Goal: Transaction & Acquisition: Purchase product/service

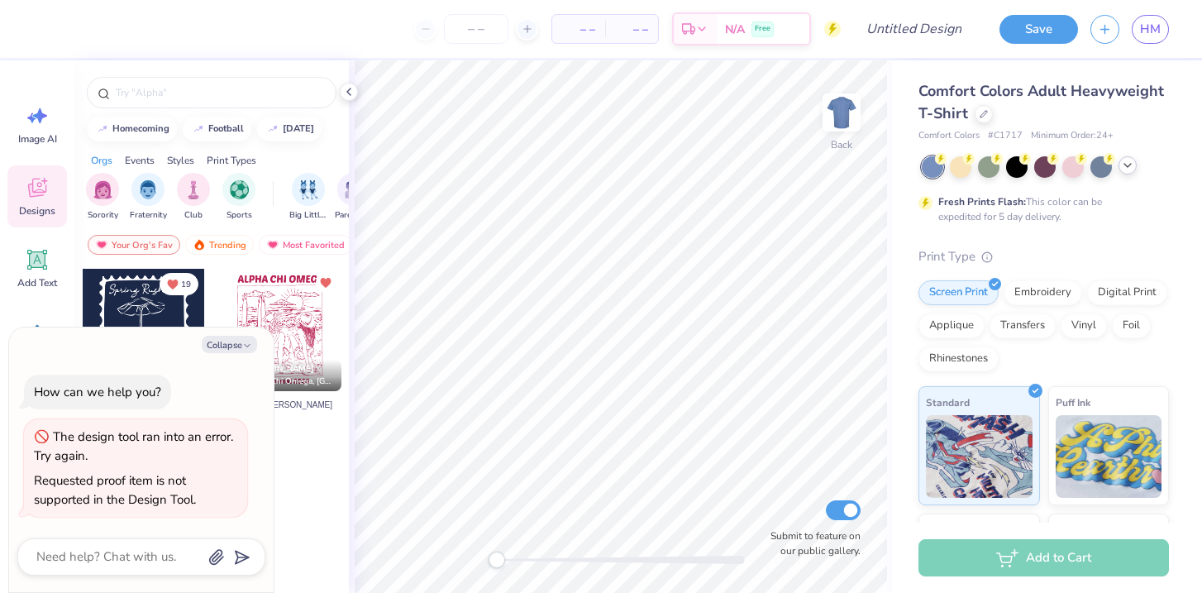
click at [1124, 172] on div at bounding box center [1127, 165] width 18 height 18
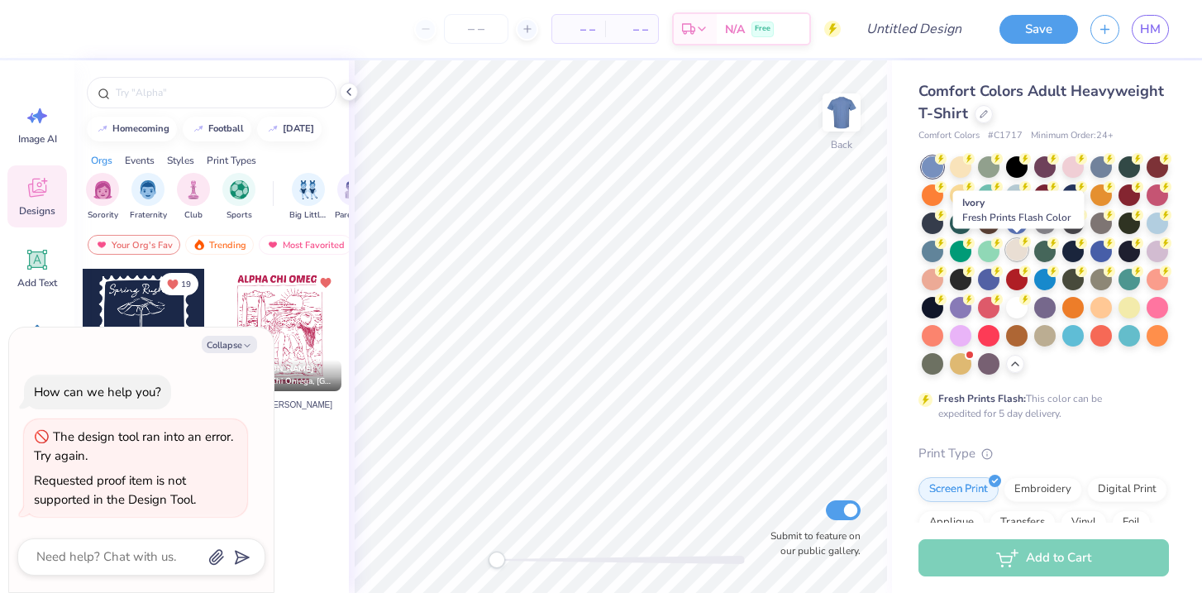
click at [1021, 245] on circle at bounding box center [1025, 242] width 12 height 12
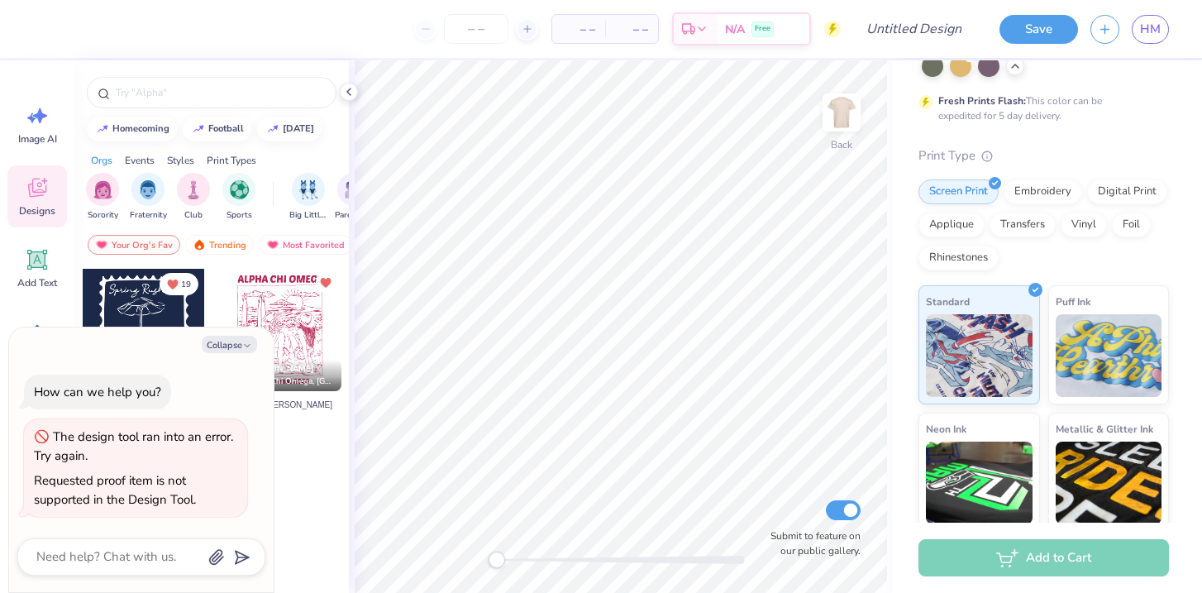
scroll to position [301, 0]
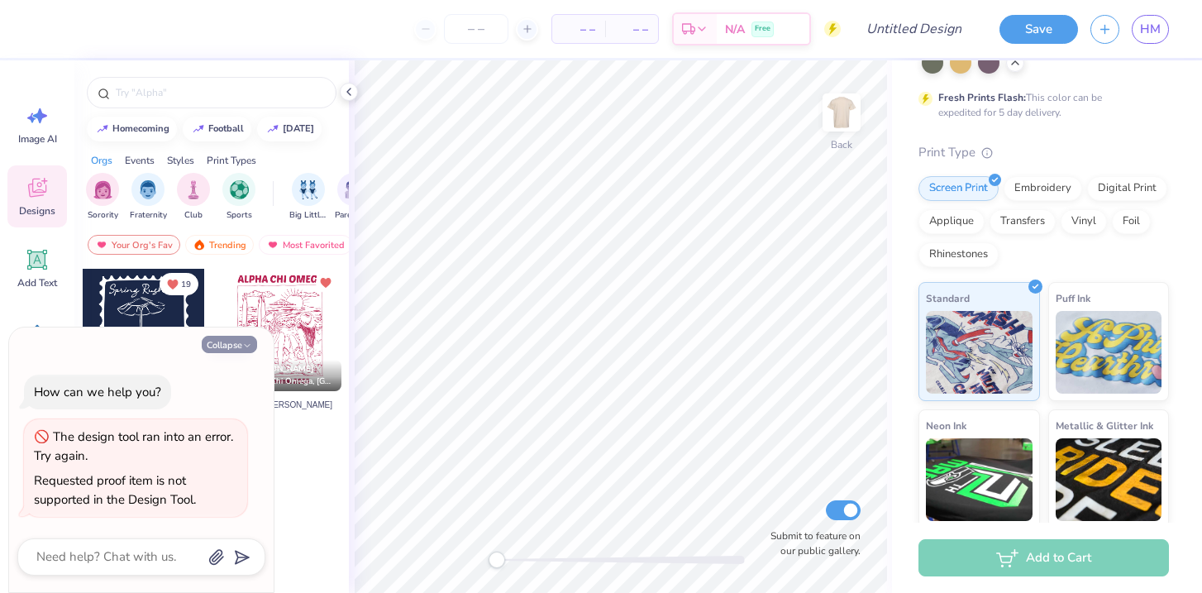
click at [234, 346] on button "Collapse" at bounding box center [229, 344] width 55 height 17
type textarea "x"
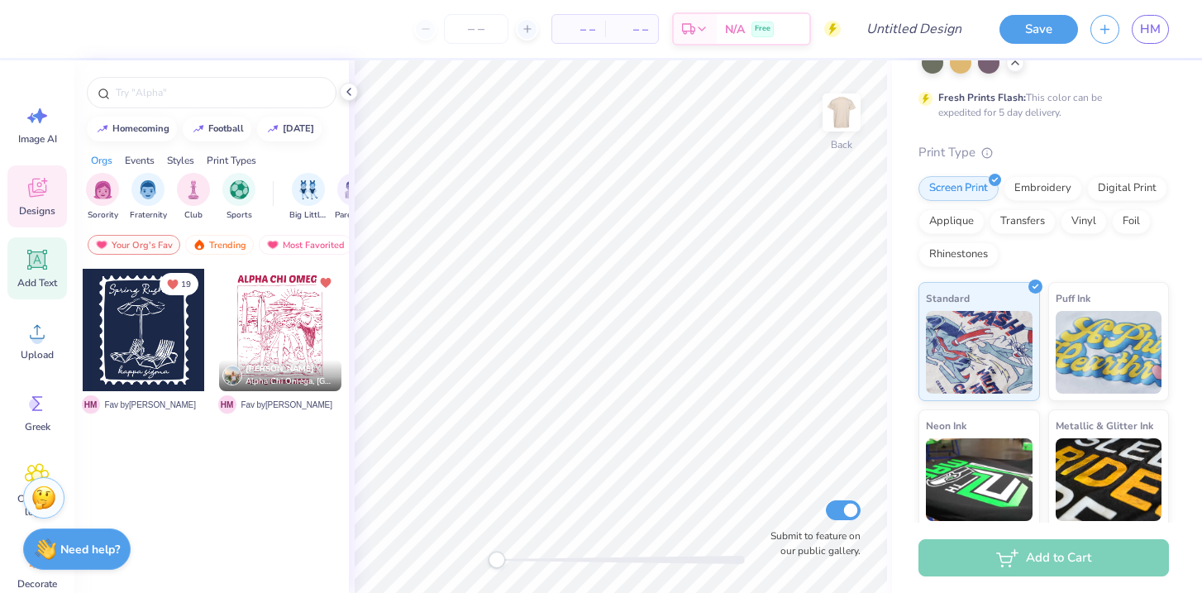
click at [36, 278] on span "Add Text" at bounding box center [37, 282] width 40 height 13
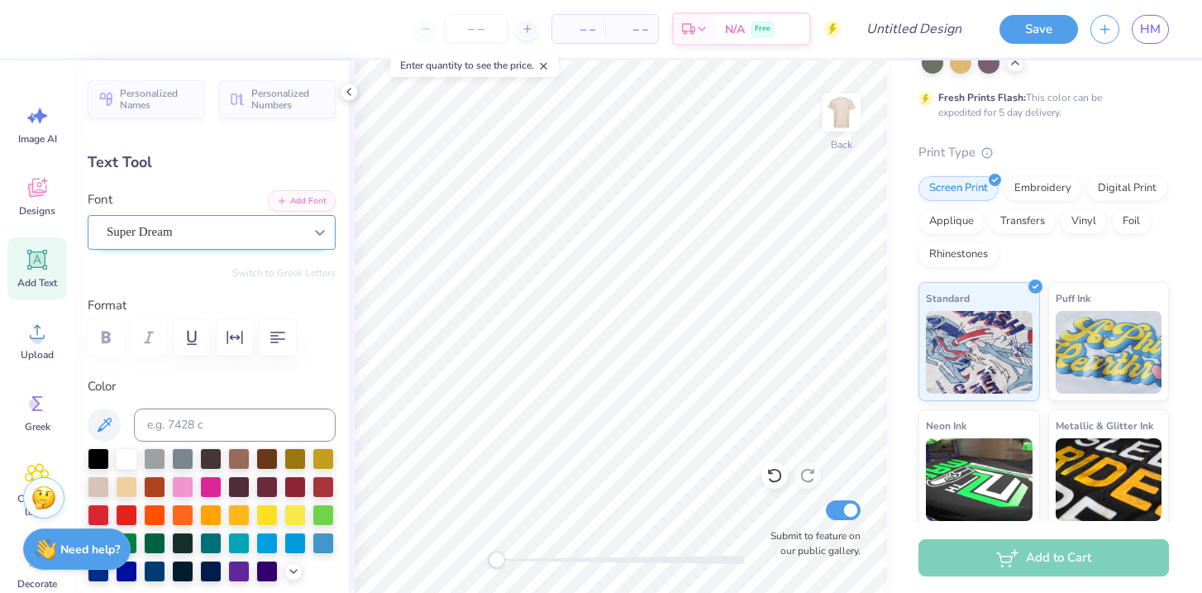
click at [334, 243] on div at bounding box center [320, 232] width 30 height 30
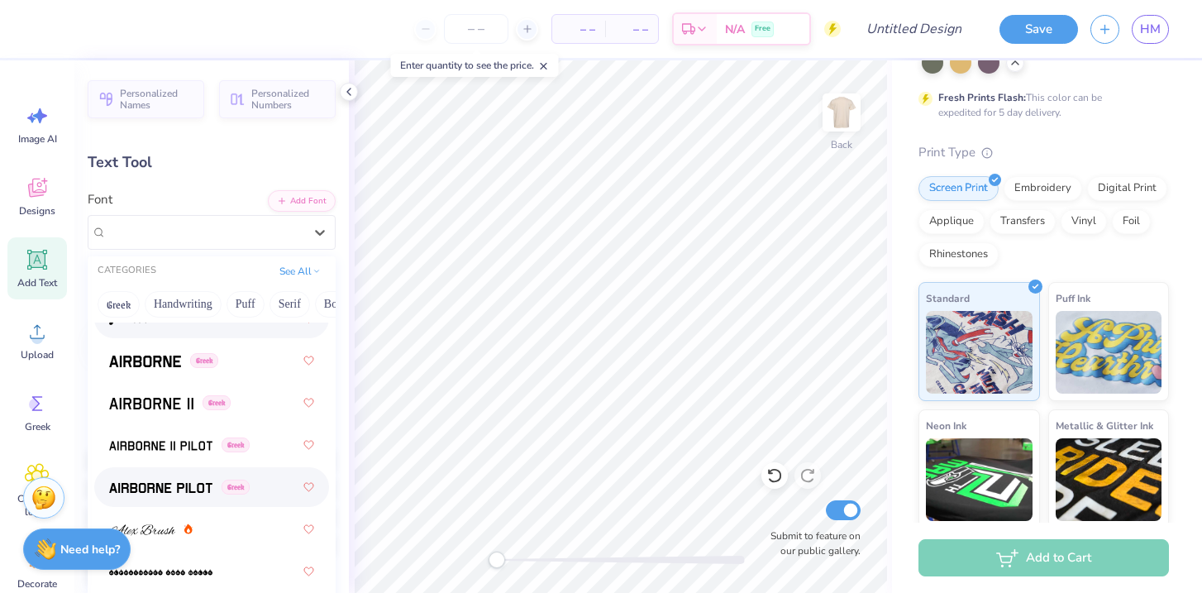
scroll to position [0, 0]
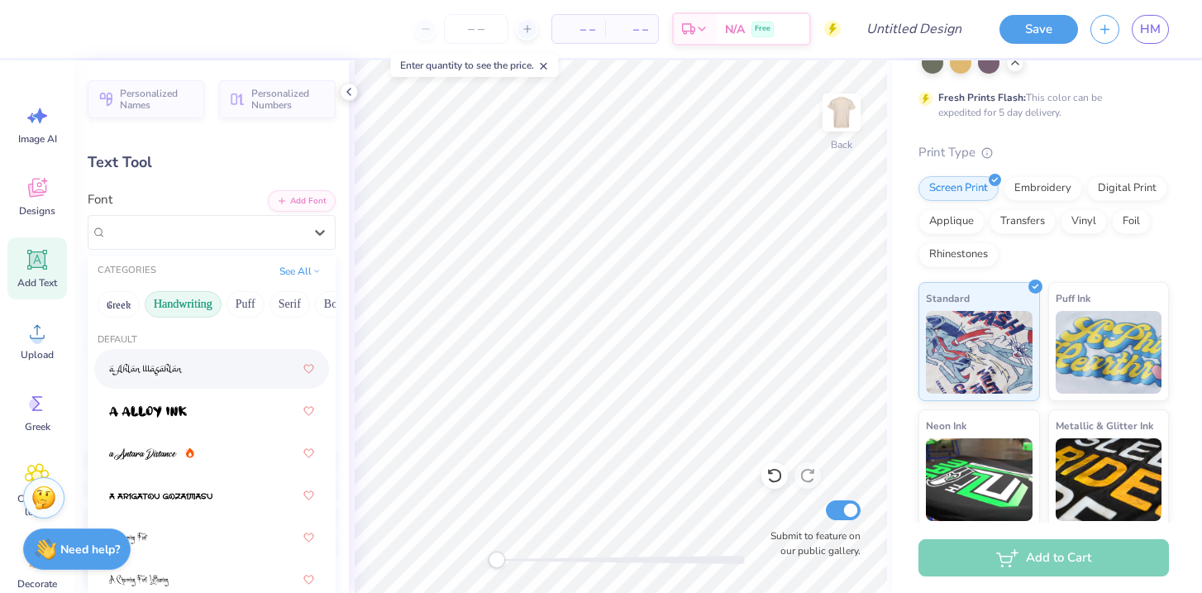
click at [207, 312] on button "Handwriting" at bounding box center [183, 304] width 77 height 26
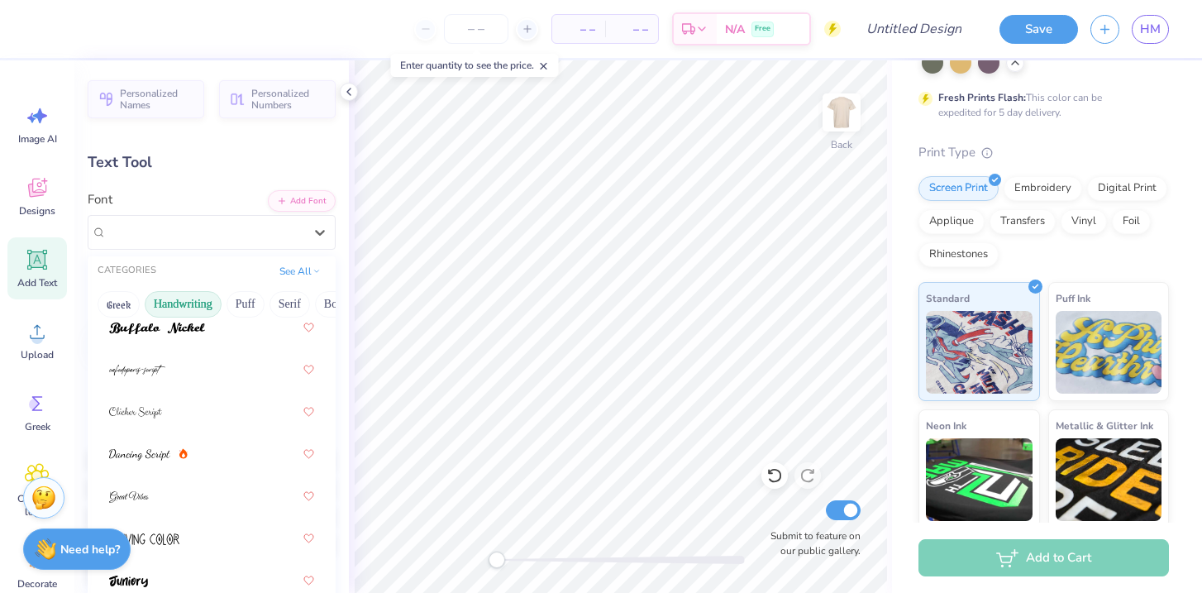
scroll to position [212, 0]
click at [220, 450] on div at bounding box center [211, 452] width 205 height 30
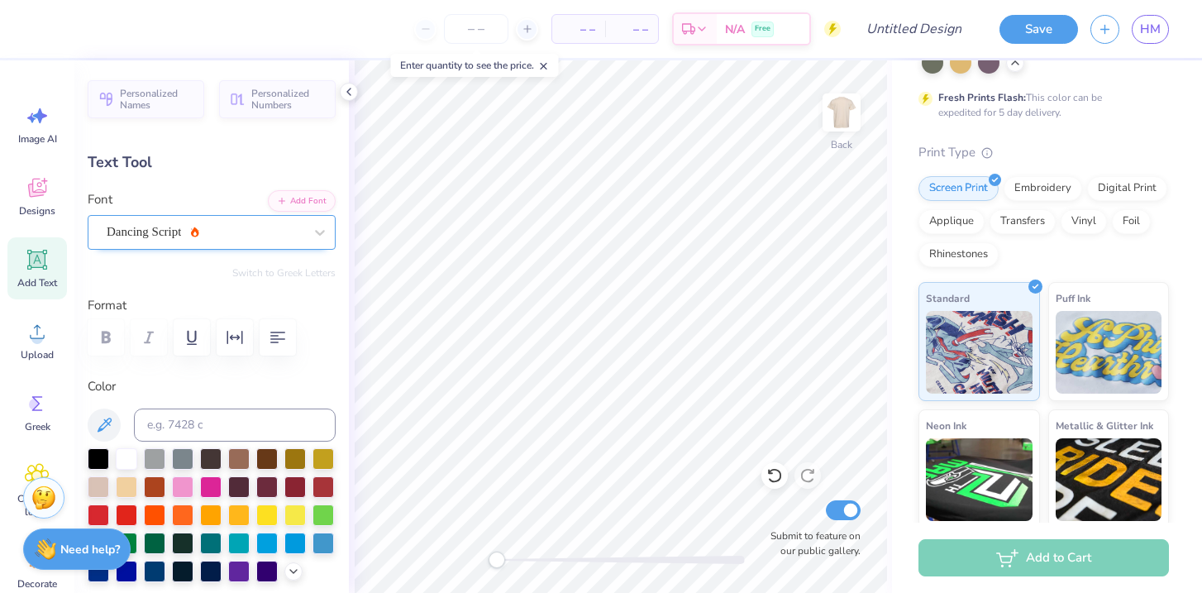
click at [231, 249] on div "Dancing Script" at bounding box center [212, 232] width 248 height 35
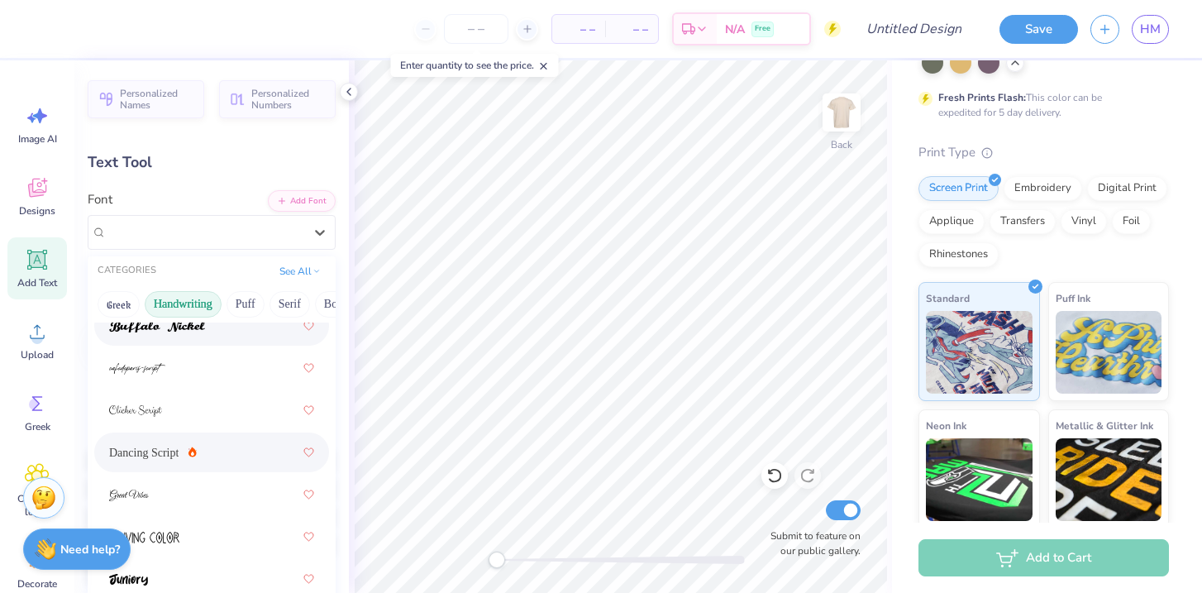
scroll to position [218, 0]
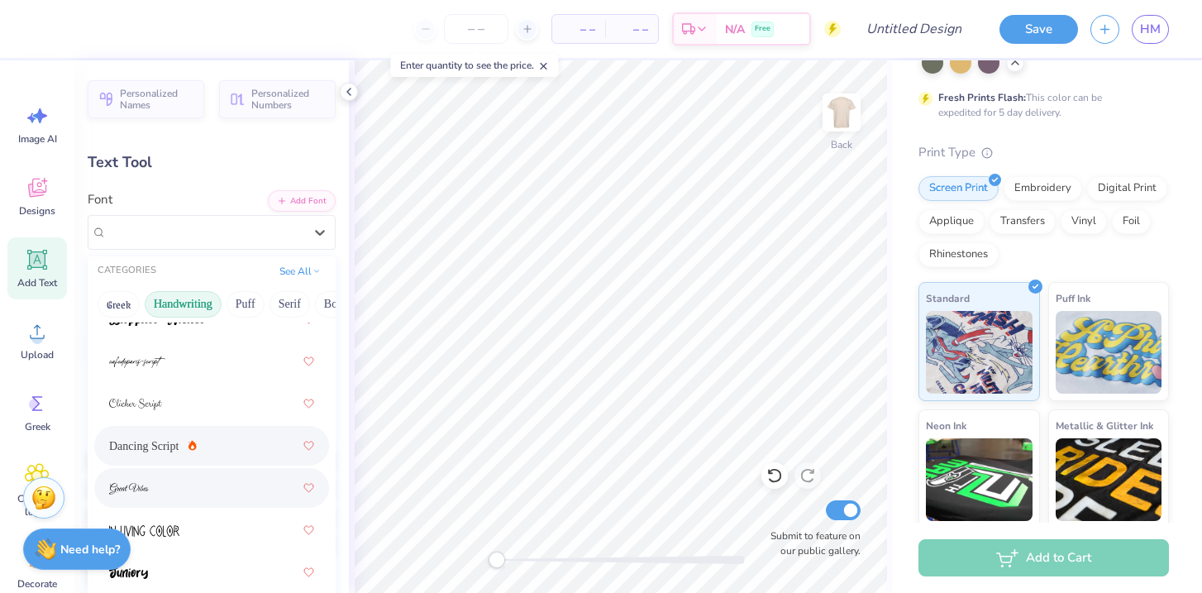
click at [213, 480] on div at bounding box center [211, 488] width 205 height 30
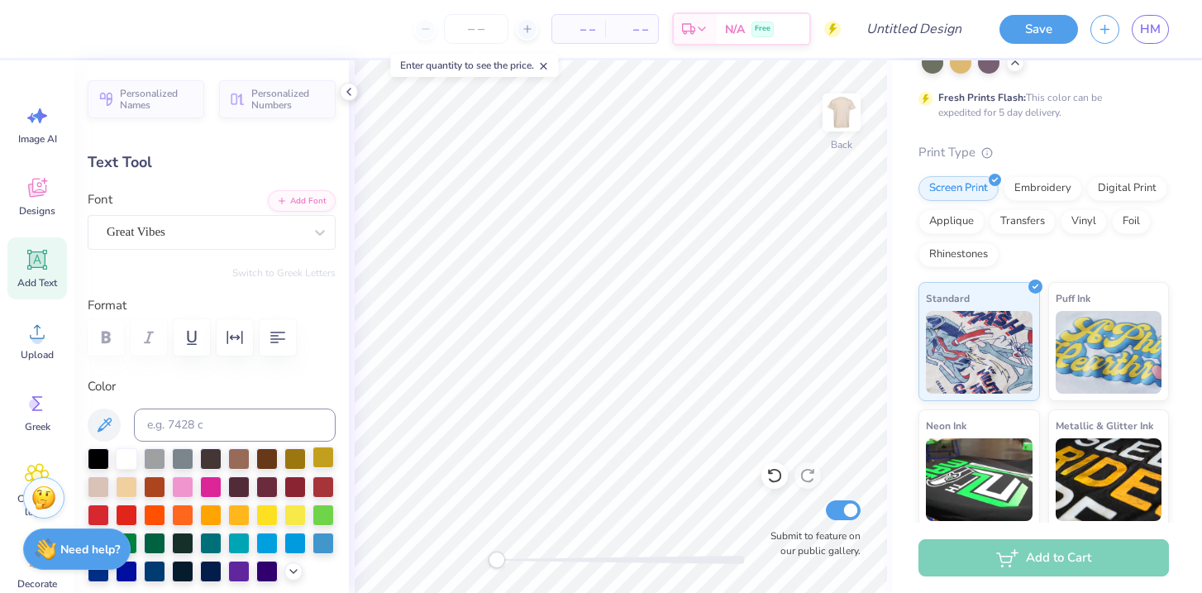
scroll to position [0, 6]
type textarea "Kids get Arthritis too"
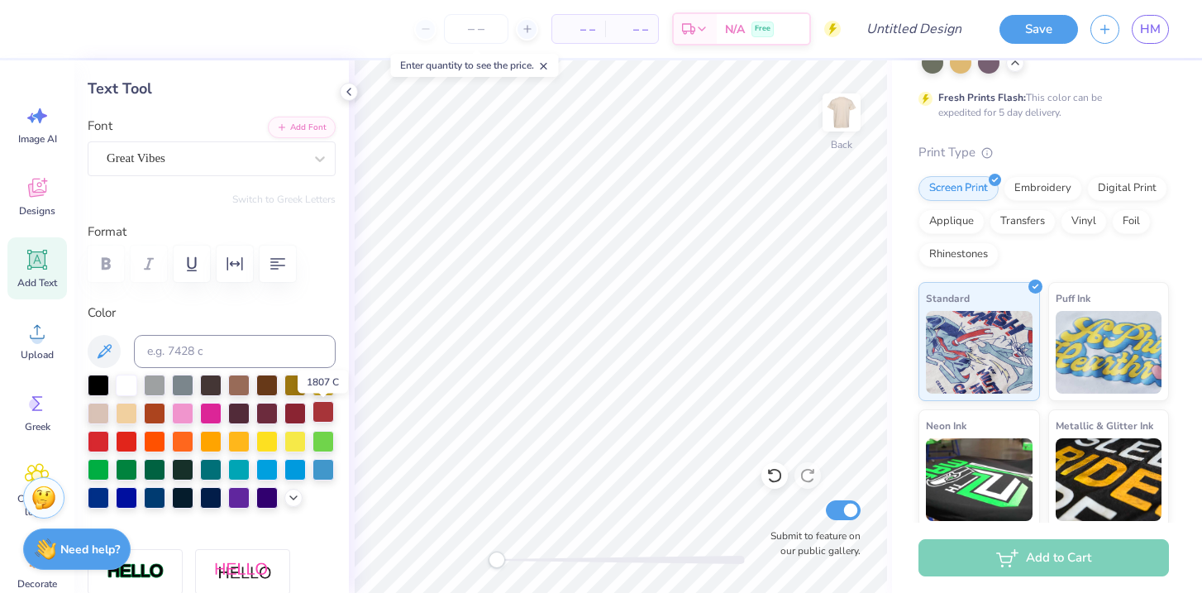
scroll to position [77, 0]
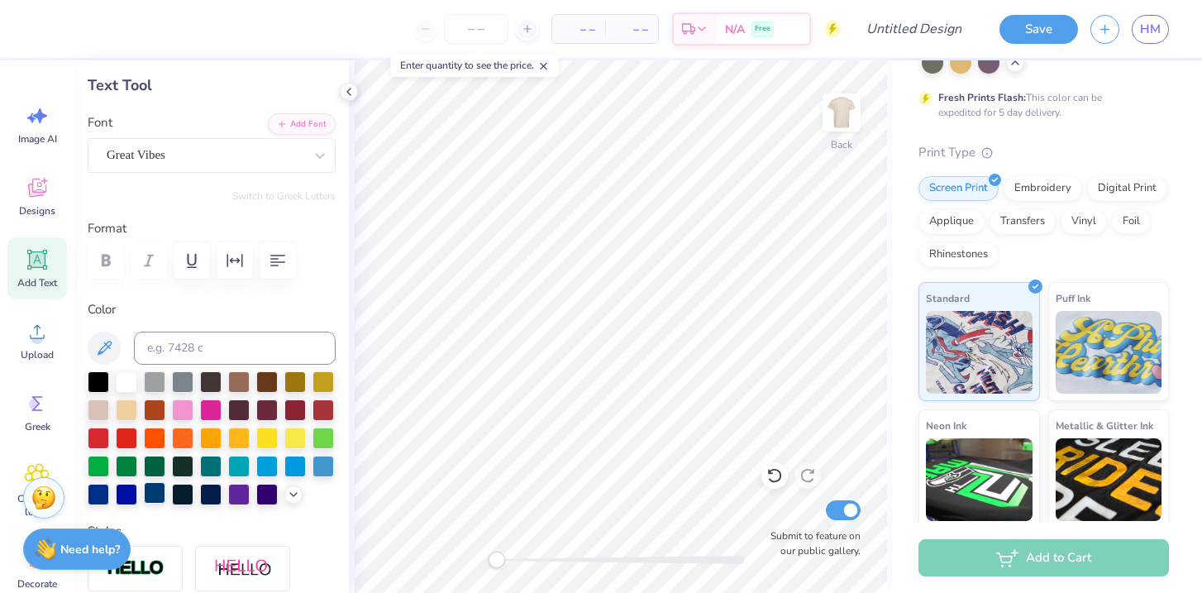
click at [156, 493] on div at bounding box center [154, 492] width 21 height 21
type input "14.17"
type input "2.33"
type input "11.33"
type input "8.36"
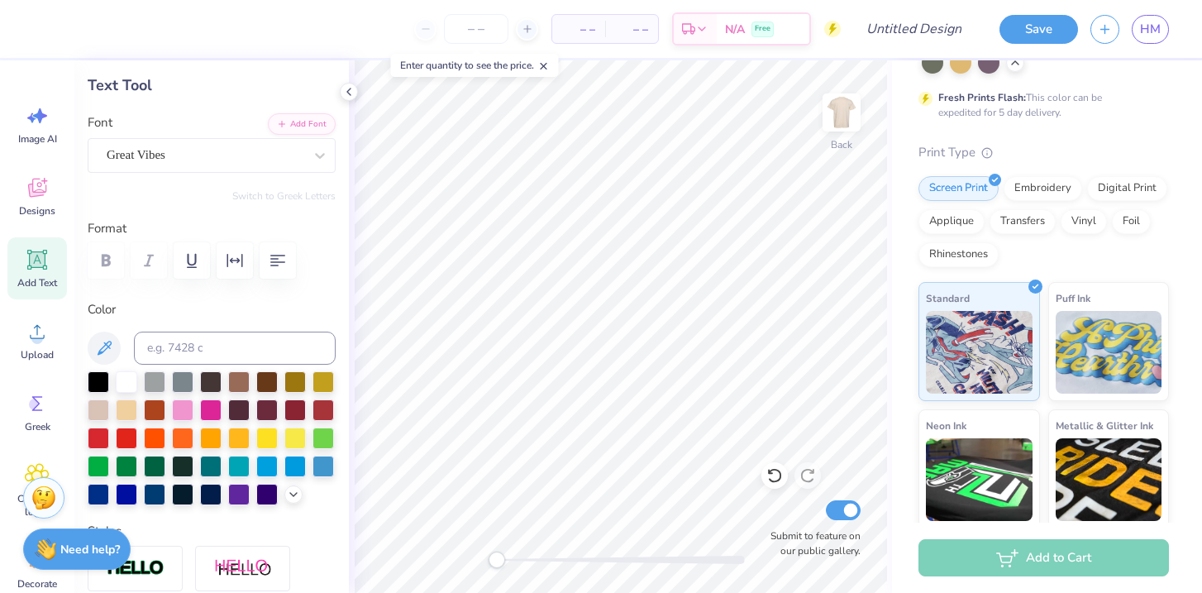
type input "1.37"
type input "4.16"
click at [39, 340] on circle at bounding box center [37, 338] width 12 height 12
click at [35, 265] on icon at bounding box center [38, 260] width 16 height 16
type input "5.59"
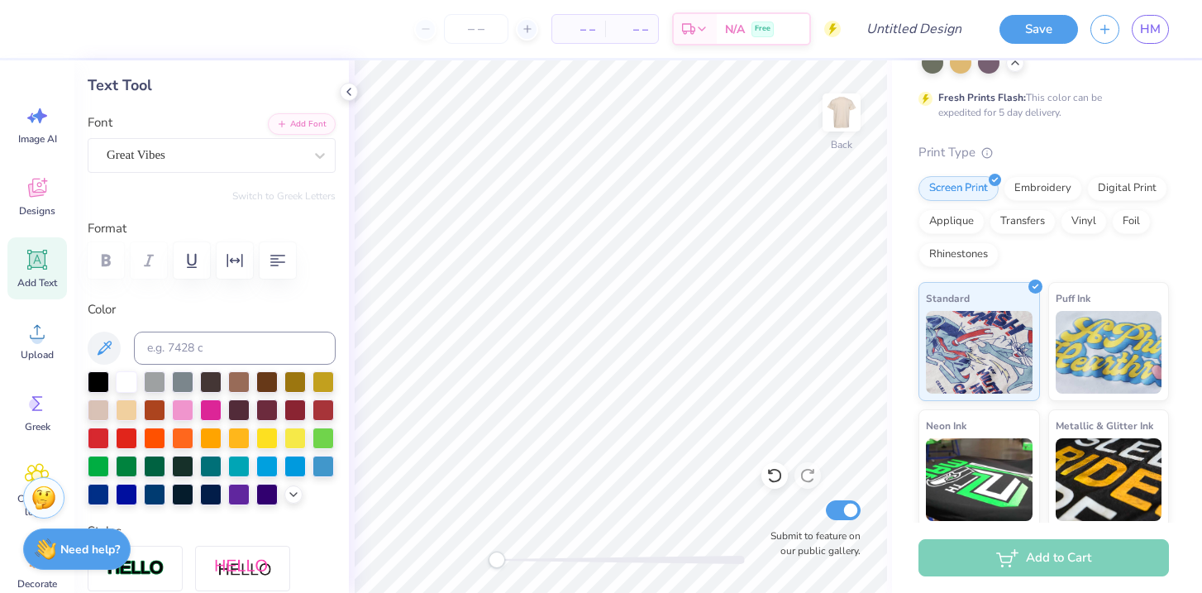
type input "1.62"
type input "11.69"
click at [780, 483] on div at bounding box center [774, 475] width 26 height 26
click at [38, 207] on span "Designs" at bounding box center [37, 210] width 36 height 13
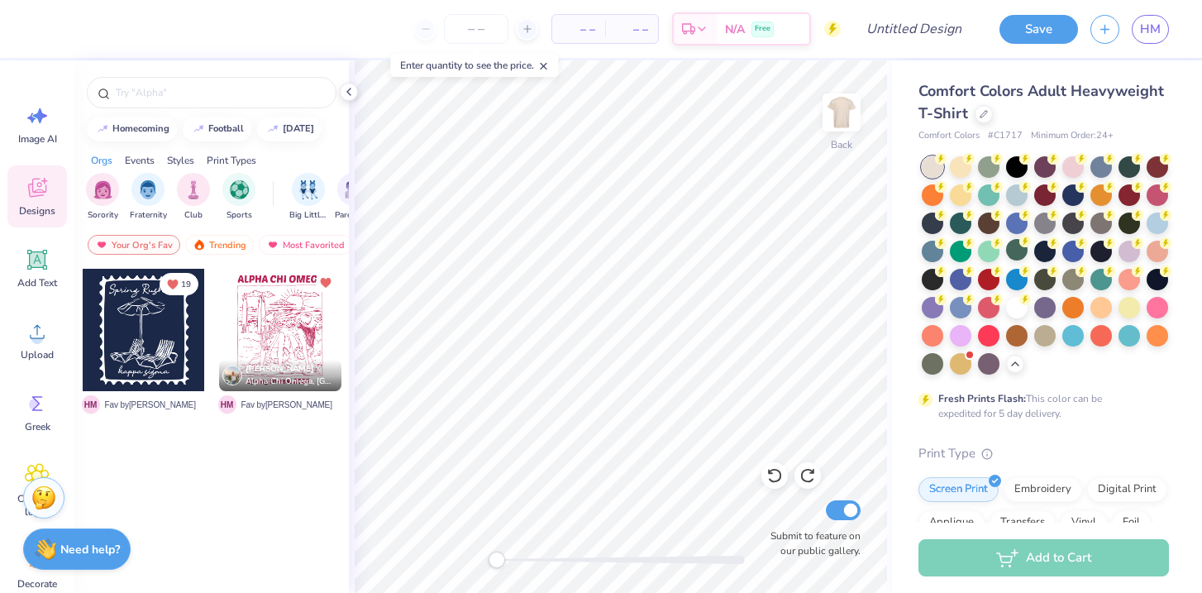
scroll to position [2, 0]
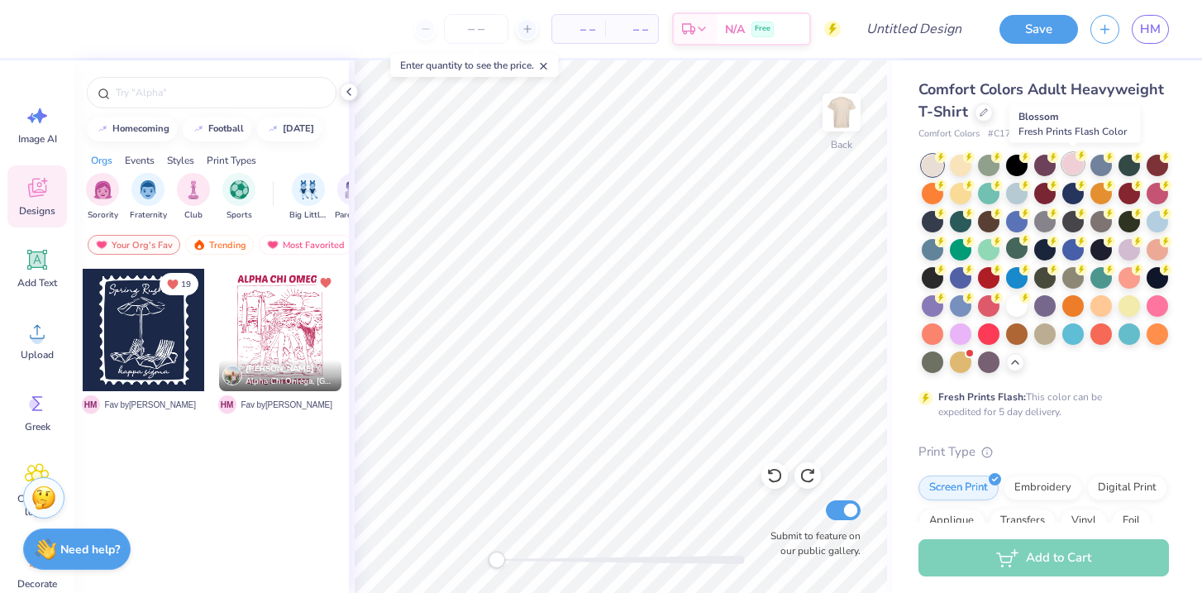
click at [1081, 159] on circle at bounding box center [1081, 156] width 12 height 12
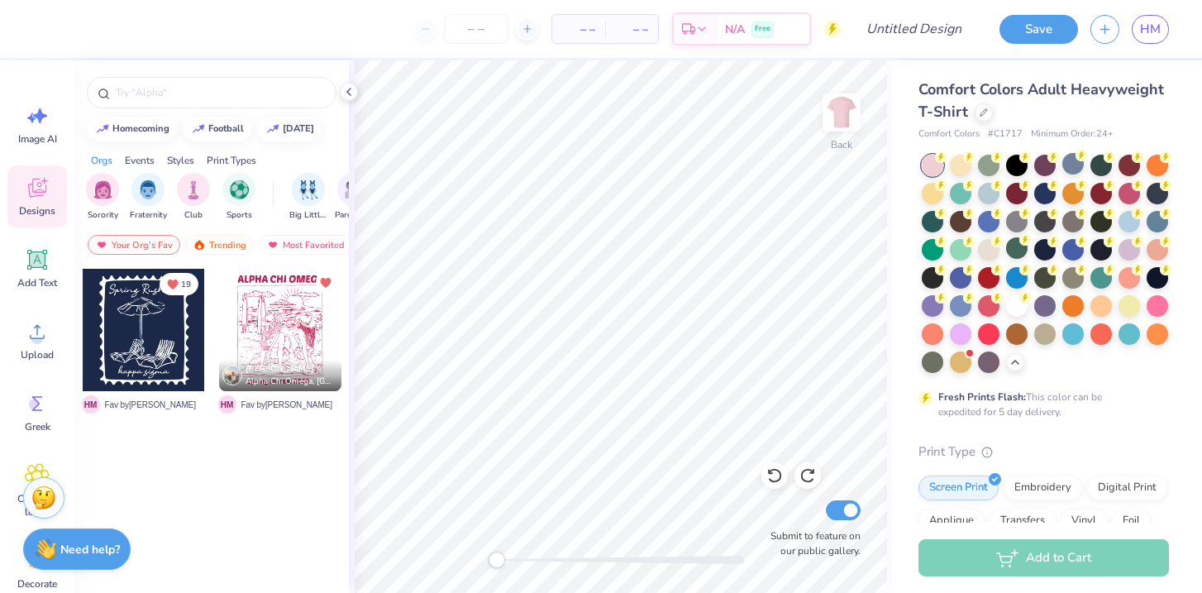
click at [931, 166] on div at bounding box center [931, 165] width 21 height 21
click at [45, 323] on icon at bounding box center [37, 331] width 25 height 25
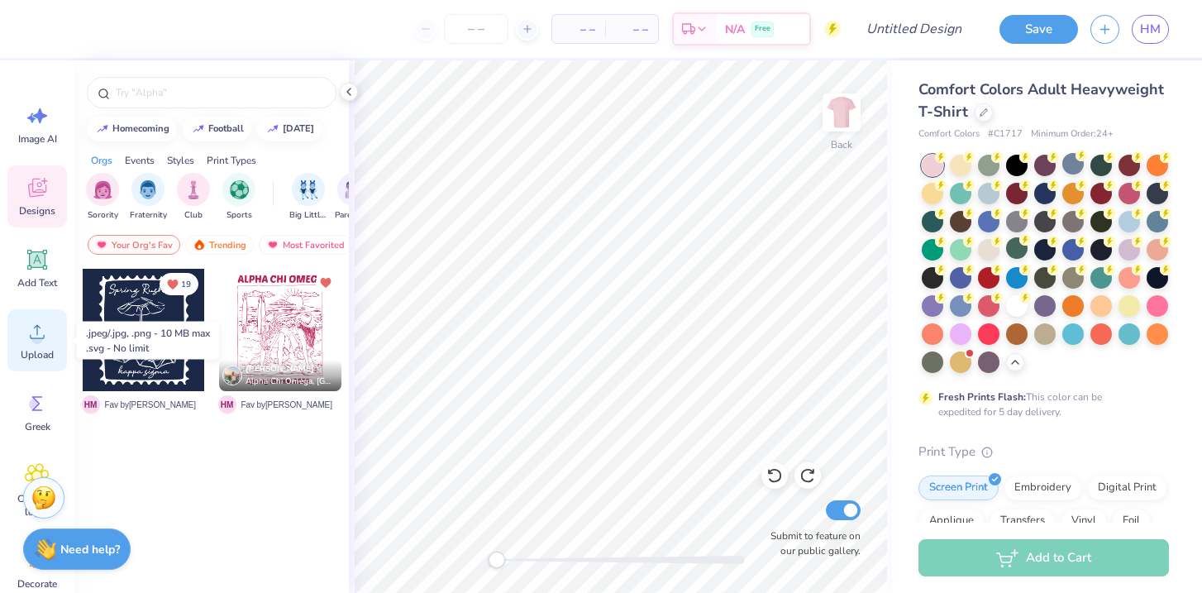
click at [36, 344] on div "Upload" at bounding box center [37, 340] width 60 height 62
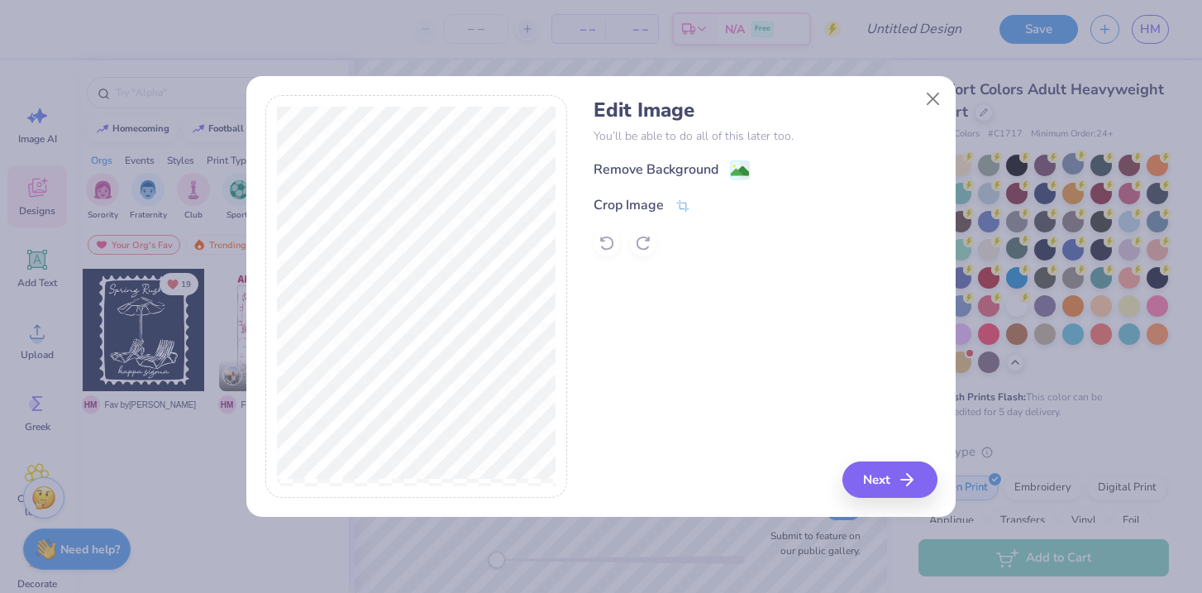
click at [662, 183] on div "Remove Background Crop Image" at bounding box center [764, 207] width 343 height 97
click at [736, 169] on image at bounding box center [740, 173] width 18 height 18
click at [878, 475] on button "Next" at bounding box center [892, 479] width 95 height 36
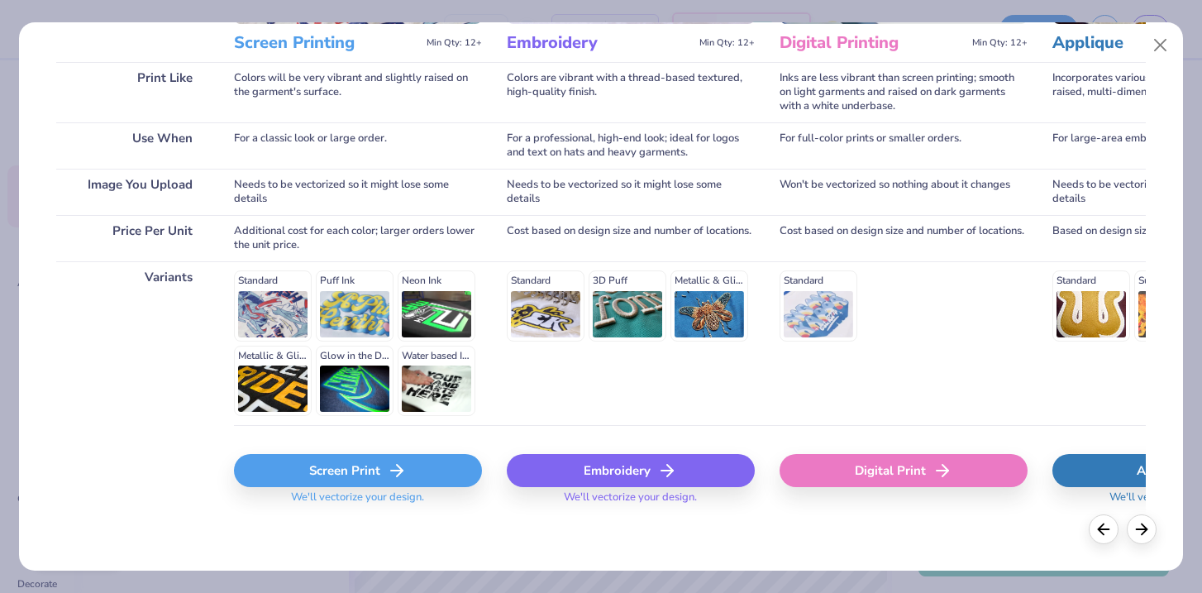
scroll to position [231, 0]
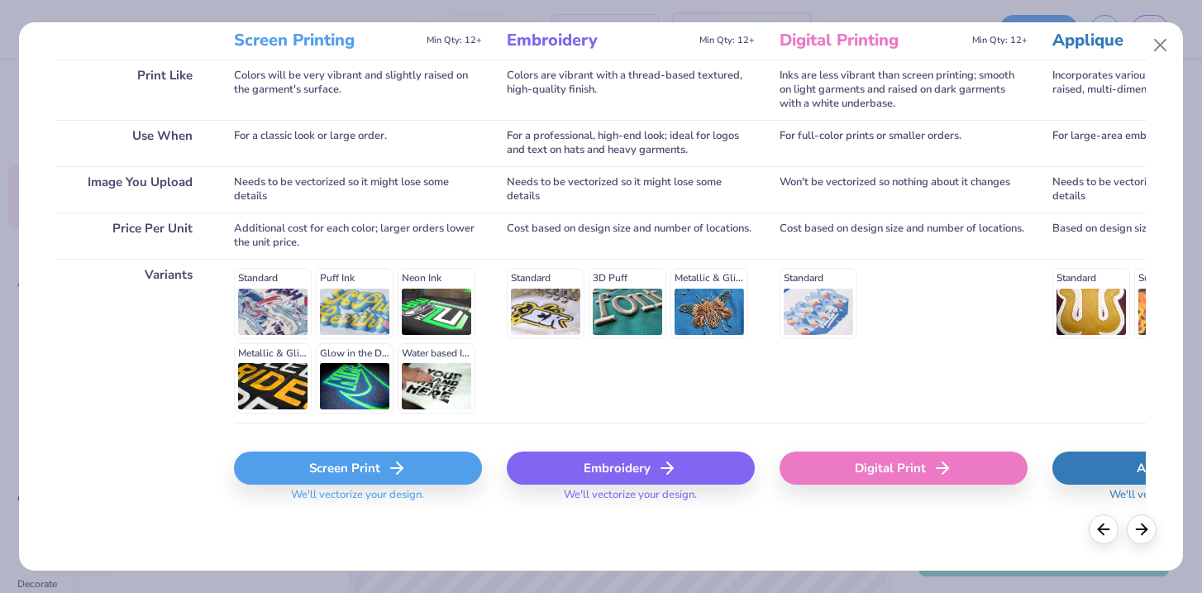
click at [373, 475] on div "Screen Print" at bounding box center [358, 467] width 248 height 33
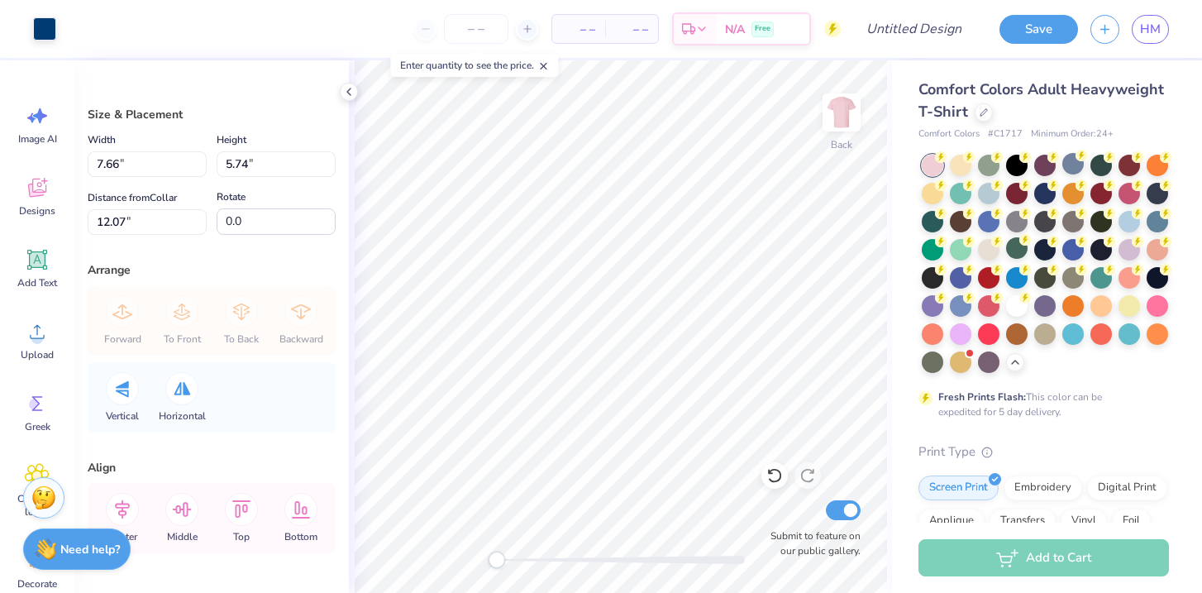
type input "7.66"
type input "5.74"
type input "12.07"
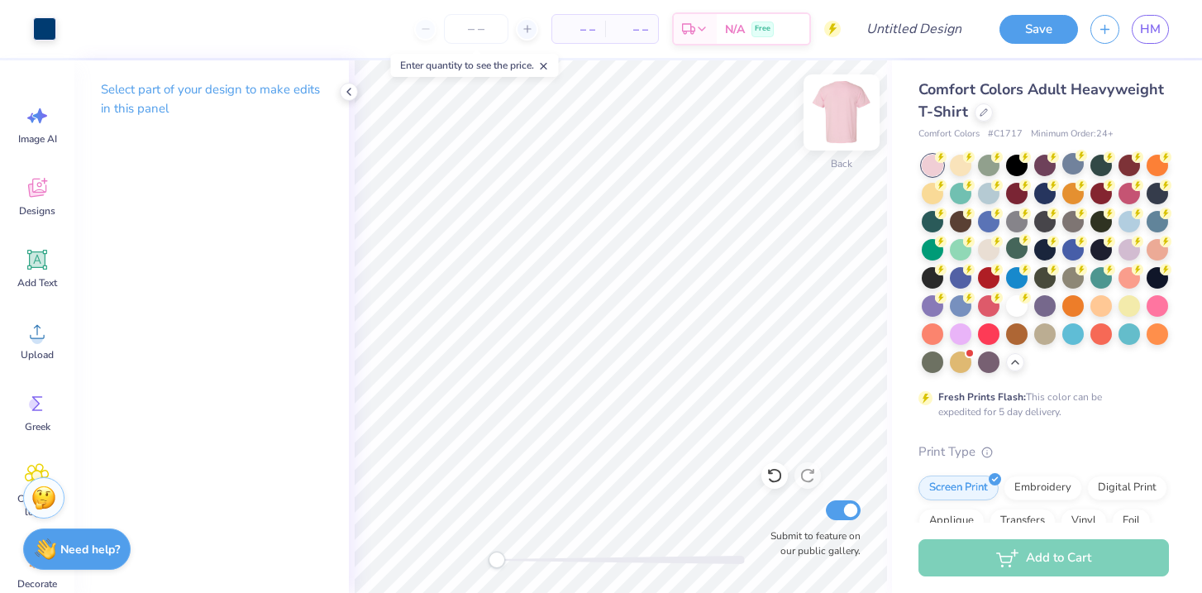
click at [840, 114] on img at bounding box center [841, 112] width 66 height 66
click at [991, 246] on div at bounding box center [988, 247] width 21 height 21
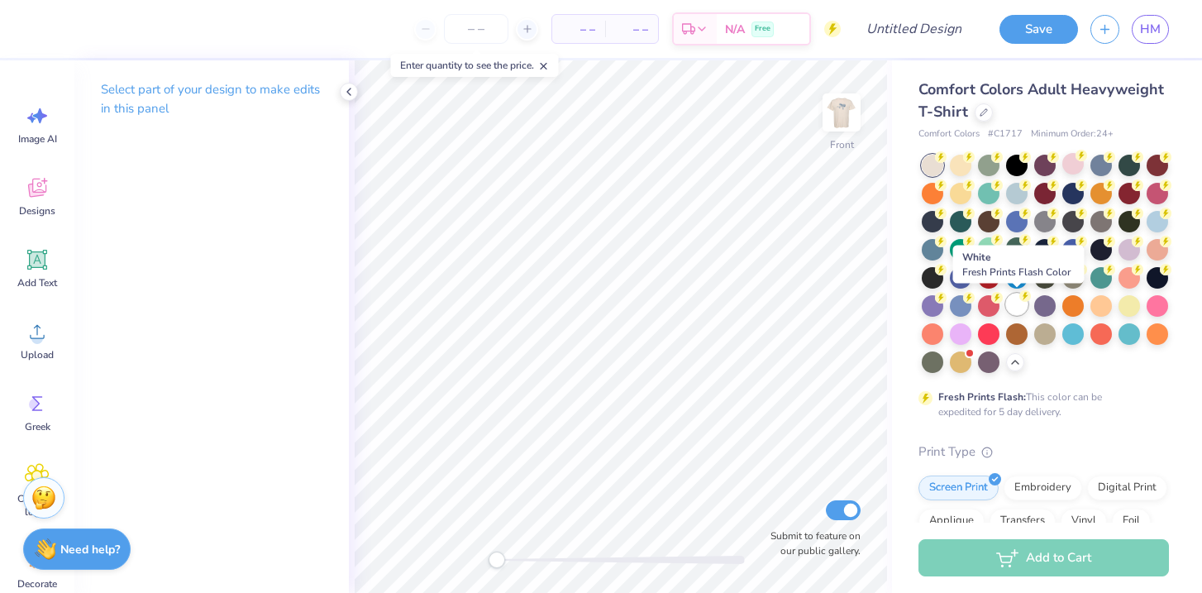
click at [1020, 305] on div at bounding box center [1016, 303] width 21 height 21
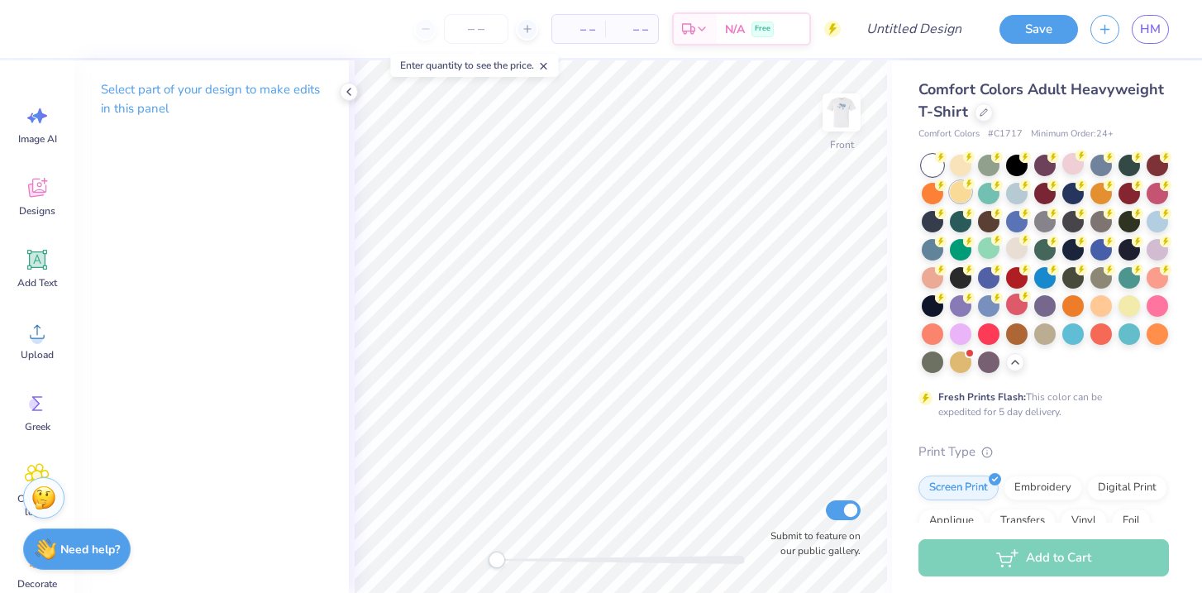
click at [963, 193] on div at bounding box center [960, 191] width 21 height 21
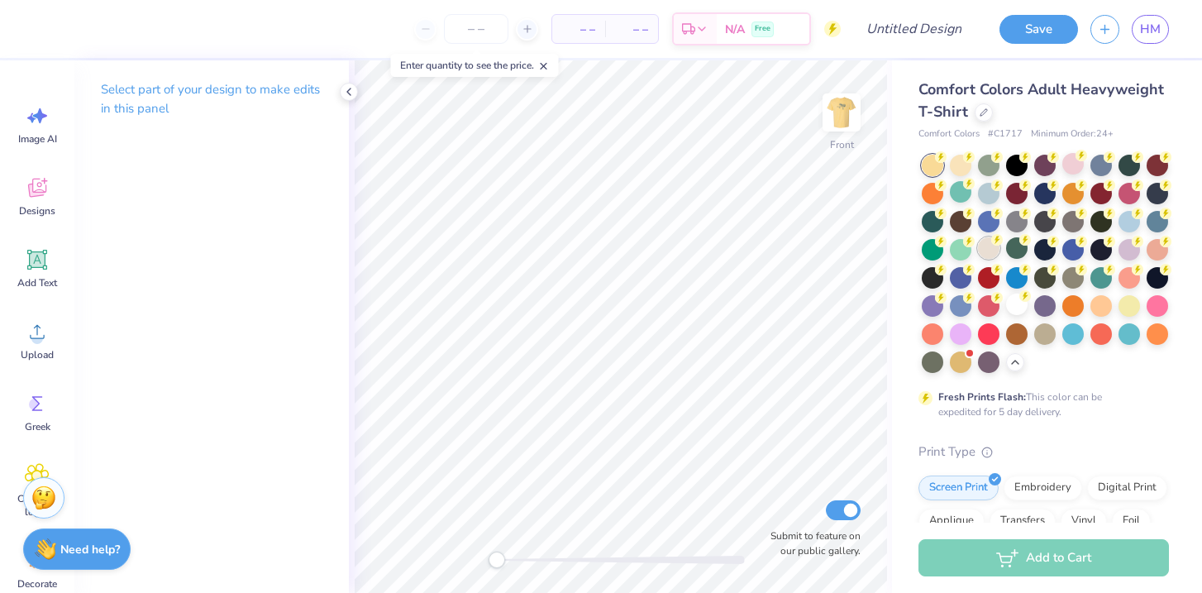
click at [990, 247] on div at bounding box center [988, 247] width 21 height 21
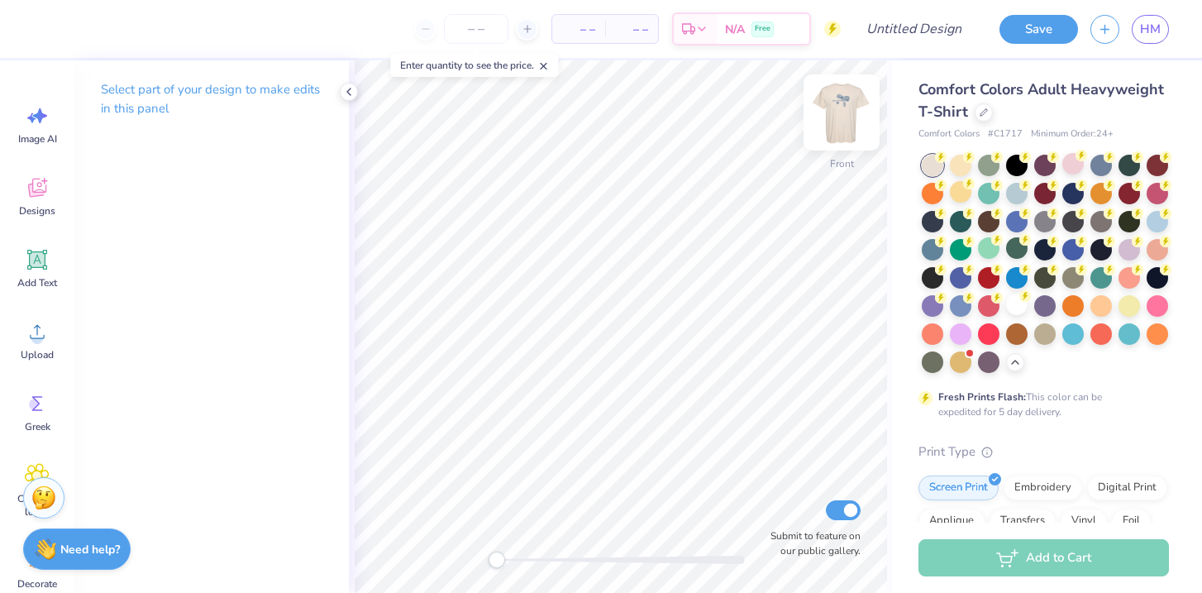
click at [844, 110] on img at bounding box center [841, 112] width 66 height 66
click at [844, 110] on img at bounding box center [841, 112] width 33 height 33
click at [30, 343] on icon at bounding box center [37, 331] width 25 height 25
click at [30, 337] on icon at bounding box center [37, 332] width 15 height 14
click at [38, 268] on icon at bounding box center [37, 259] width 25 height 25
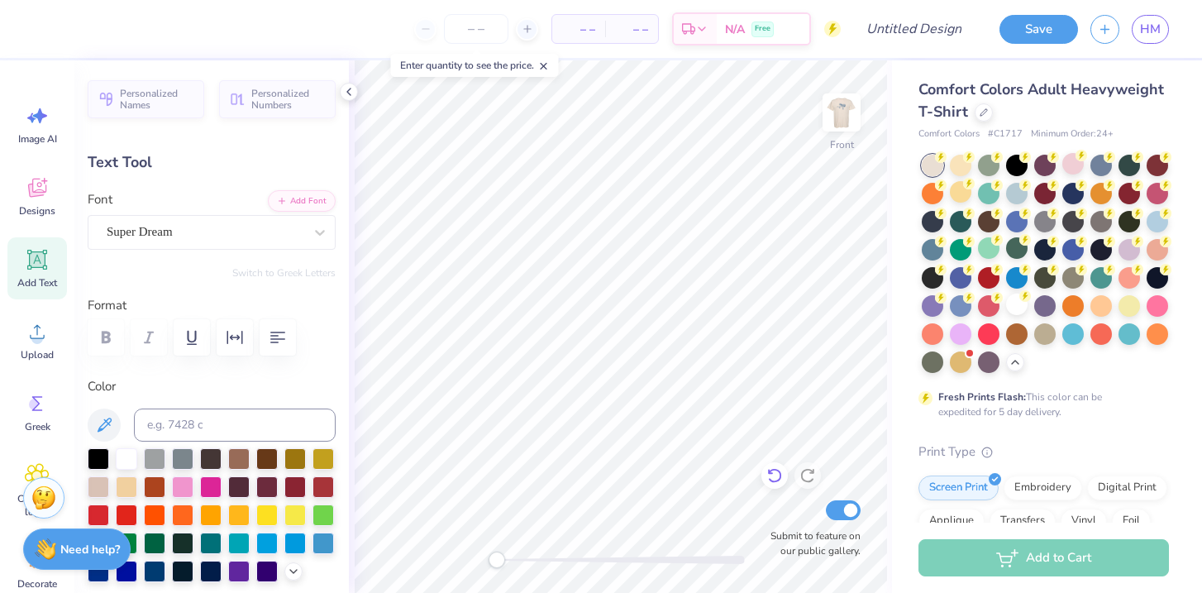
click at [774, 478] on icon at bounding box center [774, 475] width 17 height 17
click at [38, 338] on icon at bounding box center [37, 332] width 15 height 14
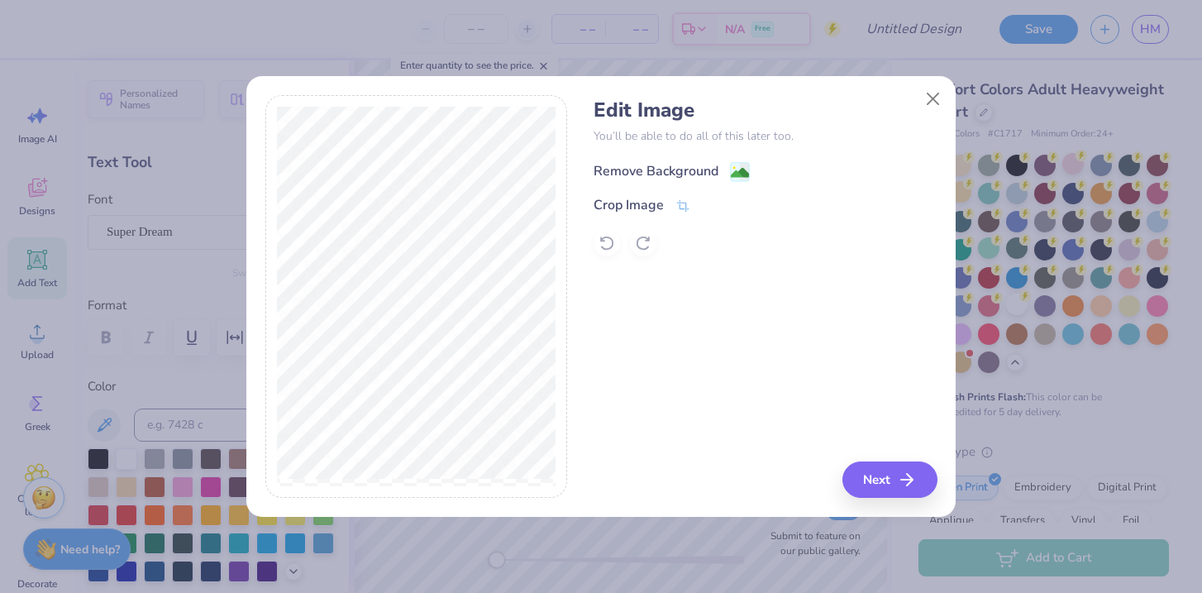
click at [691, 176] on div "Remove Background" at bounding box center [655, 171] width 125 height 20
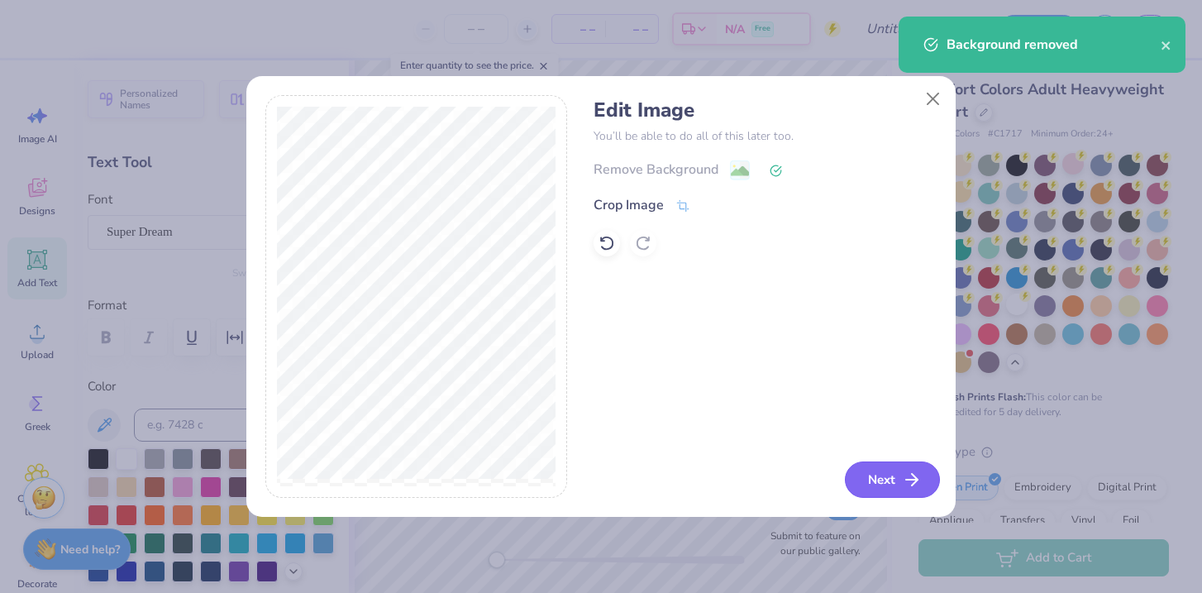
click at [875, 482] on button "Next" at bounding box center [892, 479] width 95 height 36
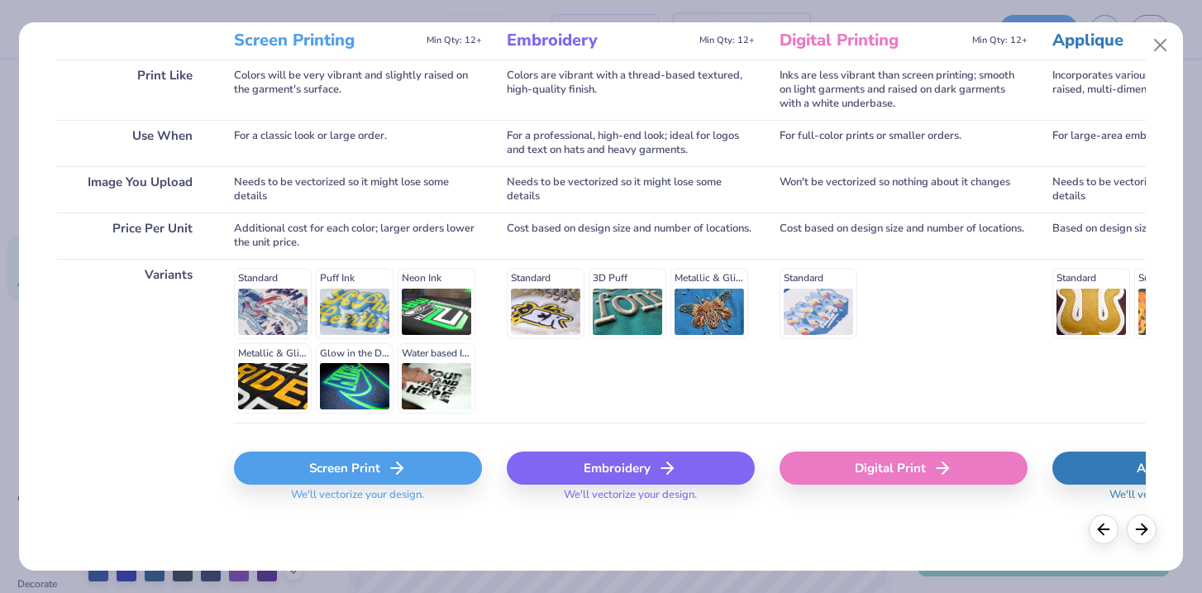
click at [344, 467] on div "Screen Print" at bounding box center [358, 467] width 248 height 33
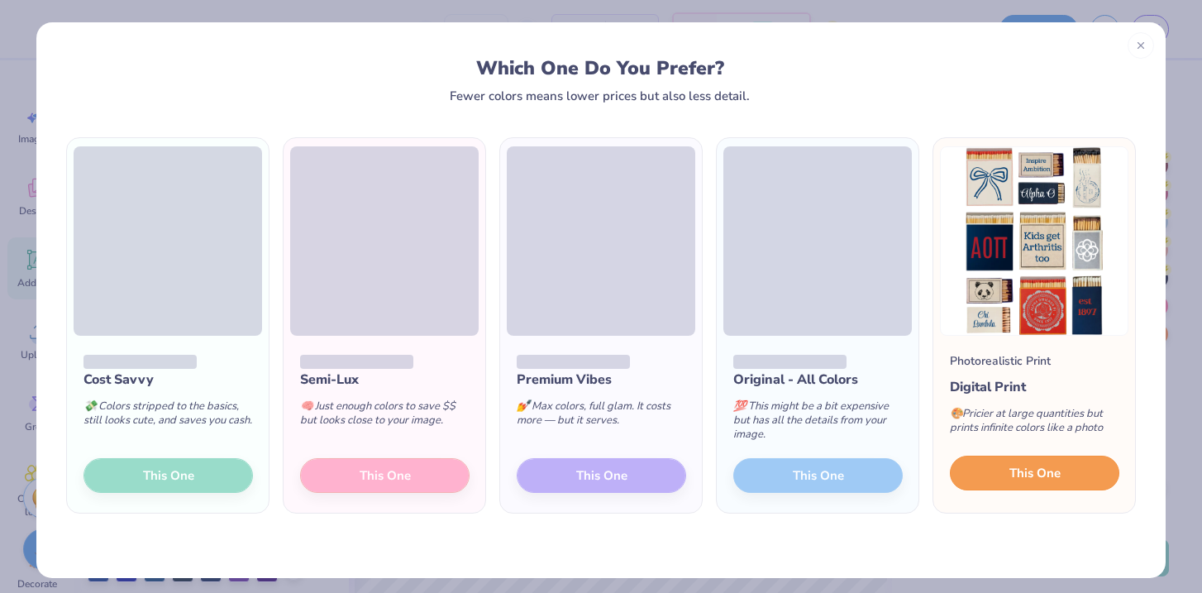
click at [1064, 471] on button "This One" at bounding box center [1034, 472] width 169 height 35
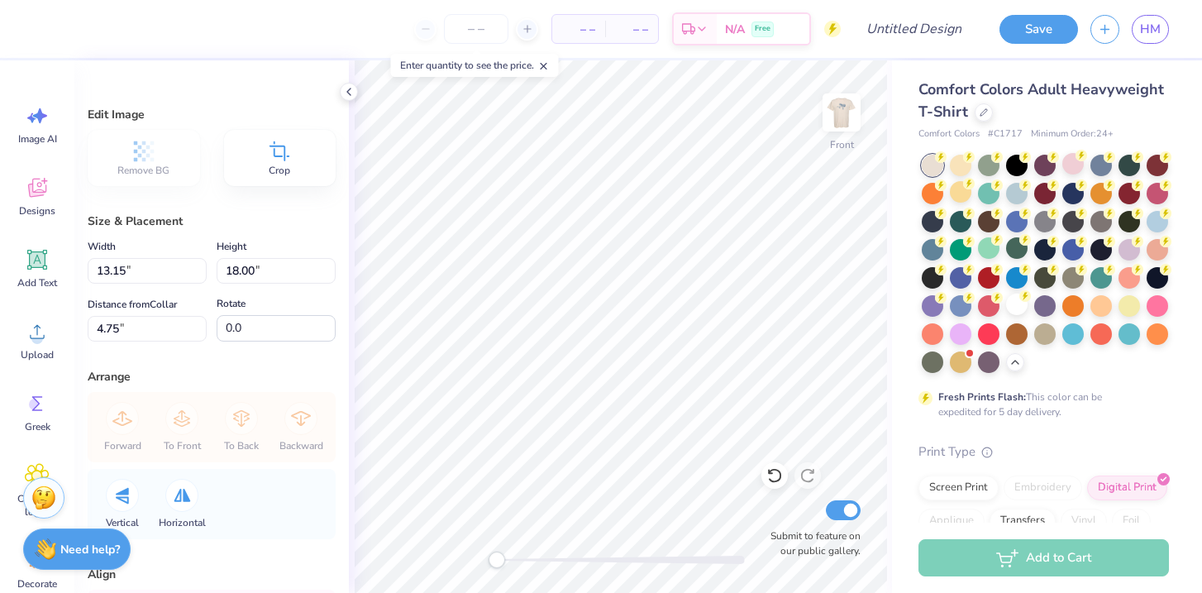
type input "12.13"
type input "16.60"
click at [846, 129] on img at bounding box center [841, 112] width 66 height 66
click at [846, 129] on img at bounding box center [841, 112] width 33 height 33
type input "4.21"
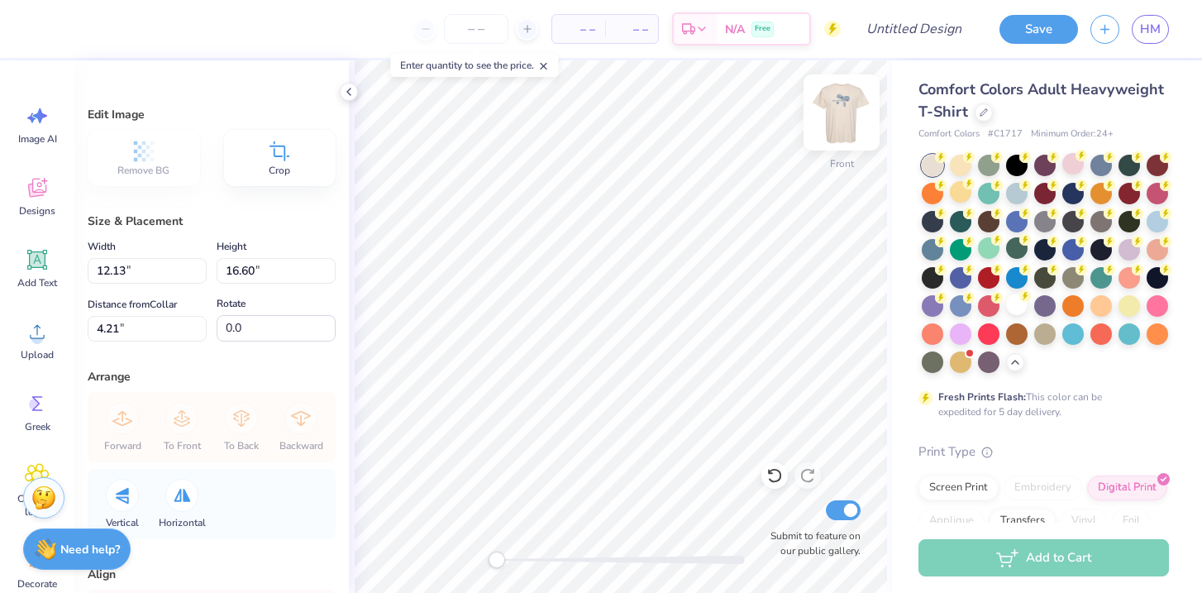
type input "11.83"
type input "16.20"
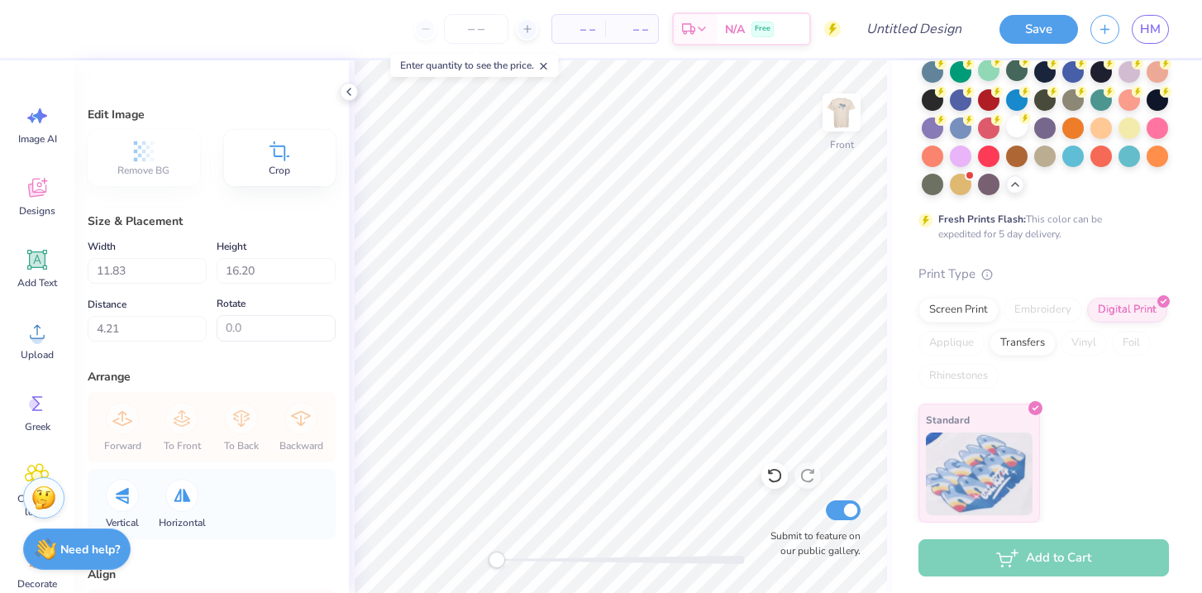
scroll to position [0, 0]
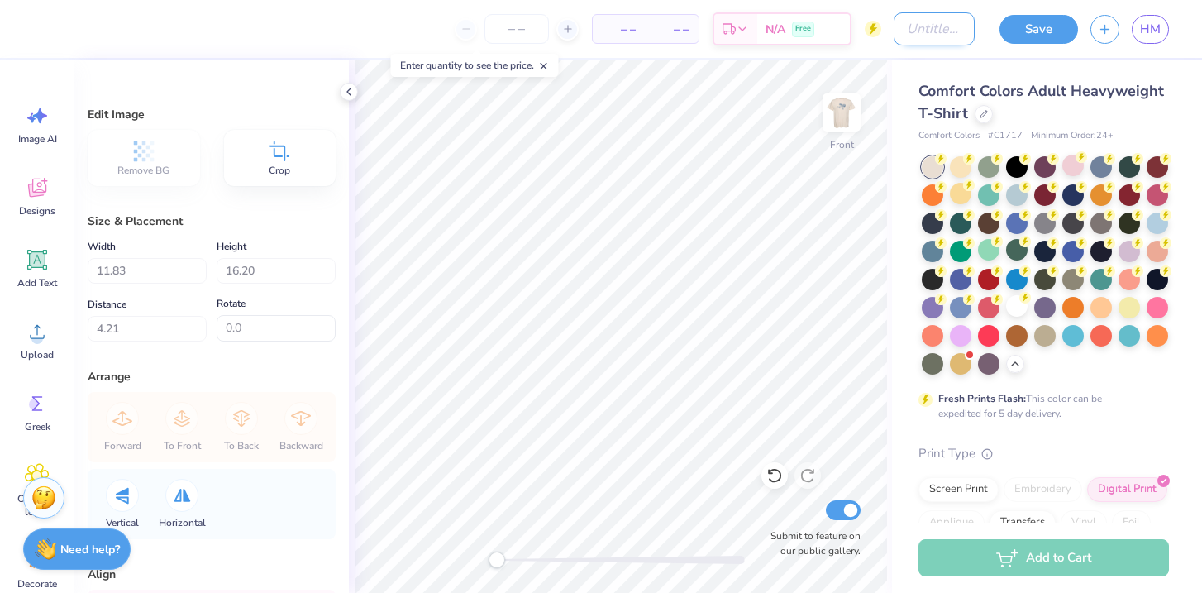
click at [933, 36] on input "Design Title" at bounding box center [933, 28] width 81 height 33
type input "AOII Arthritis"
click at [845, 115] on img at bounding box center [841, 112] width 66 height 66
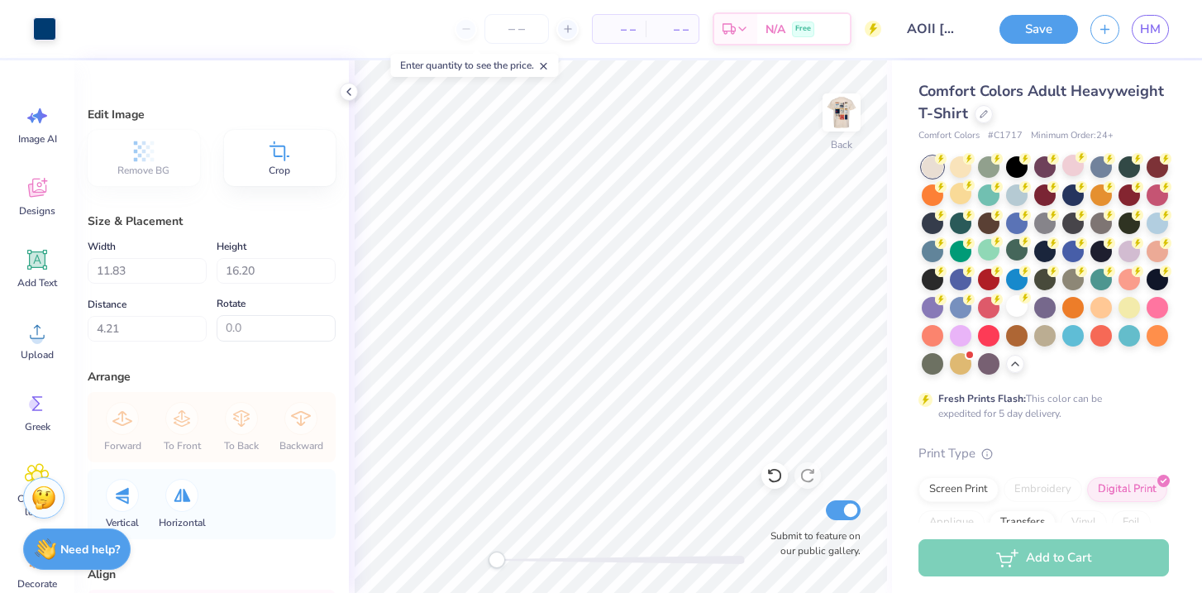
click at [845, 115] on img at bounding box center [841, 112] width 33 height 33
click at [845, 115] on img at bounding box center [841, 112] width 66 height 66
click at [845, 111] on img at bounding box center [841, 112] width 66 height 66
click at [845, 113] on img at bounding box center [841, 112] width 66 height 66
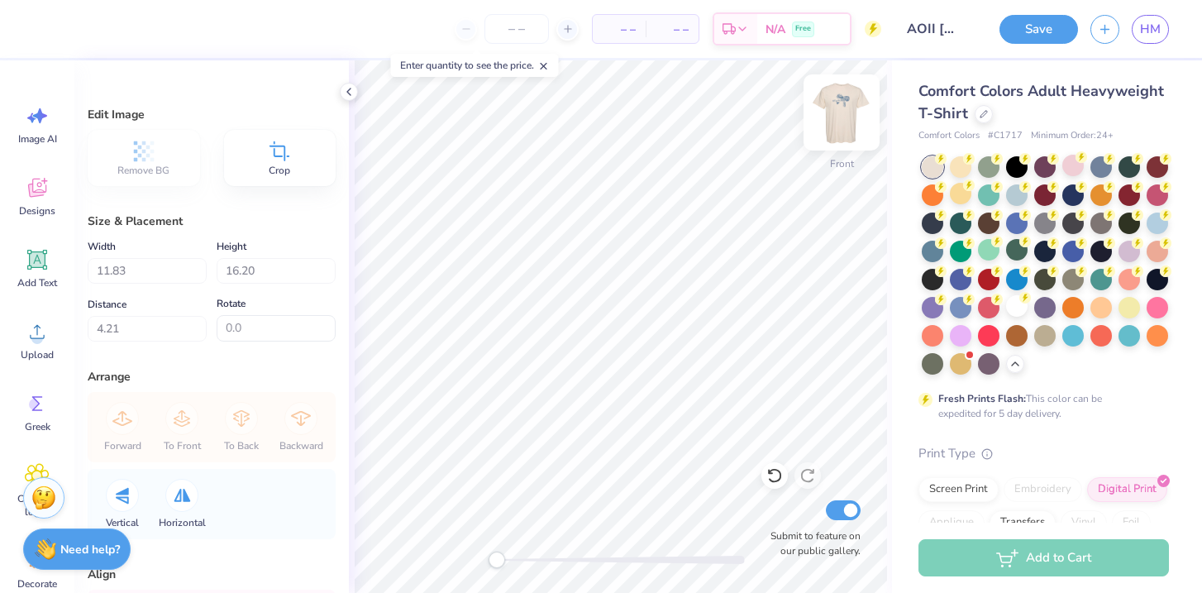
click at [845, 116] on img at bounding box center [841, 112] width 66 height 66
click at [832, 129] on img at bounding box center [841, 112] width 66 height 66
click at [832, 129] on img at bounding box center [841, 112] width 33 height 33
click at [832, 129] on img at bounding box center [841, 112] width 66 height 66
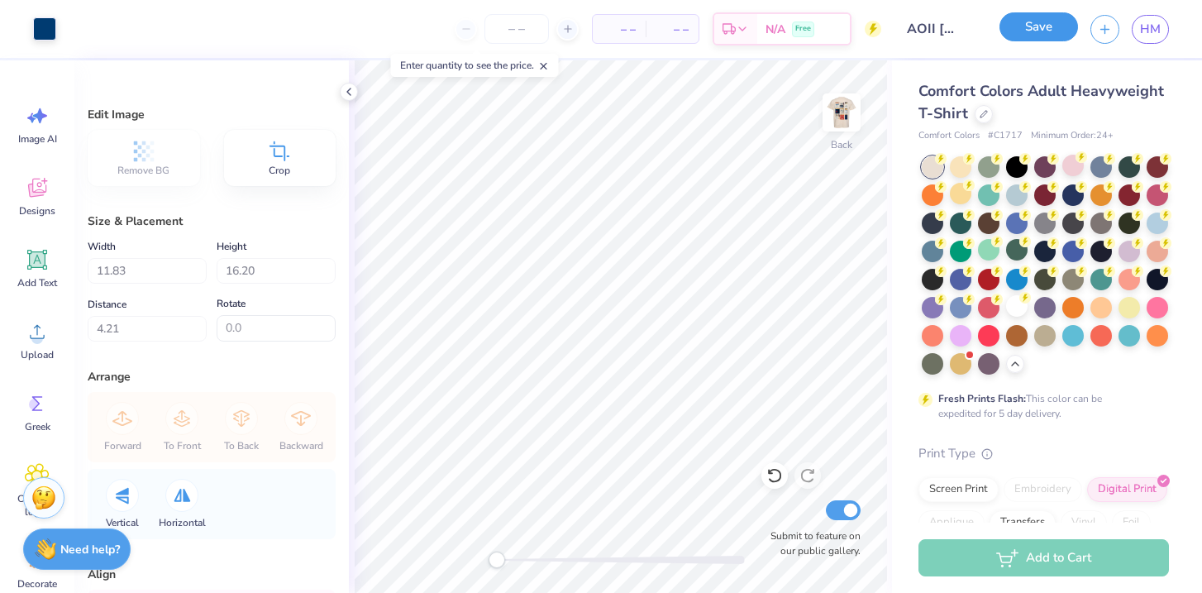
click at [1037, 26] on button "Save" at bounding box center [1038, 26] width 79 height 29
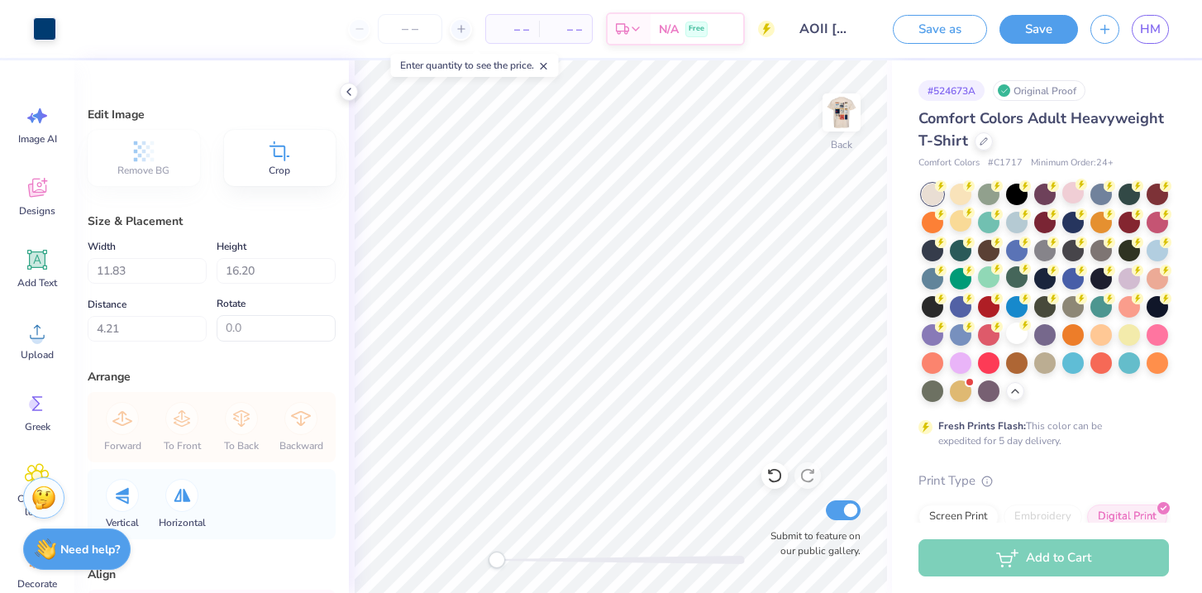
click at [1152, 70] on div "# 524673A Original Proof Comfort Colors Adult Heavyweight T-Shirt Comfort Color…" at bounding box center [1047, 394] width 310 height 669
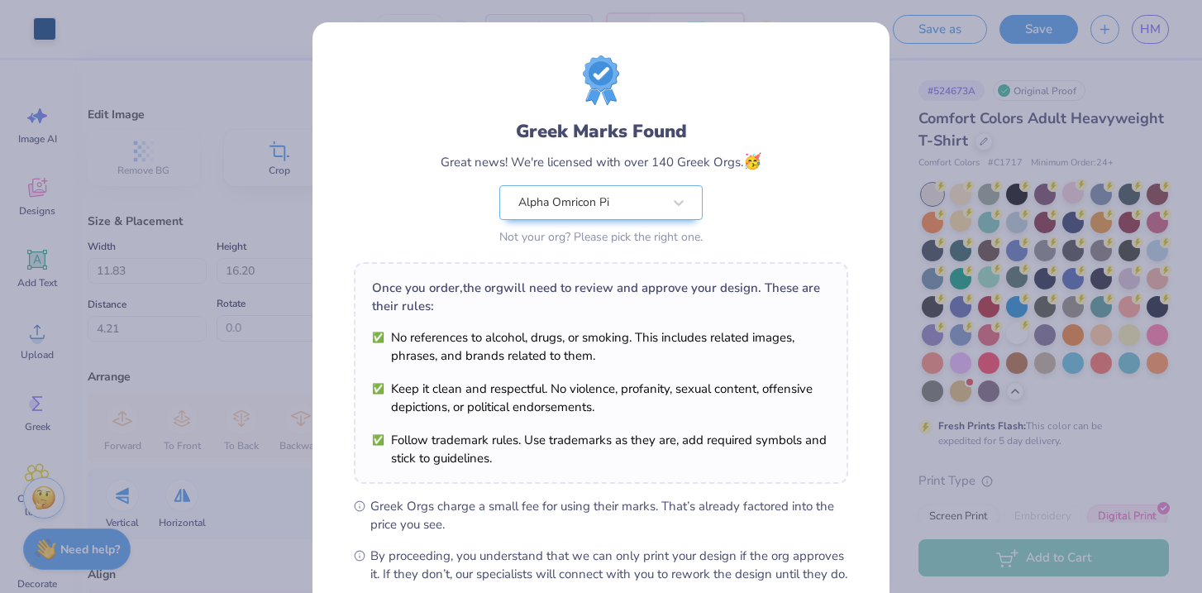
scroll to position [181, 0]
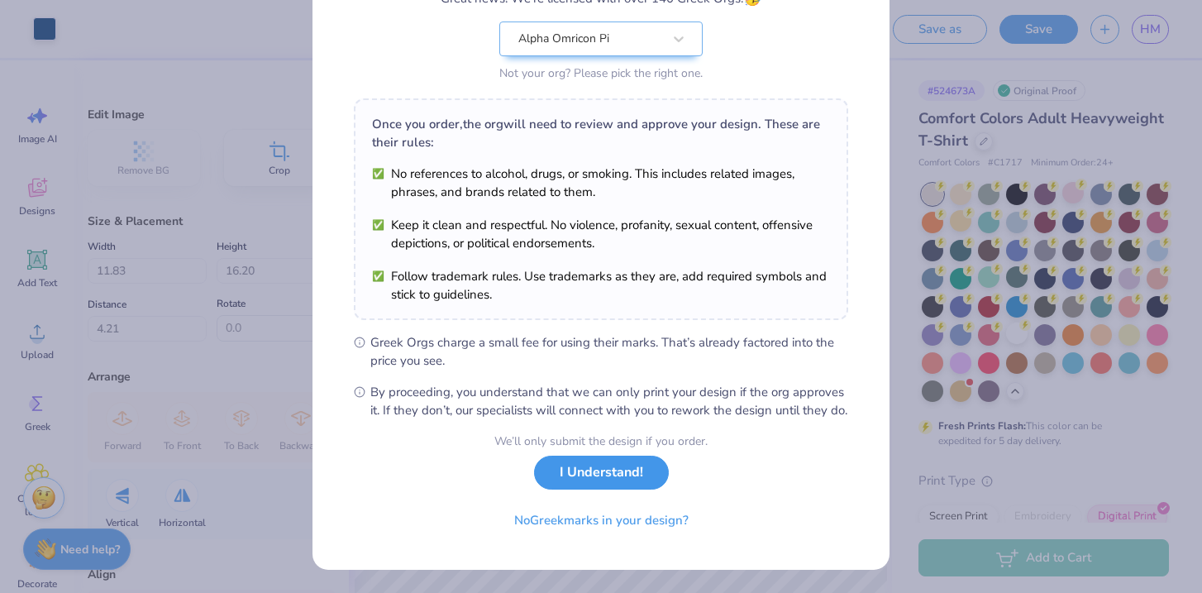
click at [612, 482] on button "I Understand!" at bounding box center [601, 472] width 135 height 34
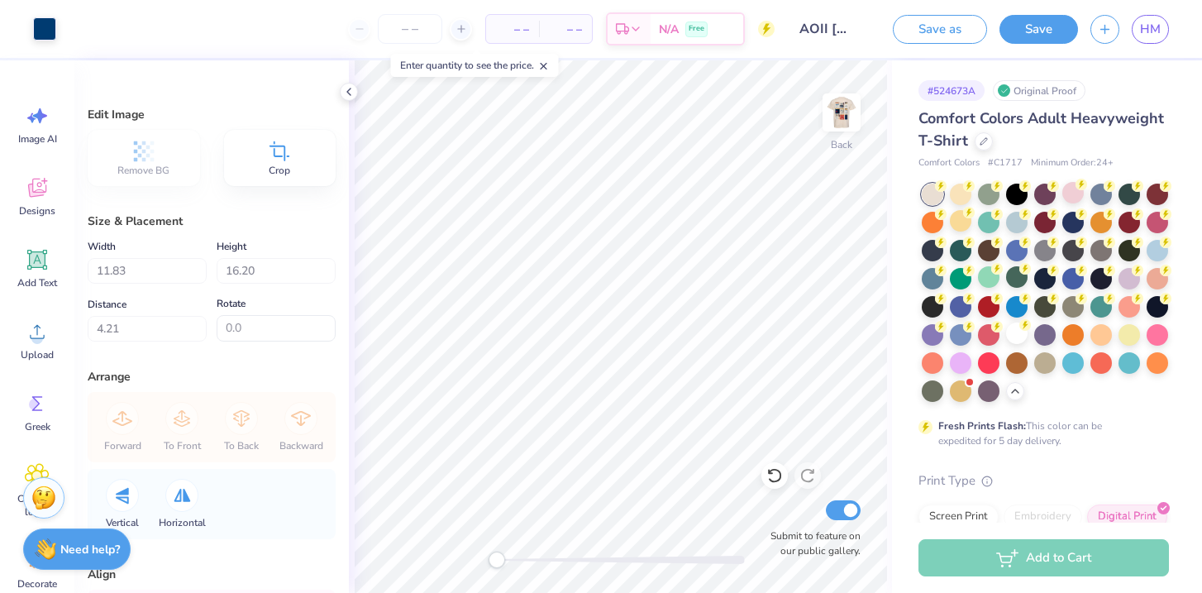
scroll to position [0, 0]
click at [95, 559] on div "Need help? Chat with us." at bounding box center [76, 546] width 107 height 41
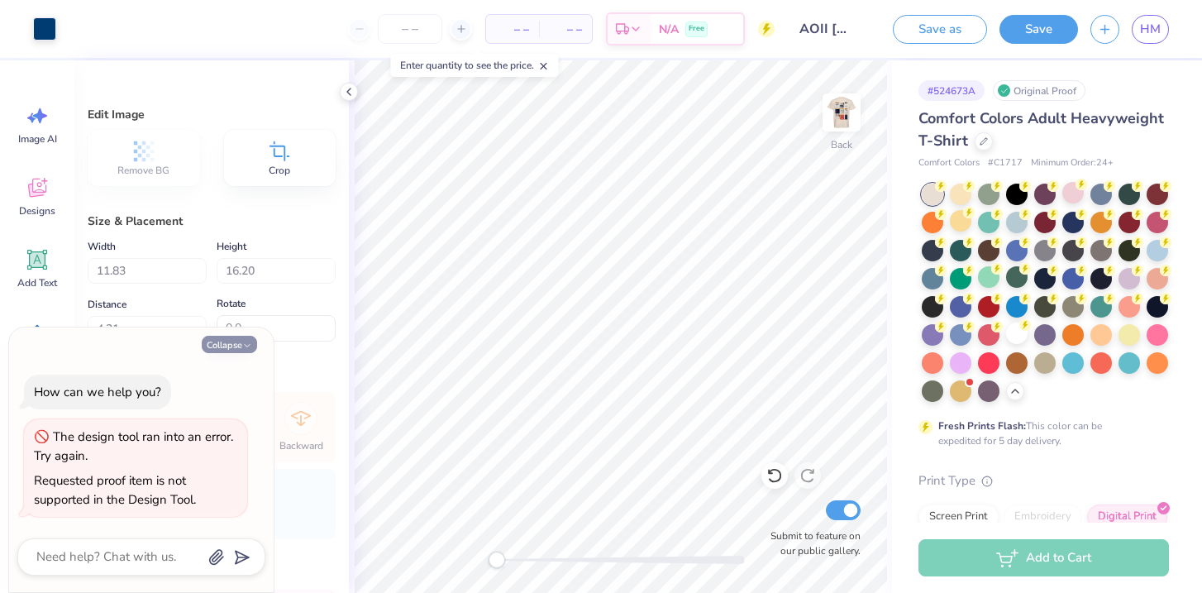
click at [222, 346] on button "Collapse" at bounding box center [229, 344] width 55 height 17
type textarea "x"
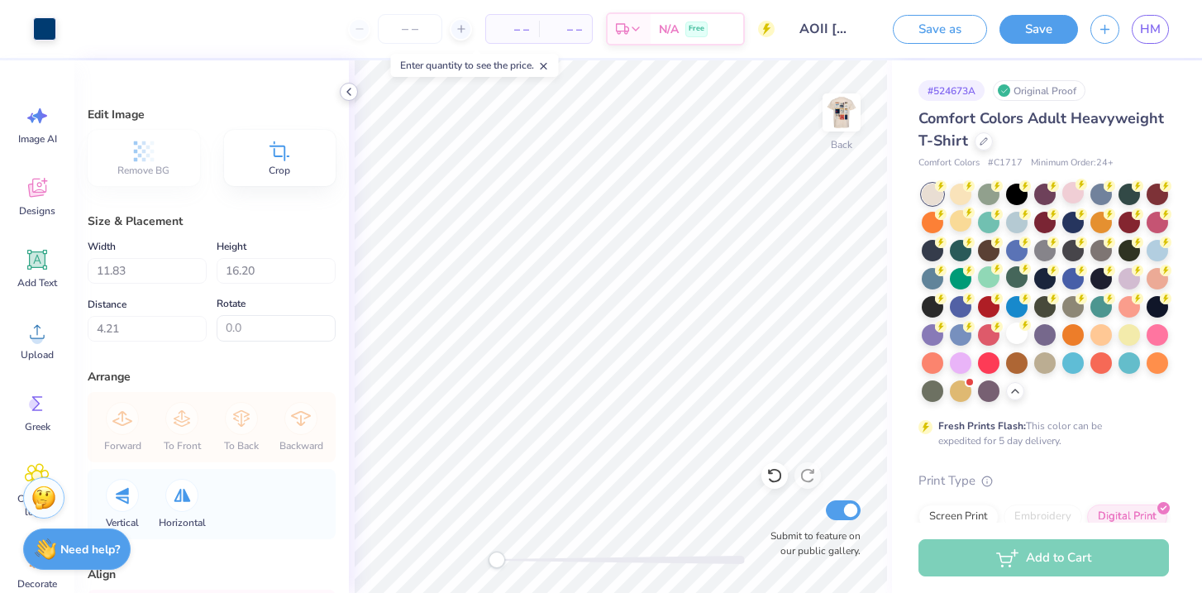
click at [347, 93] on icon at bounding box center [348, 91] width 13 height 13
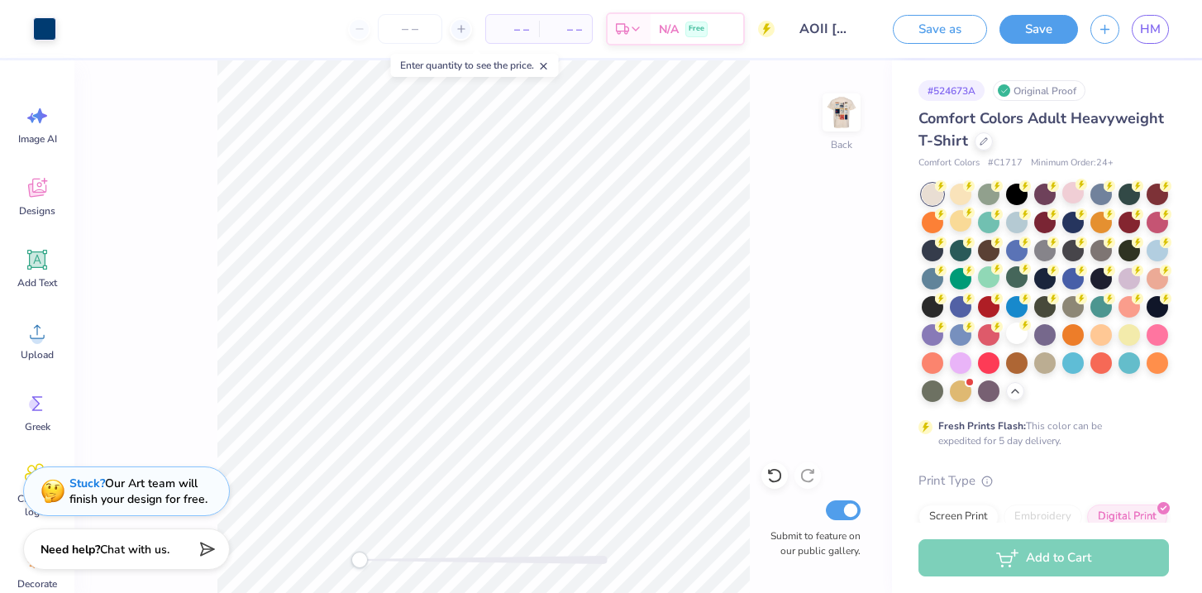
click at [147, 489] on div "Stuck? Our Art team will finish your design for free." at bounding box center [138, 490] width 138 height 31
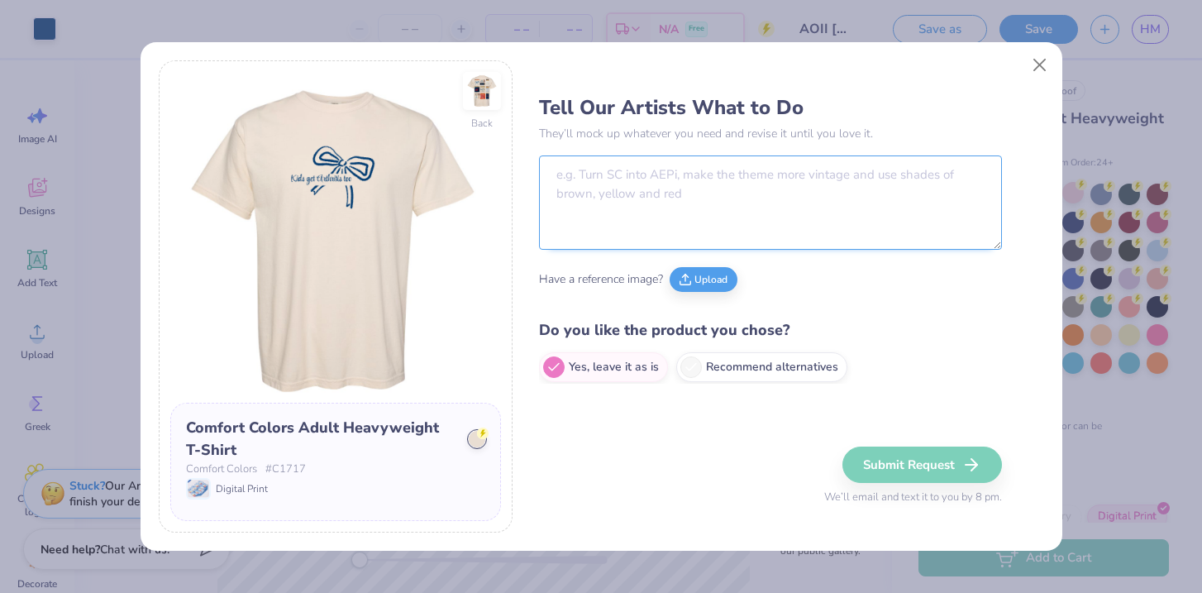
click at [750, 209] on textarea at bounding box center [770, 202] width 463 height 94
type textarea "C"
click at [496, 98] on img at bounding box center [482, 91] width 76 height 76
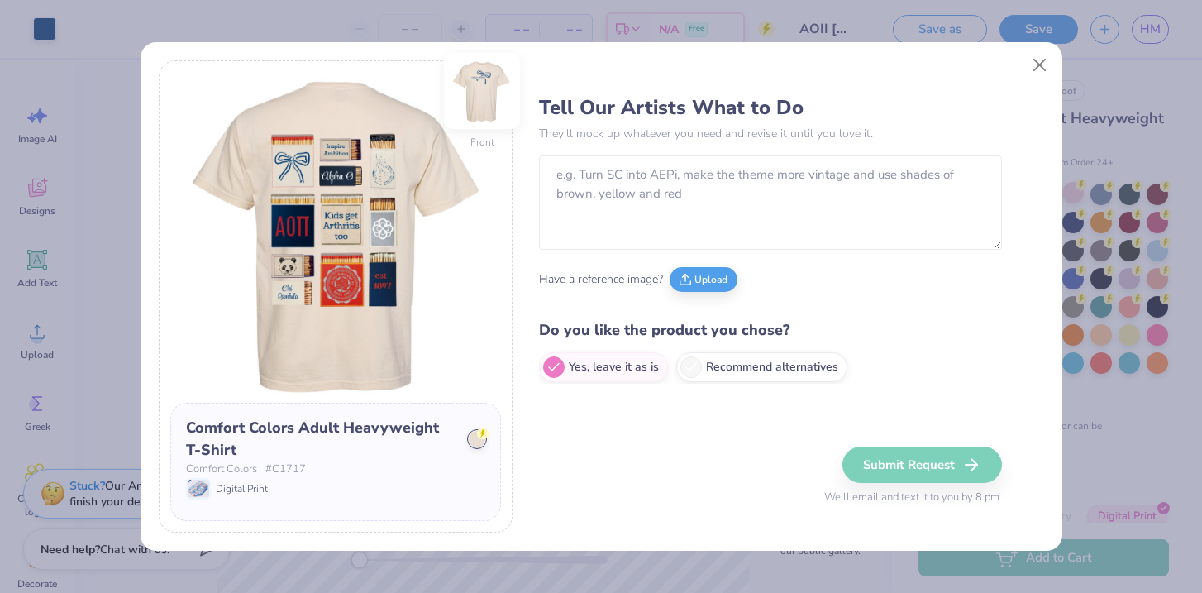
click at [484, 98] on img at bounding box center [482, 91] width 76 height 76
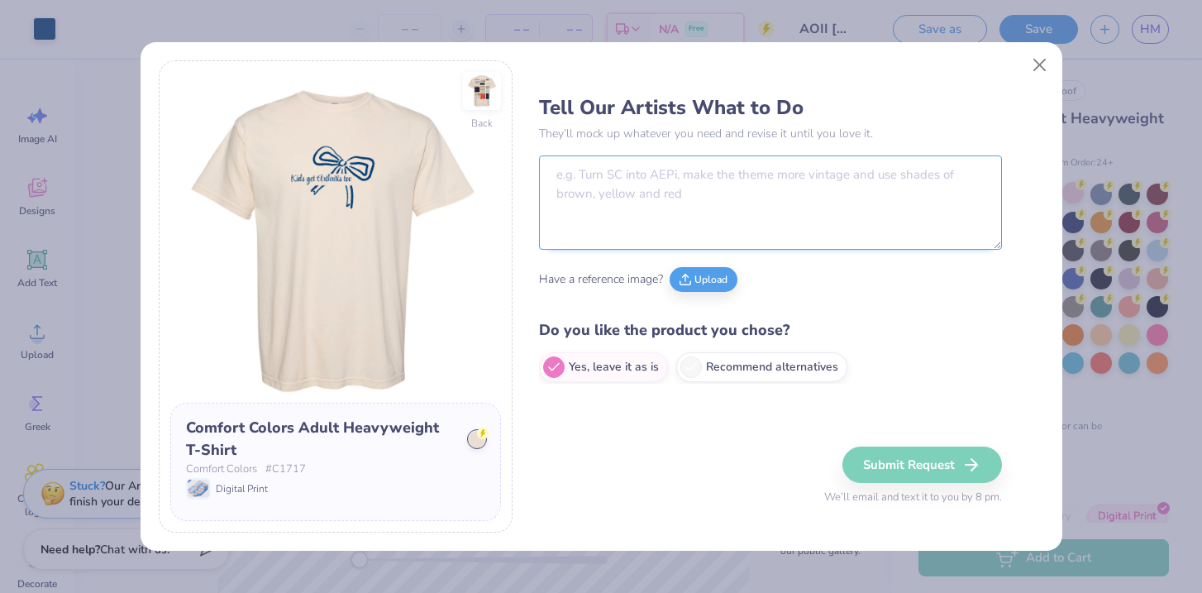
click at [586, 163] on textarea at bounding box center [770, 202] width 463 height 94
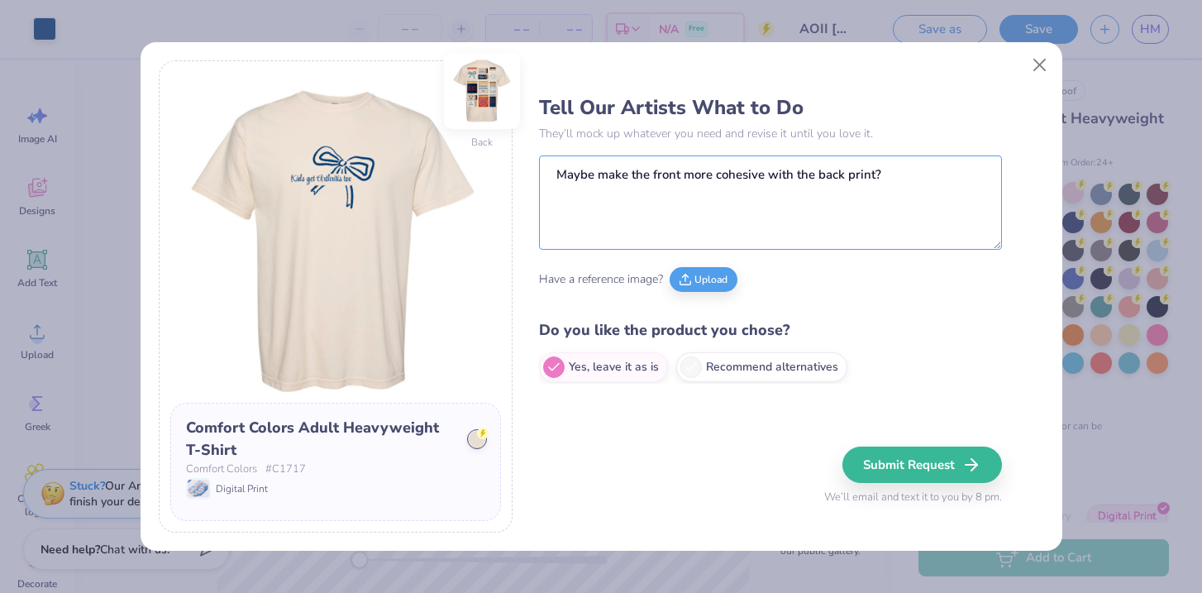
type textarea "Maybe make the front more cohesive with the back print?"
click at [480, 96] on img at bounding box center [482, 91] width 76 height 76
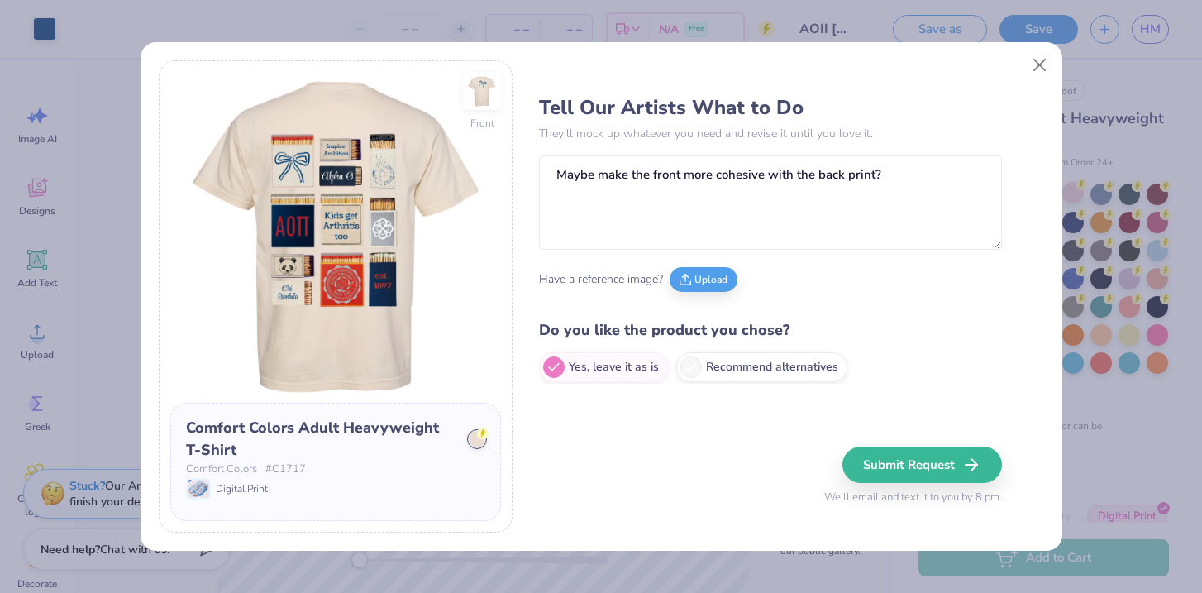
click at [480, 261] on img at bounding box center [335, 237] width 331 height 331
click at [493, 88] on img at bounding box center [482, 91] width 76 height 76
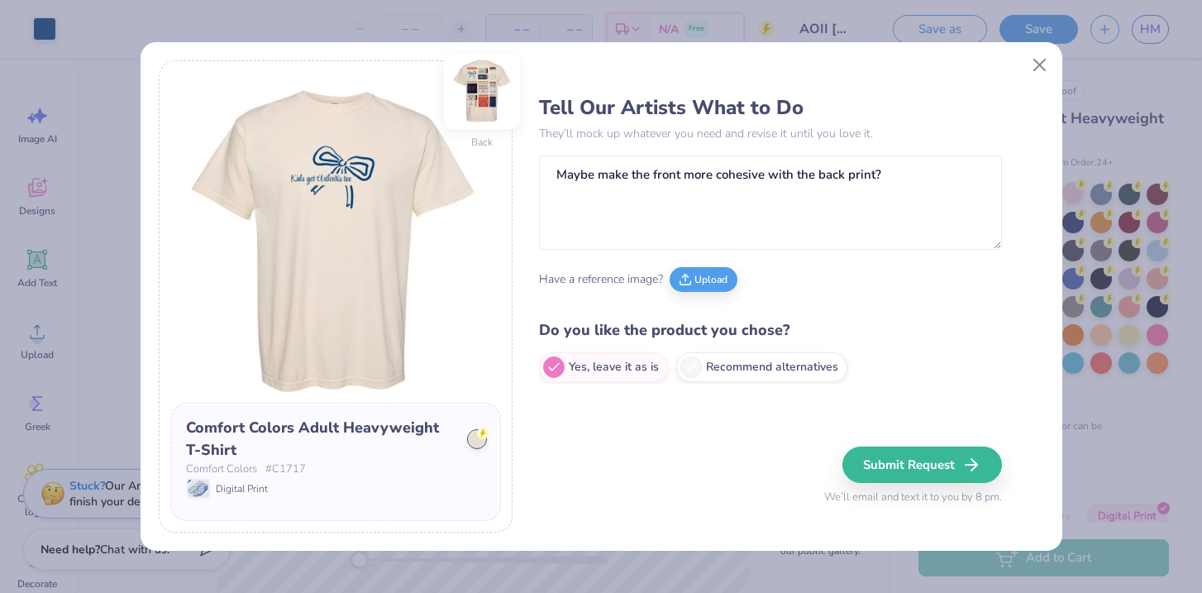
click at [490, 87] on img at bounding box center [482, 91] width 76 height 76
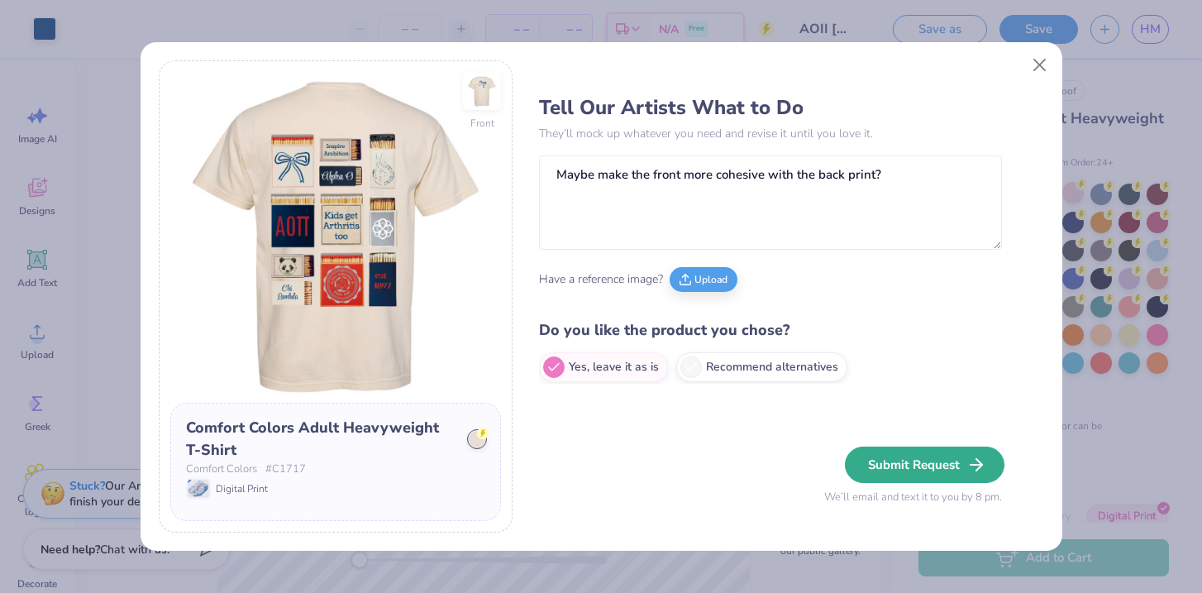
click at [959, 467] on button "Submit Request" at bounding box center [924, 464] width 159 height 36
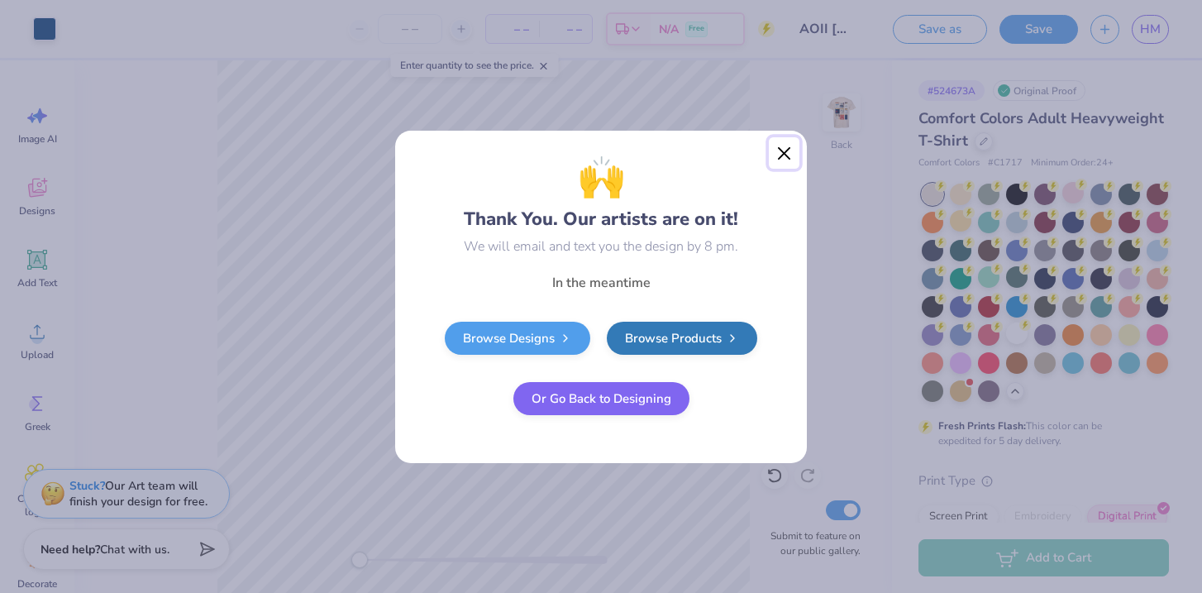
click at [785, 153] on button "Close" at bounding box center [784, 152] width 31 height 31
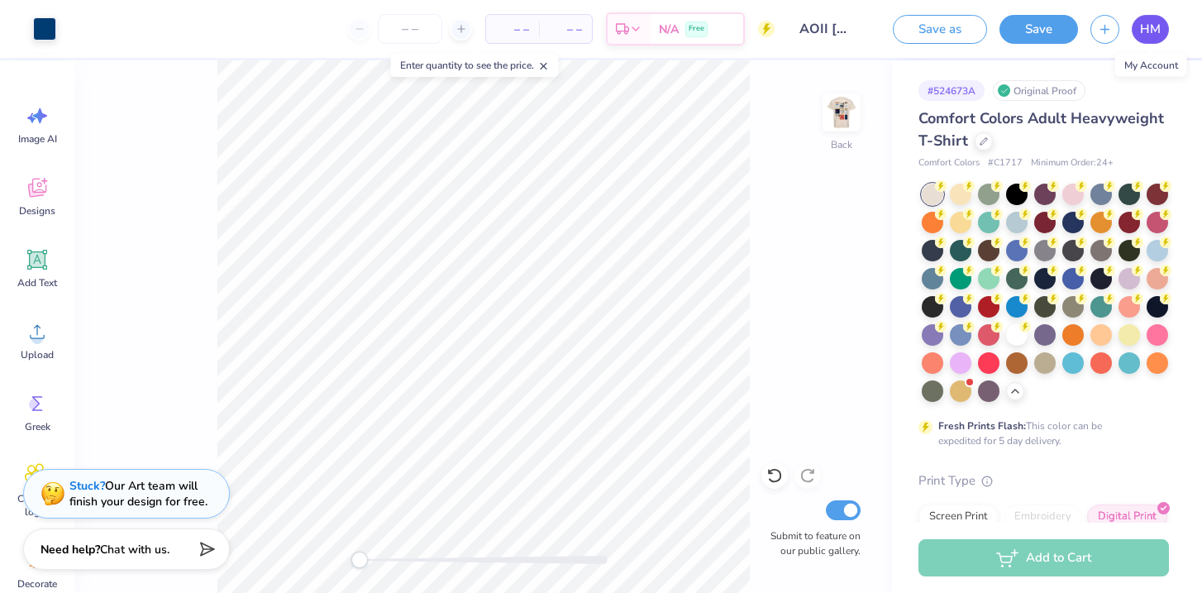
click at [1150, 39] on link "HM" at bounding box center [1149, 29] width 37 height 29
click at [840, 117] on img at bounding box center [841, 112] width 66 height 66
click at [1148, 30] on span "HM" at bounding box center [1150, 29] width 21 height 19
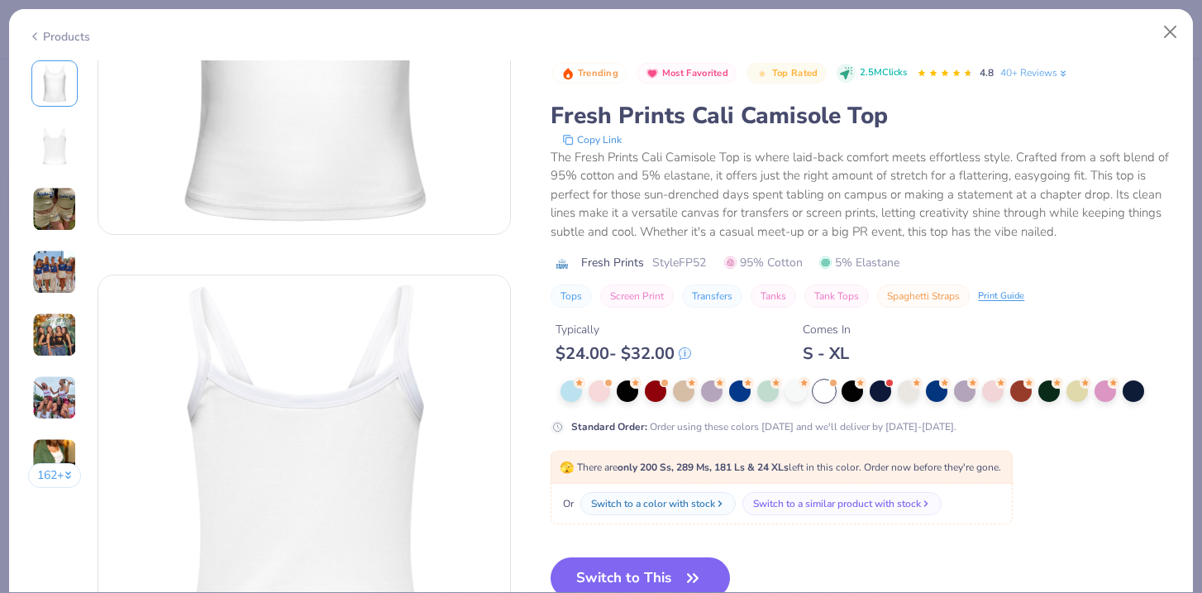
scroll to position [222, 0]
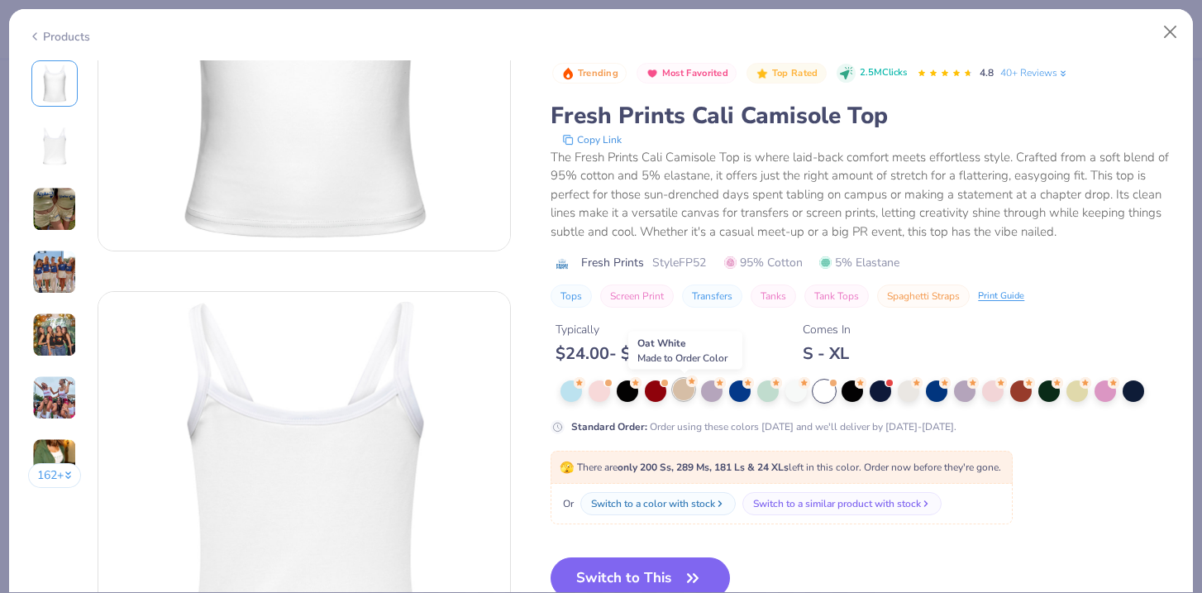
click at [687, 393] on div at bounding box center [683, 388] width 21 height 21
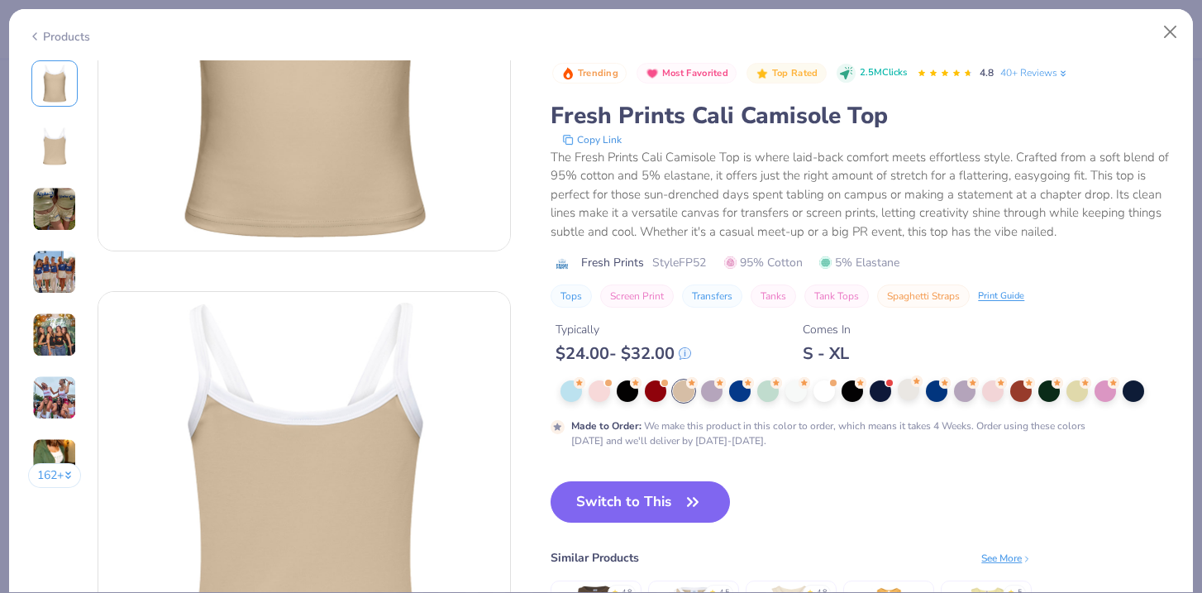
click at [916, 399] on div at bounding box center [907, 388] width 21 height 21
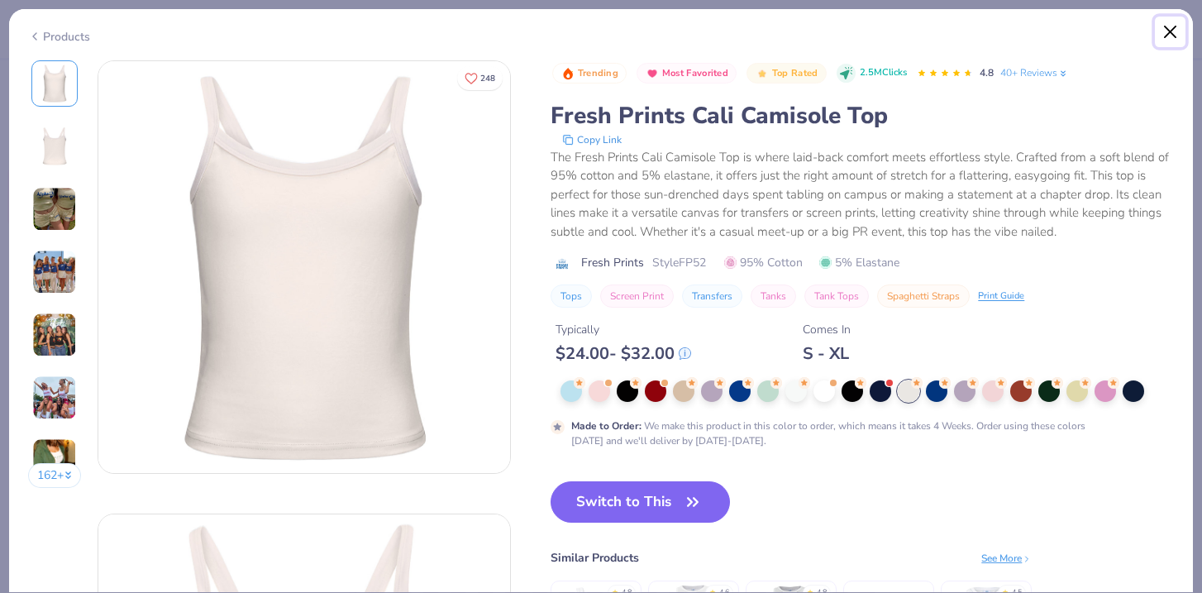
click at [1162, 36] on button "Close" at bounding box center [1169, 32] width 31 height 31
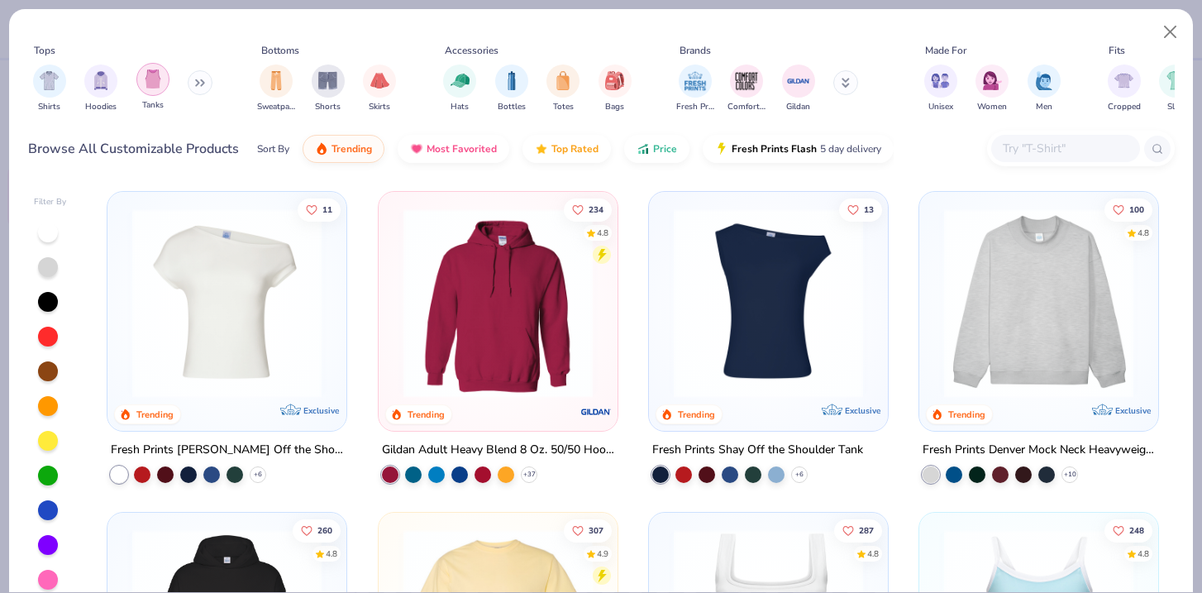
click at [141, 85] on div "filter for Tanks" at bounding box center [152, 79] width 33 height 33
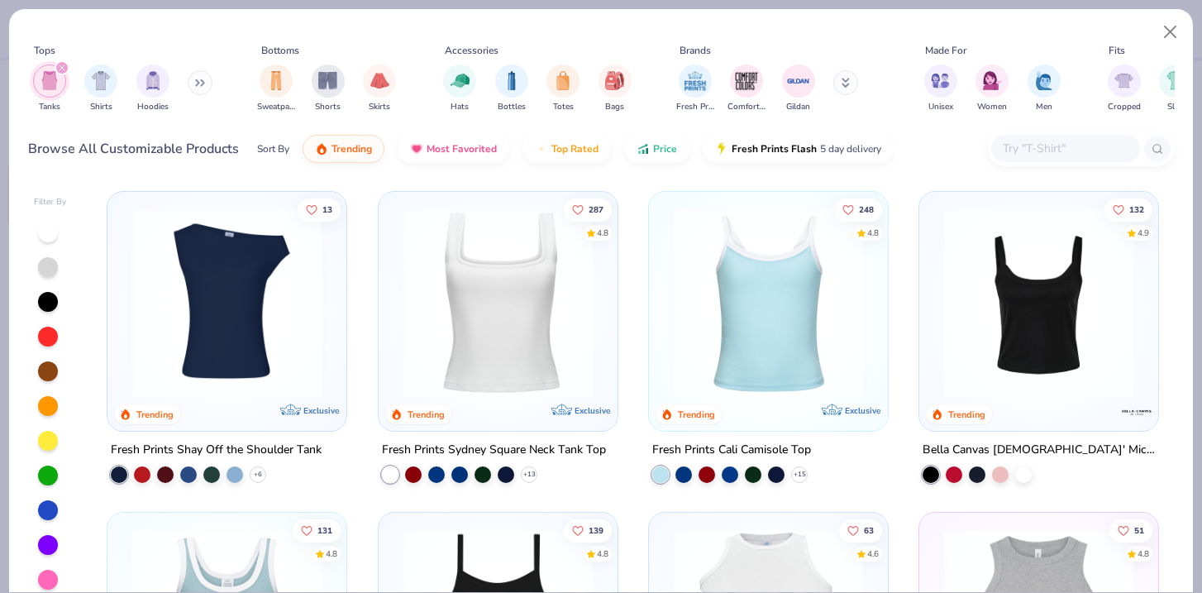
click at [493, 448] on div "Fresh Prints Sydney Square Neck Tank Top" at bounding box center [494, 450] width 224 height 21
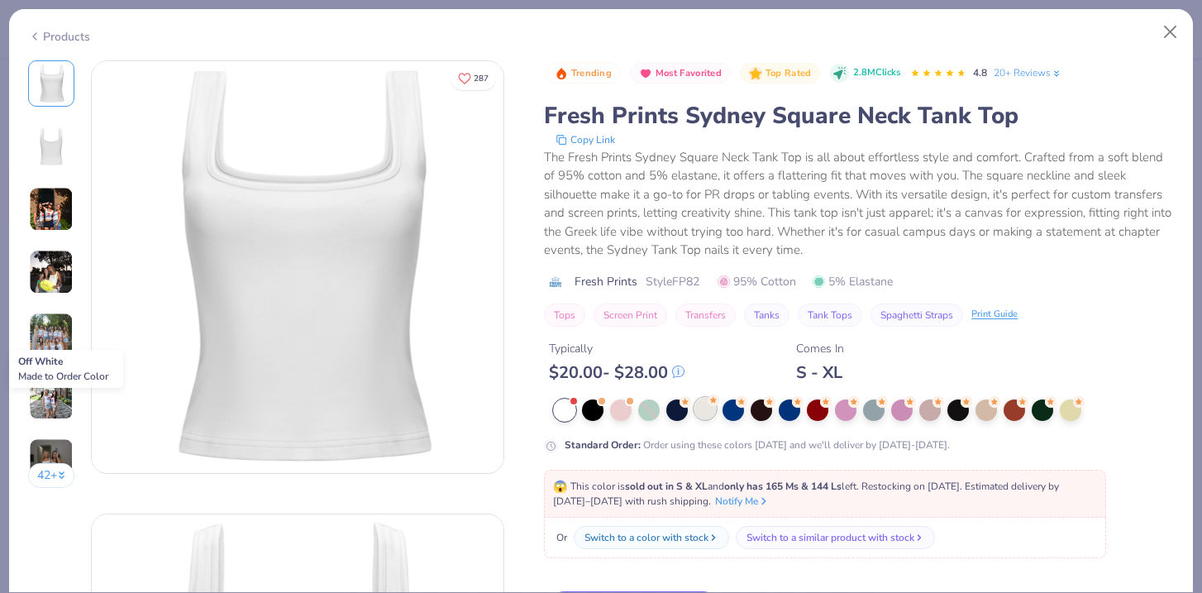
click at [703, 411] on div at bounding box center [704, 407] width 21 height 21
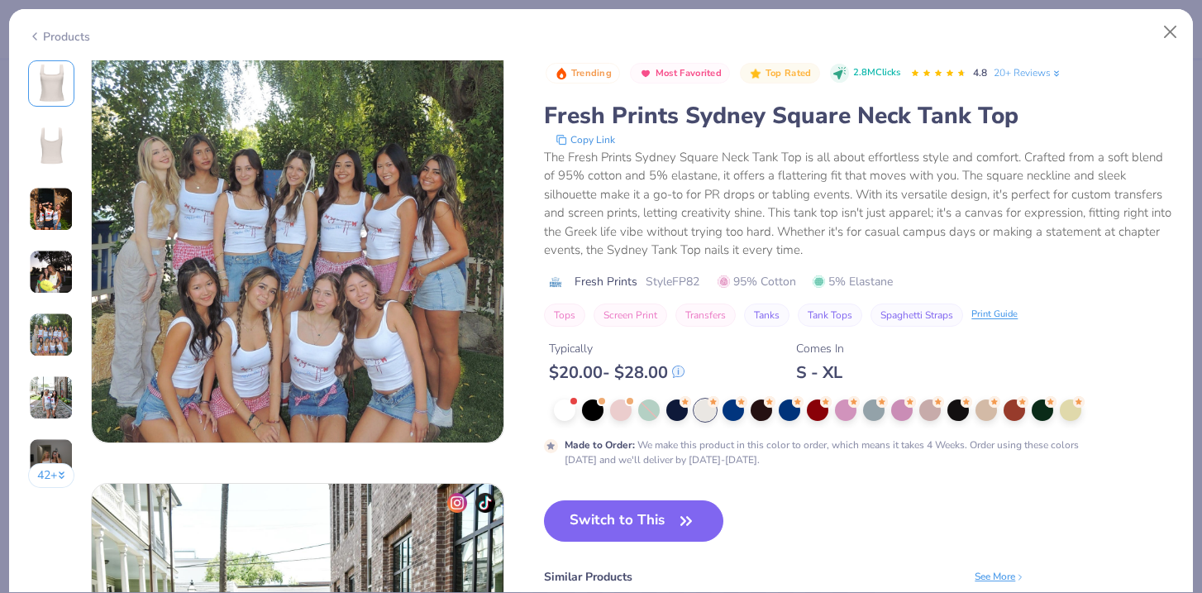
scroll to position [1845, 0]
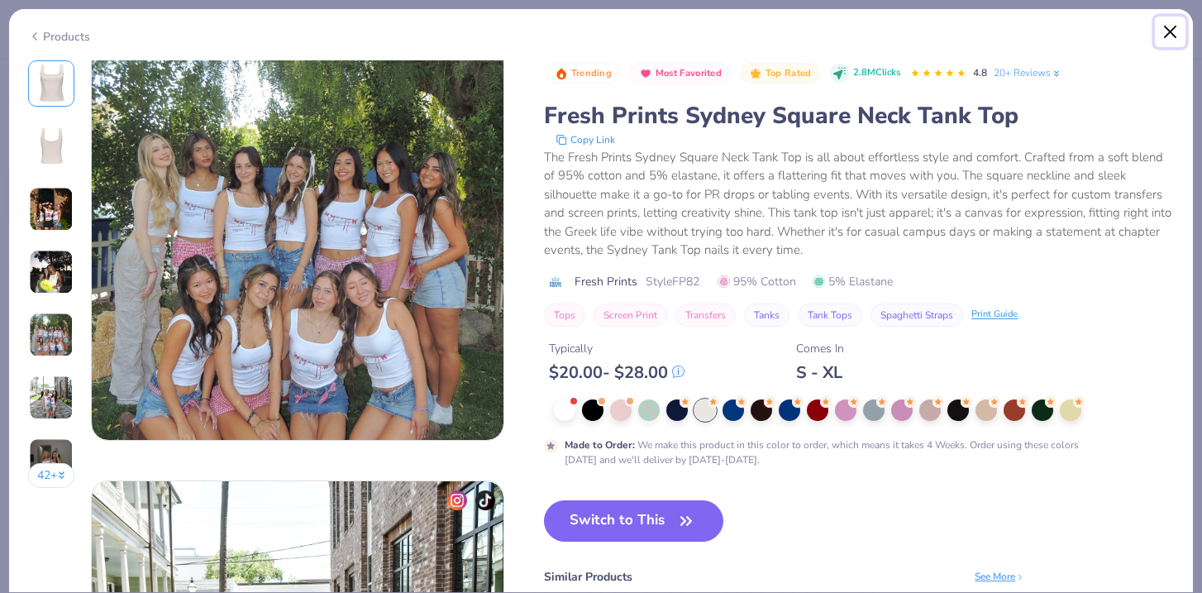
click at [1163, 35] on button "Close" at bounding box center [1169, 32] width 31 height 31
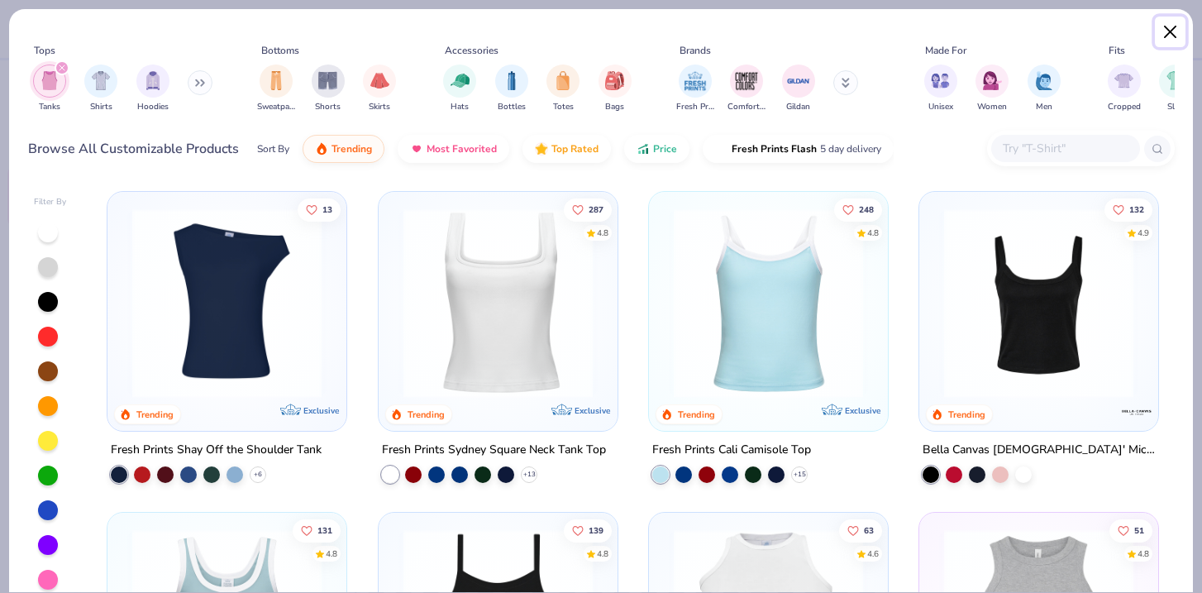
click at [1167, 36] on button "Close" at bounding box center [1169, 32] width 31 height 31
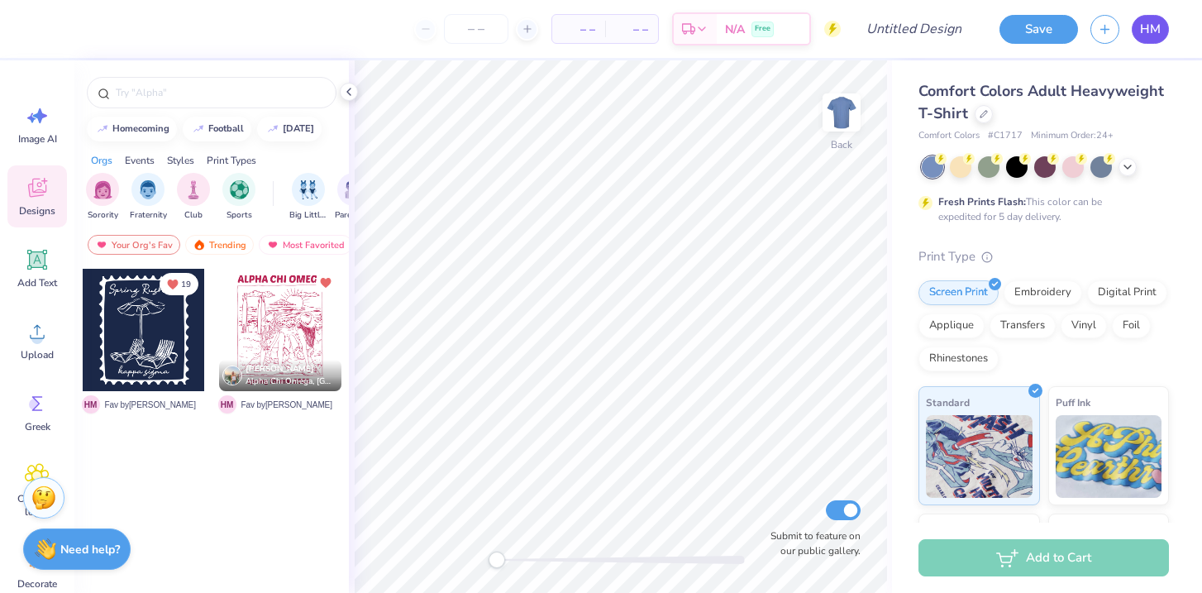
click at [1145, 32] on span "HM" at bounding box center [1150, 29] width 21 height 19
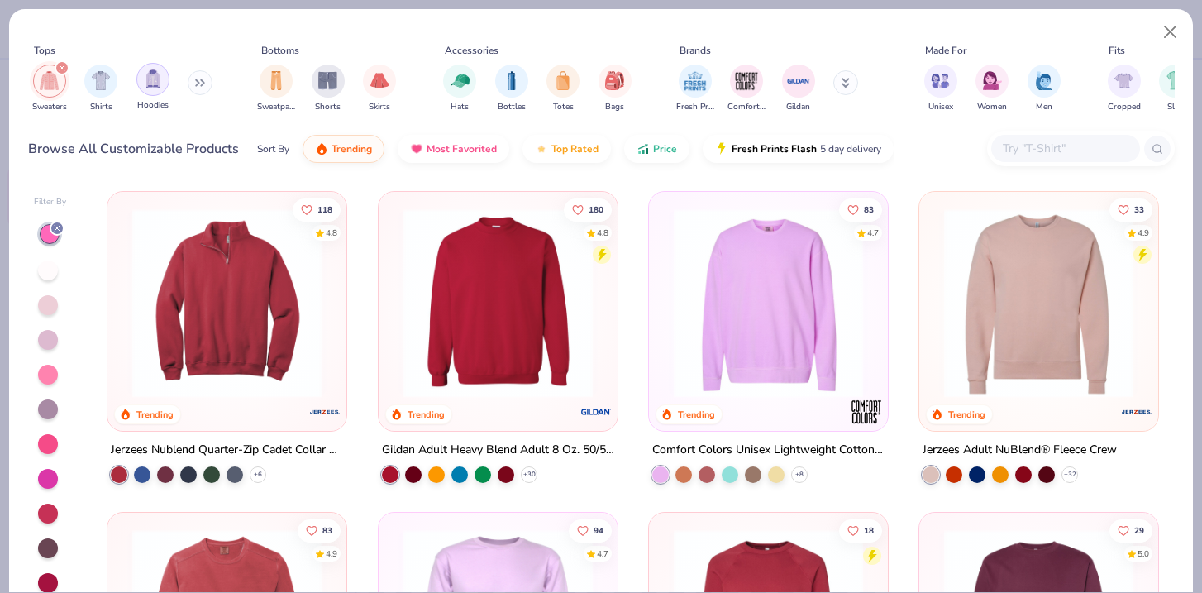
click at [160, 86] on img "filter for Hoodies" at bounding box center [153, 78] width 18 height 19
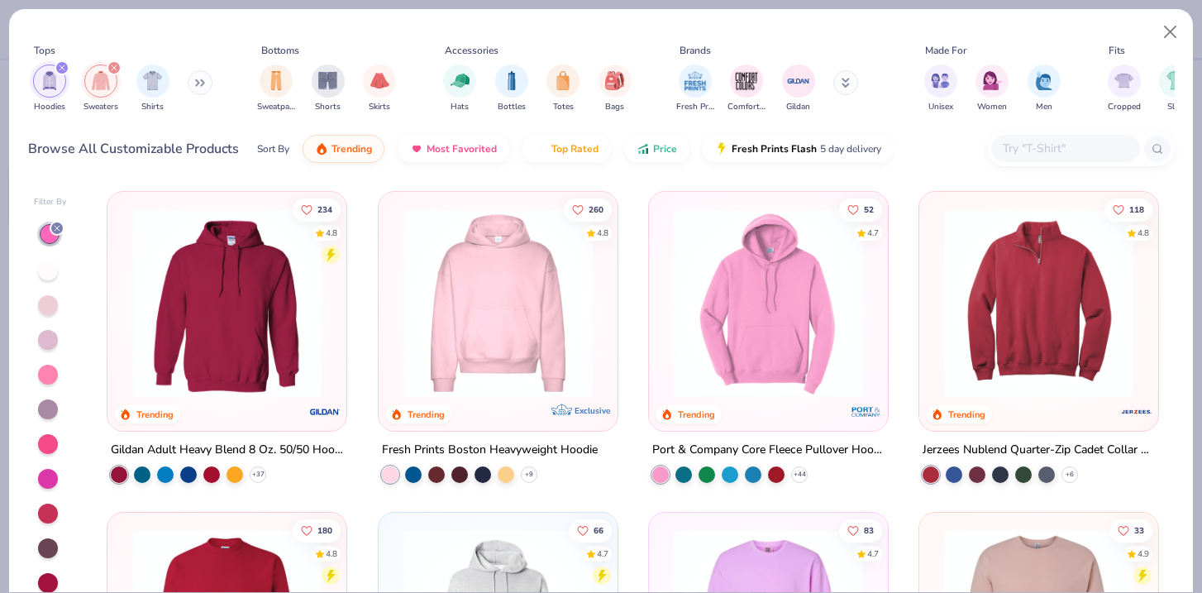
click at [512, 362] on img at bounding box center [498, 302] width 206 height 189
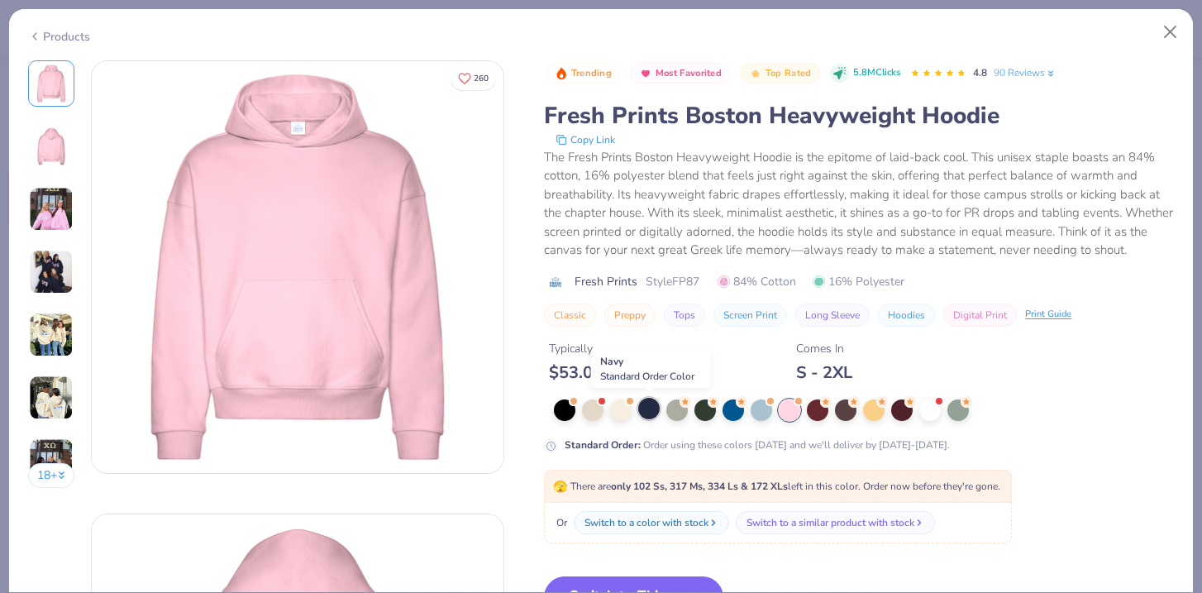
click at [652, 412] on div at bounding box center [648, 407] width 21 height 21
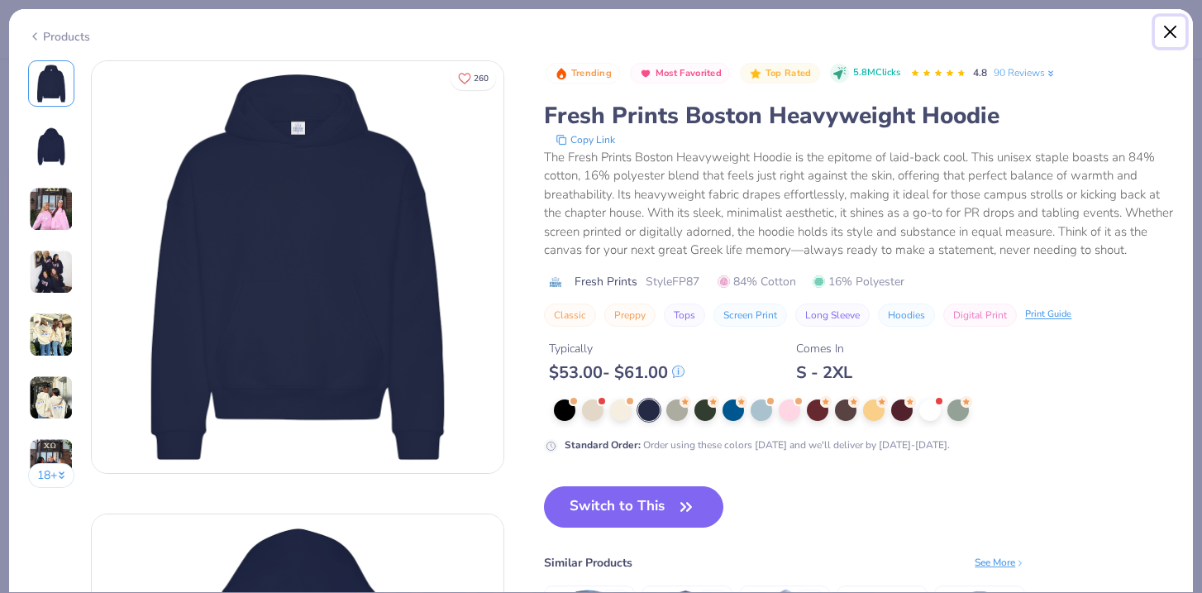
click at [1177, 33] on button "Close" at bounding box center [1169, 32] width 31 height 31
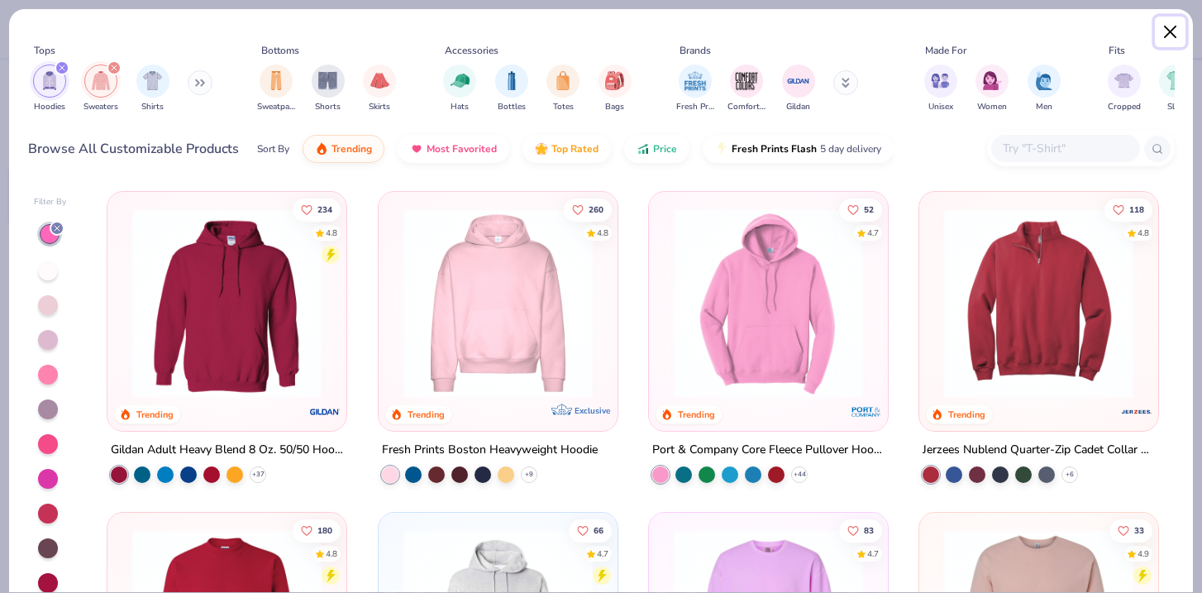
click at [1177, 33] on button "Close" at bounding box center [1169, 32] width 31 height 31
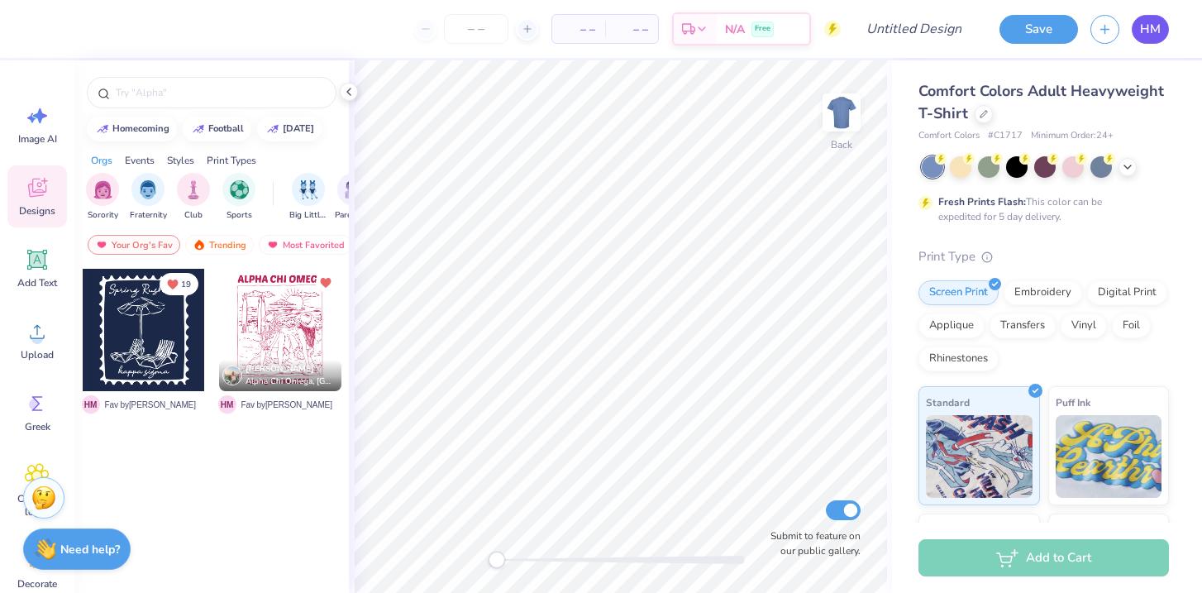
click at [1148, 25] on span "HM" at bounding box center [1150, 29] width 21 height 19
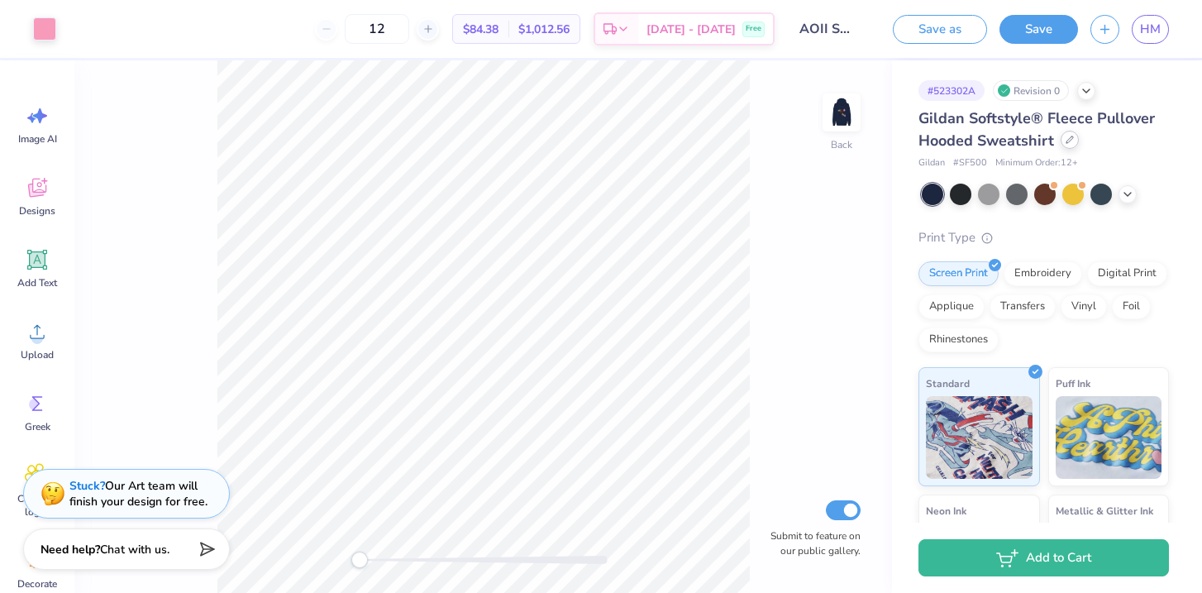
click at [1069, 143] on icon at bounding box center [1069, 140] width 8 height 8
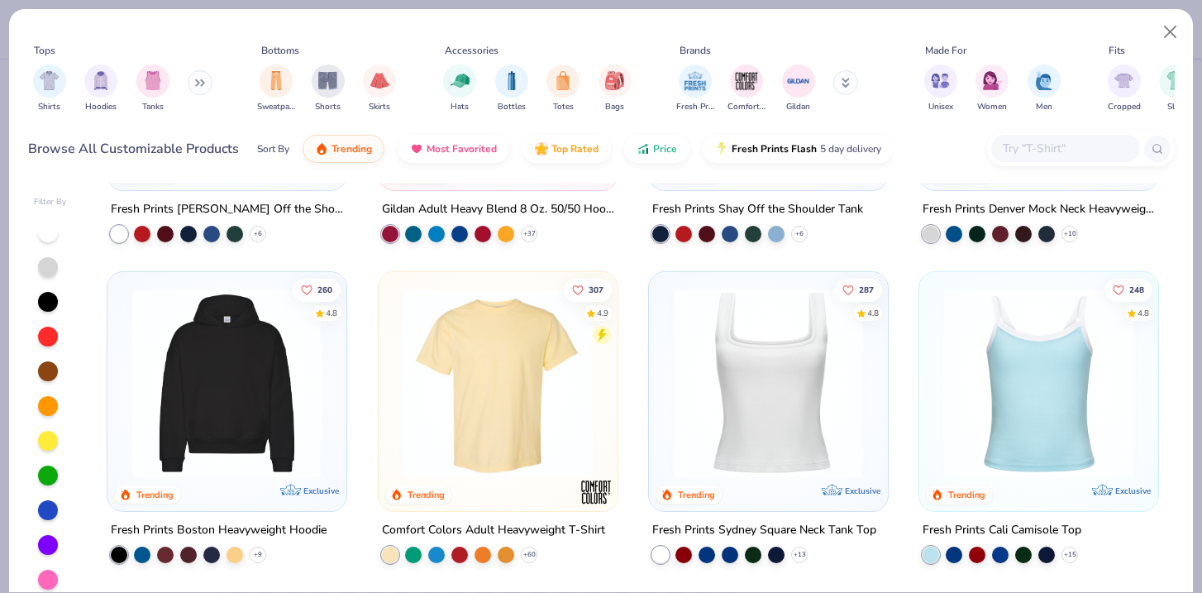
scroll to position [245, 0]
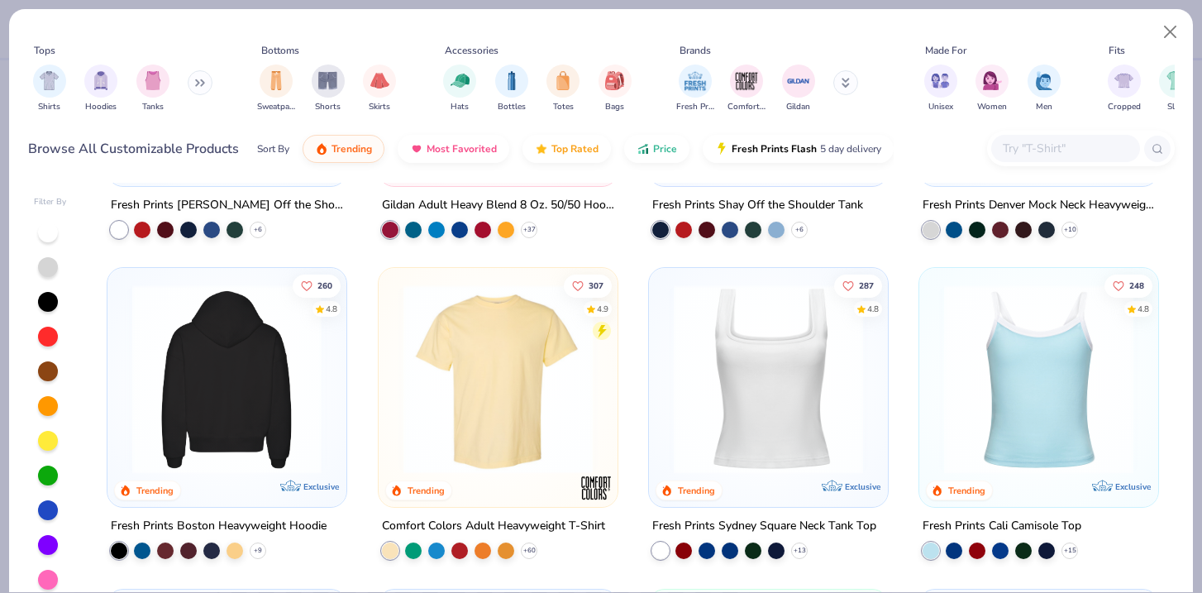
click at [250, 393] on img at bounding box center [227, 378] width 206 height 189
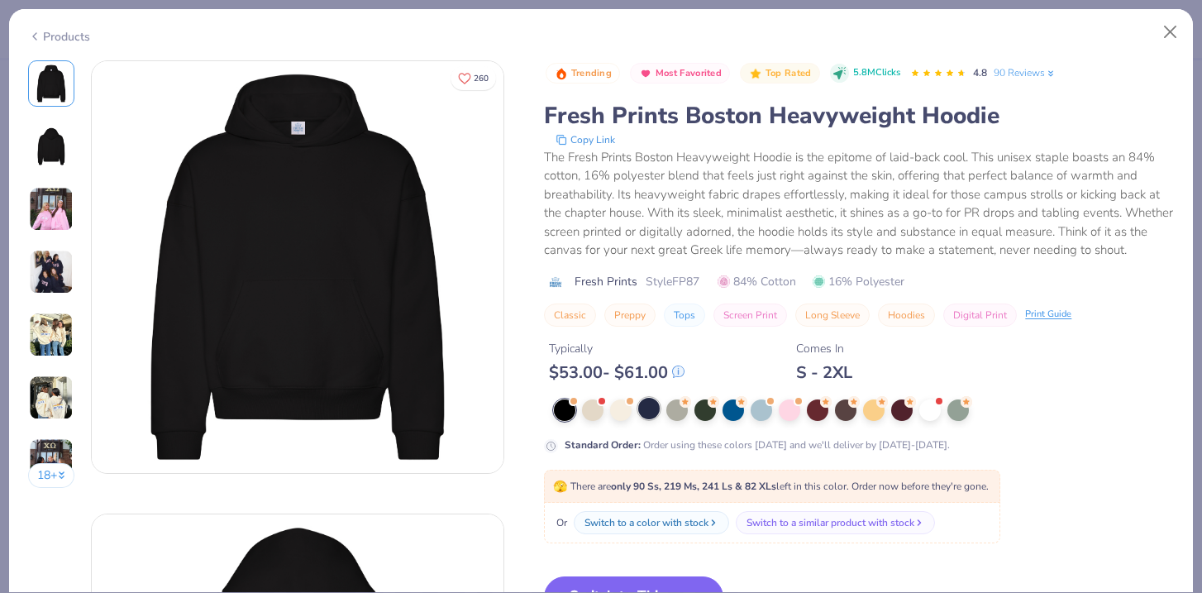
click at [655, 412] on div at bounding box center [648, 407] width 21 height 21
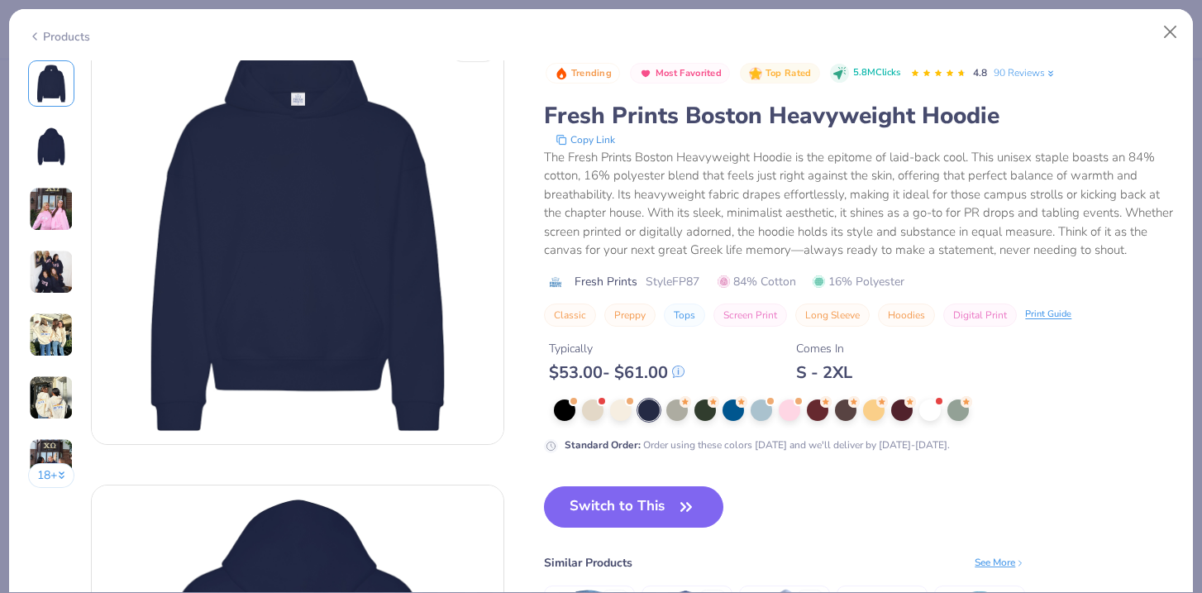
scroll to position [32, 0]
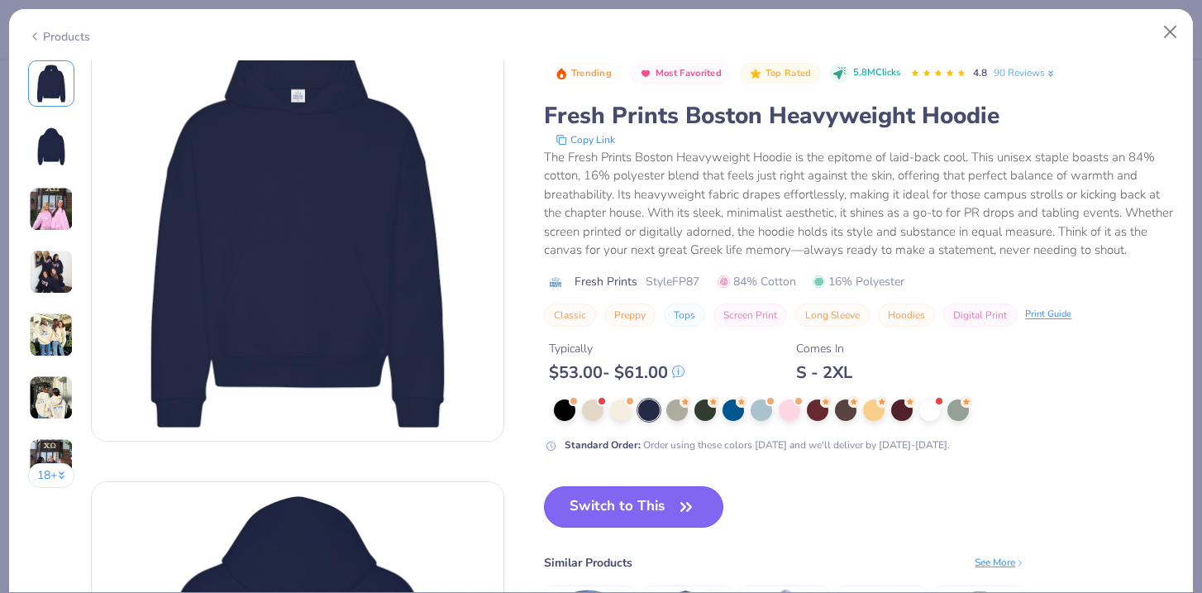
click at [626, 502] on button "Switch to This" at bounding box center [633, 506] width 179 height 41
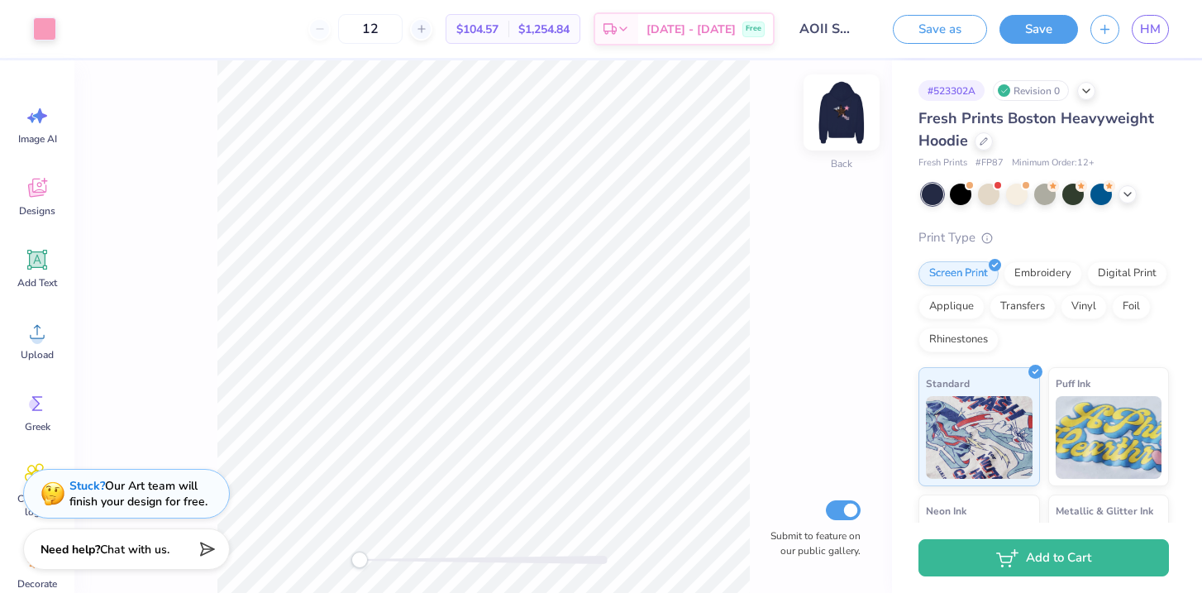
click at [844, 129] on img at bounding box center [841, 112] width 66 height 66
click at [844, 129] on img at bounding box center [841, 112] width 33 height 33
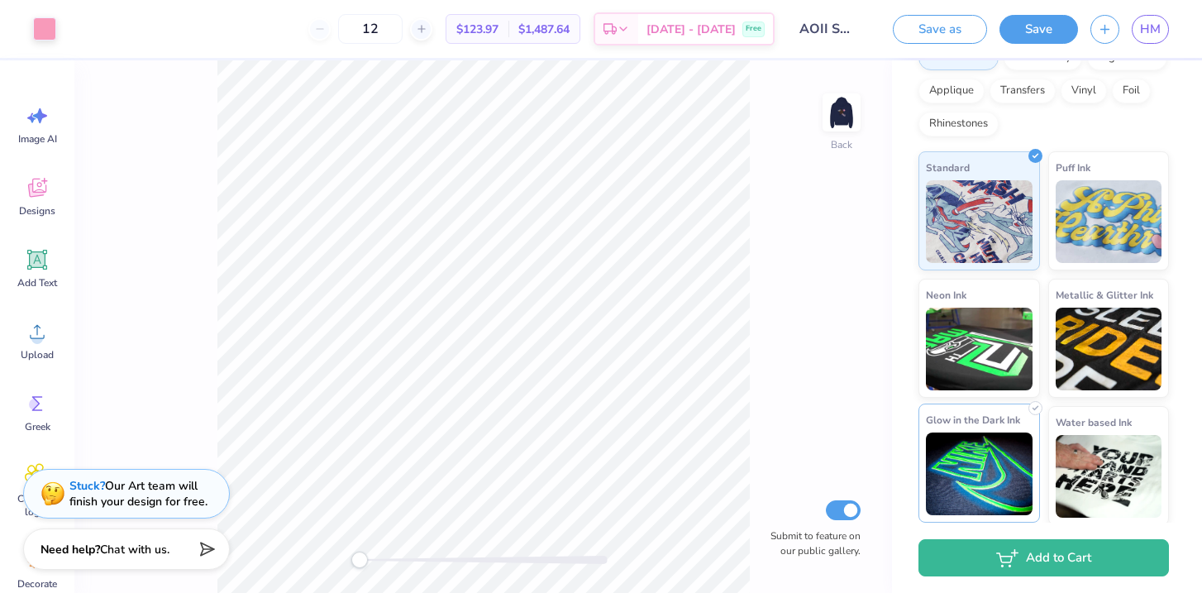
scroll to position [218, 0]
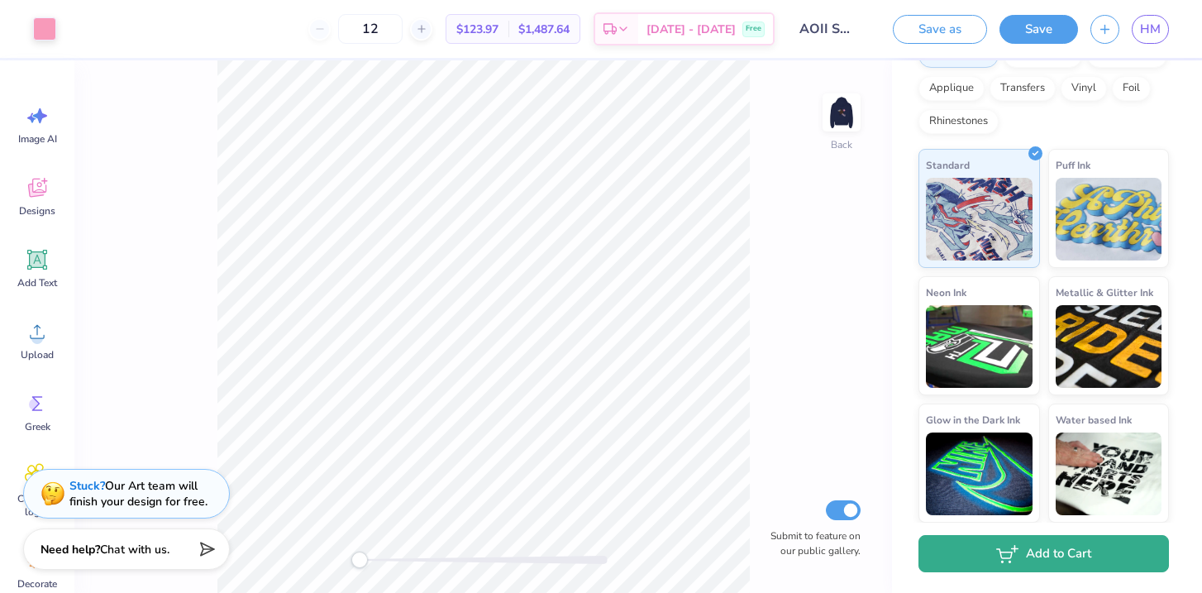
click at [978, 546] on button "Add to Cart" at bounding box center [1043, 553] width 250 height 37
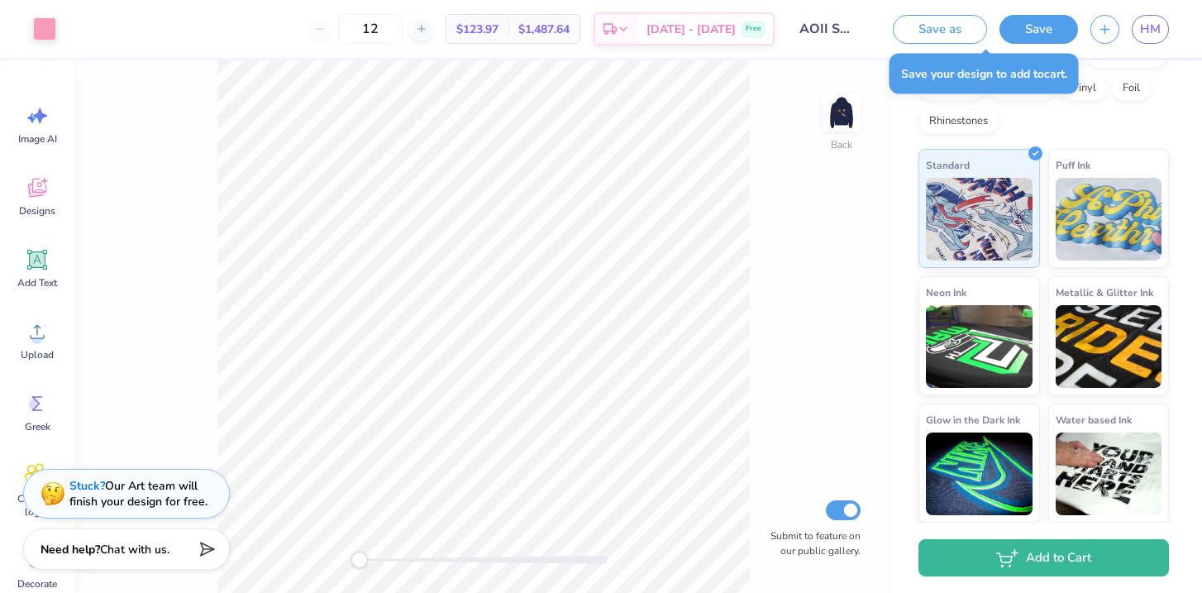
click at [1064, 127] on div "Screen Print Embroidery Digital Print Applique Transfers Vinyl Foil Rhinestones" at bounding box center [1043, 88] width 250 height 91
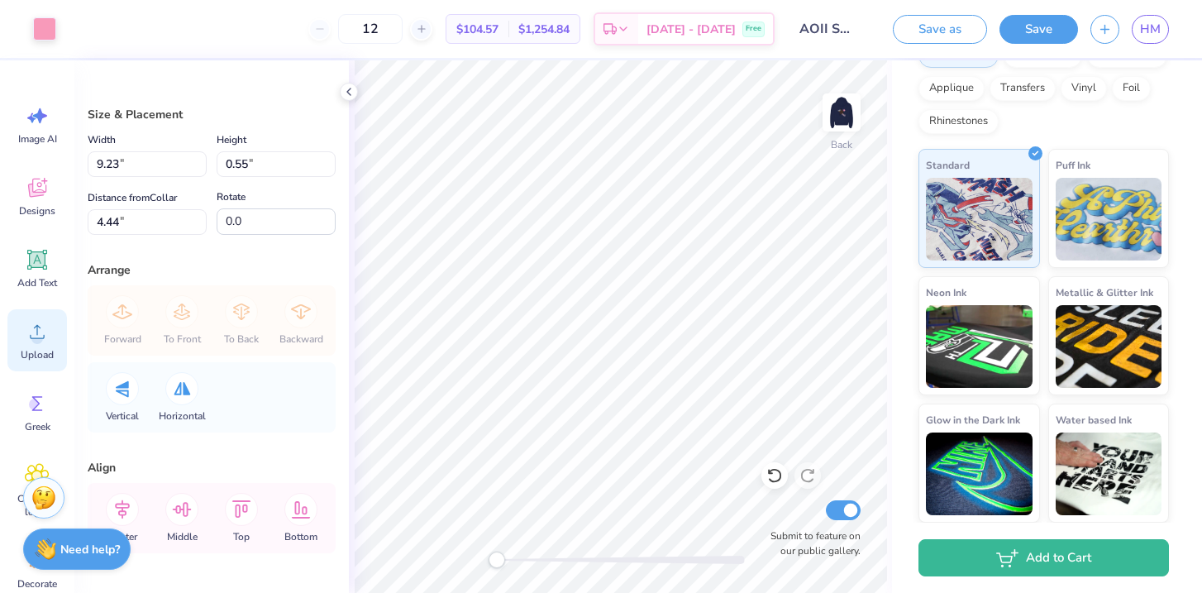
click at [34, 345] on div "Upload" at bounding box center [37, 340] width 60 height 62
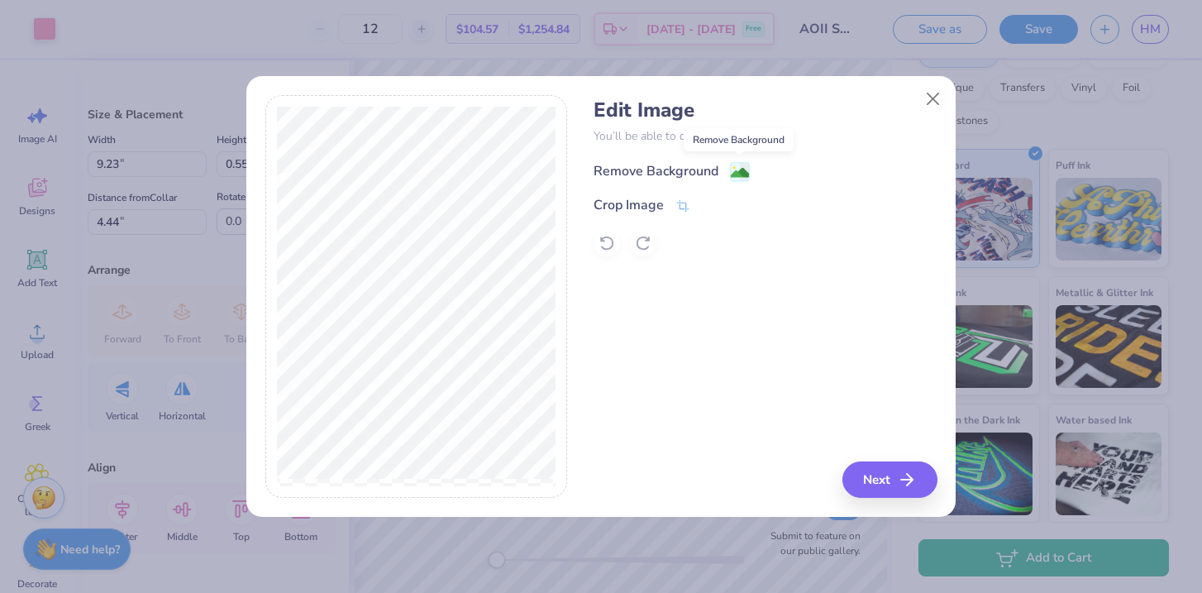
click at [734, 170] on image at bounding box center [740, 173] width 18 height 18
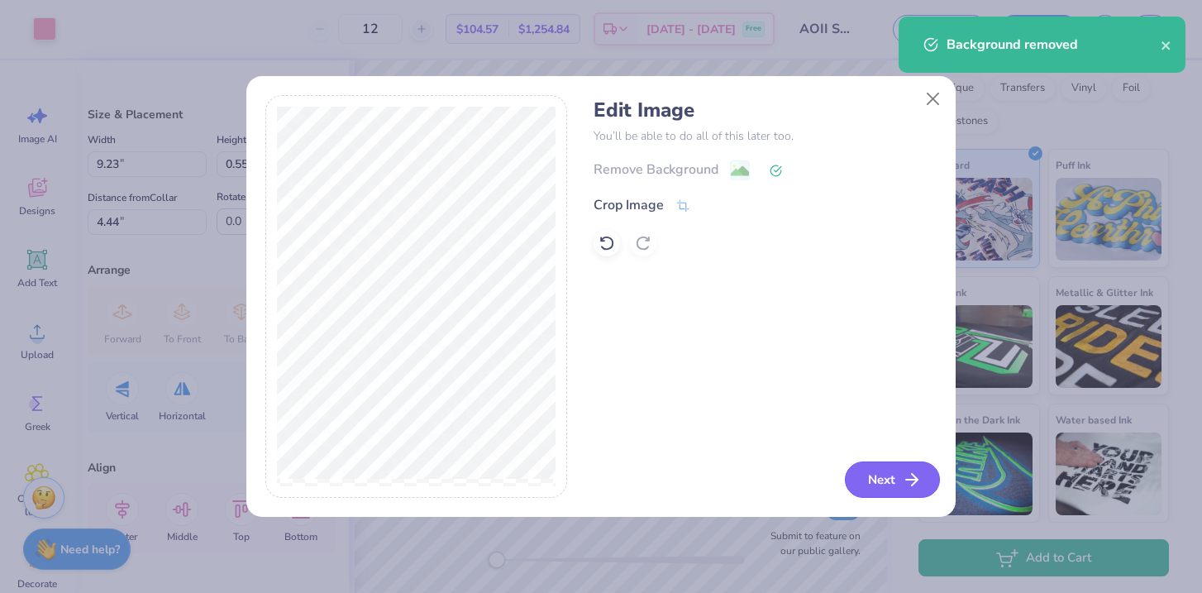
click at [895, 476] on button "Next" at bounding box center [892, 479] width 95 height 36
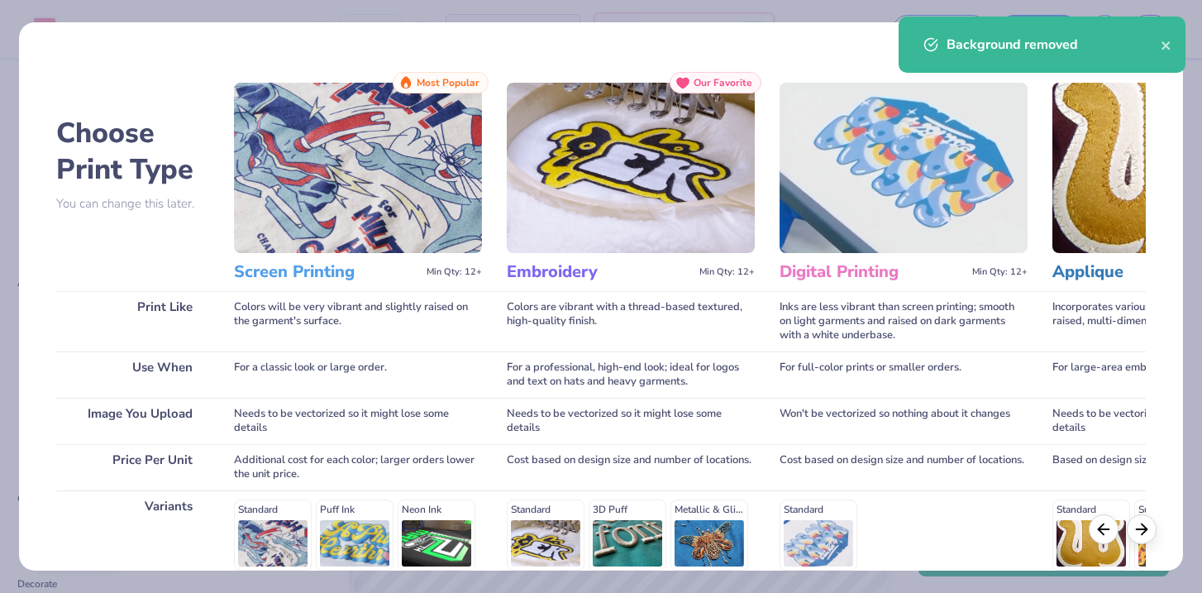
scroll to position [231, 0]
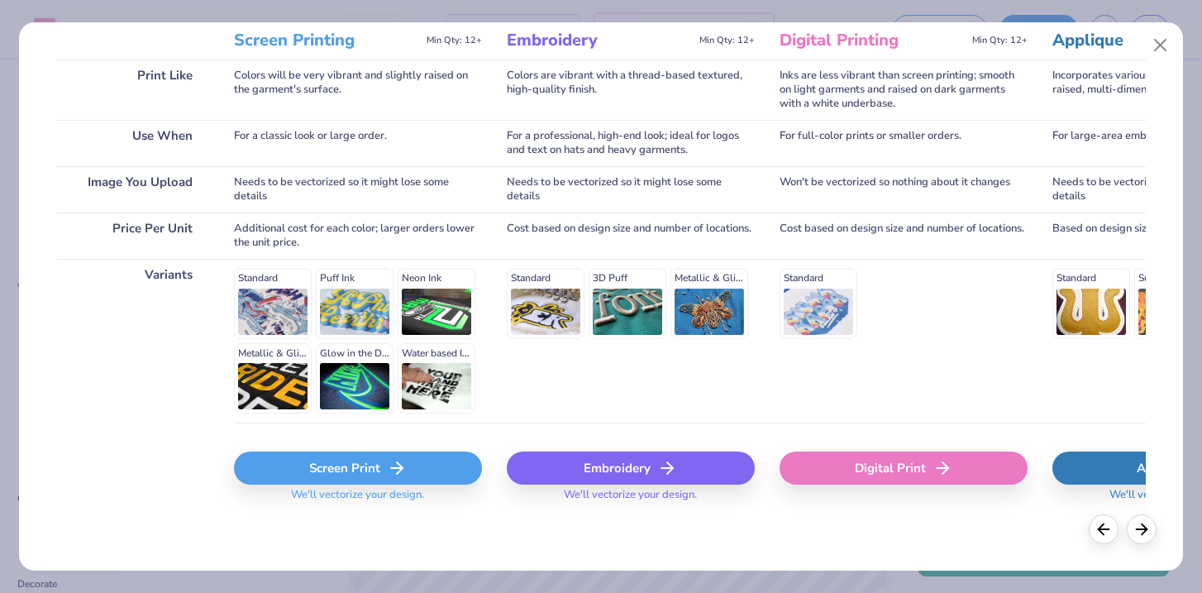
click at [363, 472] on div "Screen Print" at bounding box center [358, 467] width 248 height 33
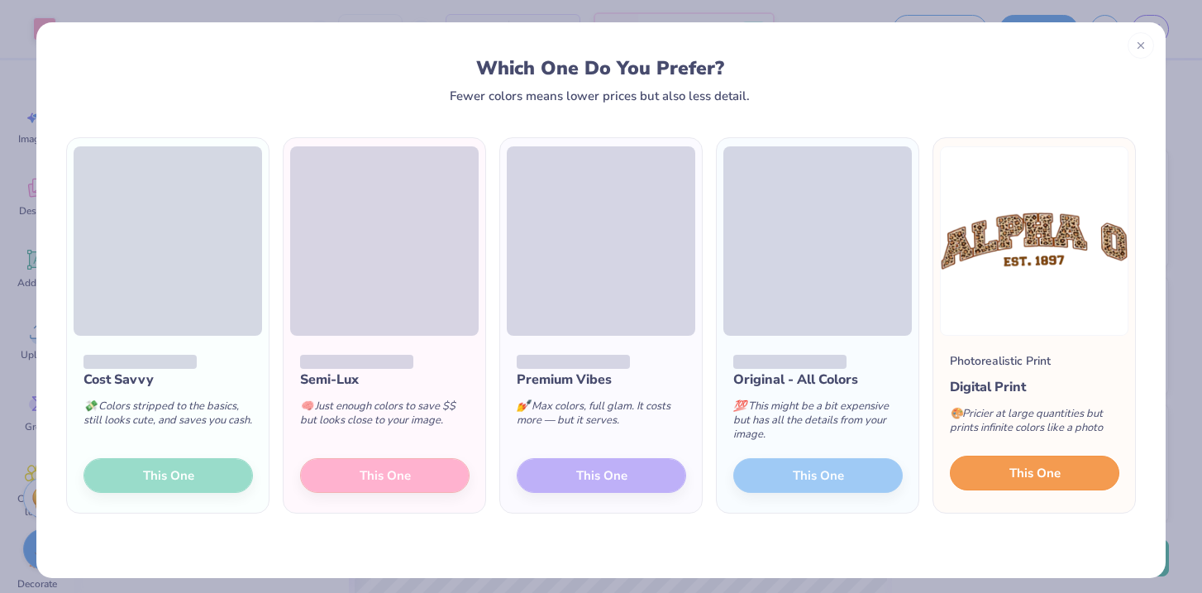
click at [1052, 472] on span "This One" at bounding box center [1034, 473] width 51 height 19
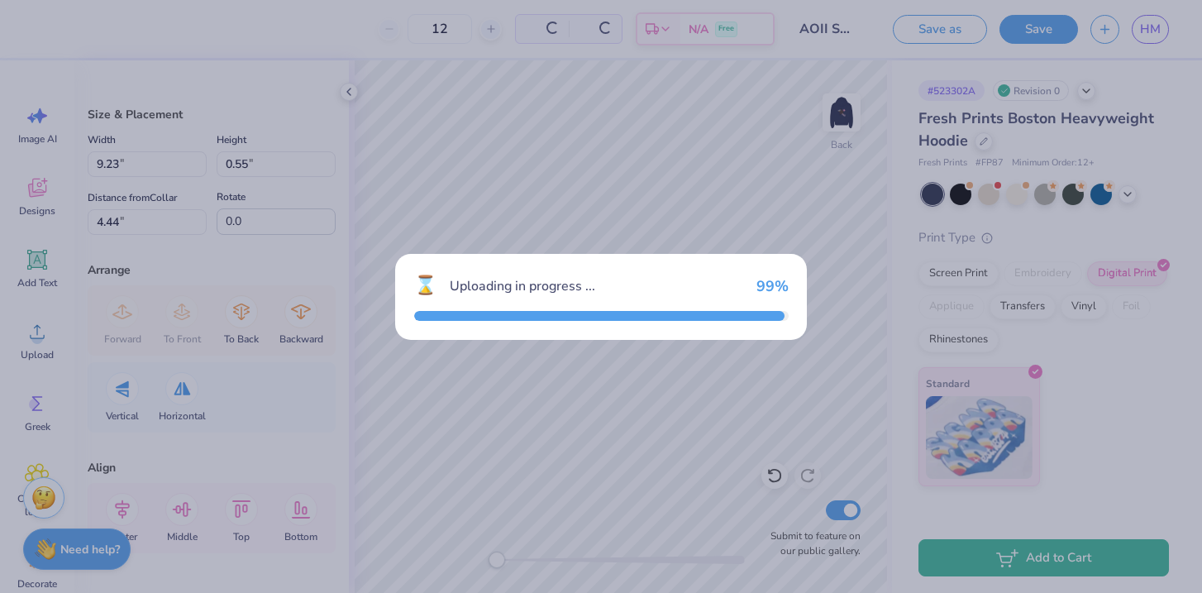
scroll to position [0, 0]
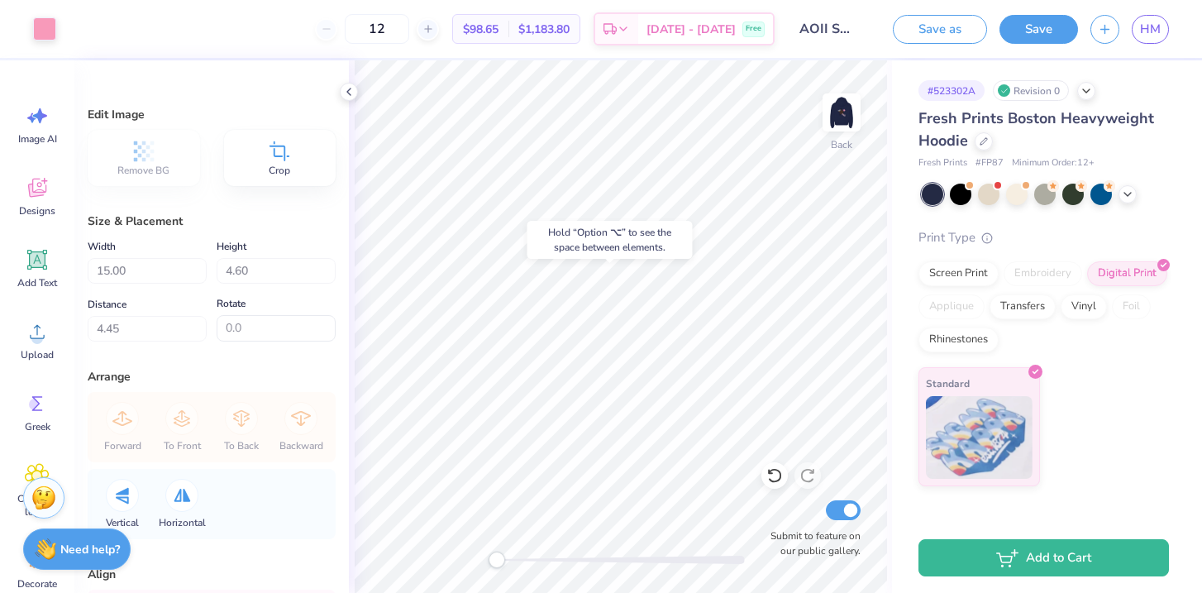
click at [609, 250] on div "Hold “Option ⌥” to see the space between elements." at bounding box center [609, 240] width 165 height 38
type input "11.94"
type input "3.66"
type input "0.0"
type input "11.96"
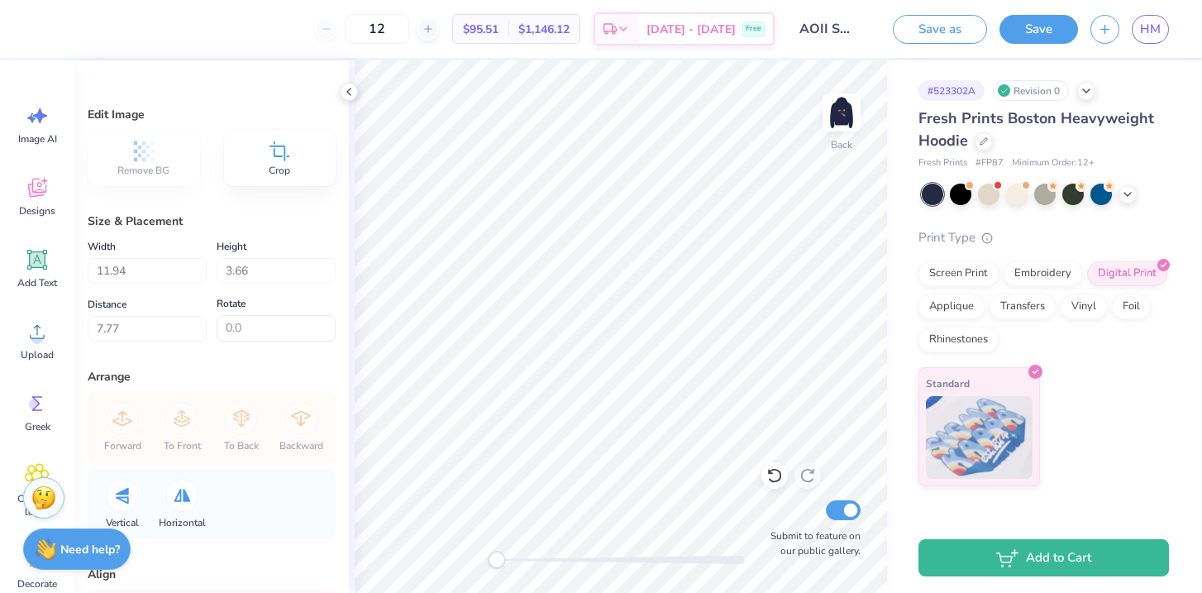
type input "3.56"
type input "4.91"
type input "0.0"
type input "4.44"
type input "0.0"
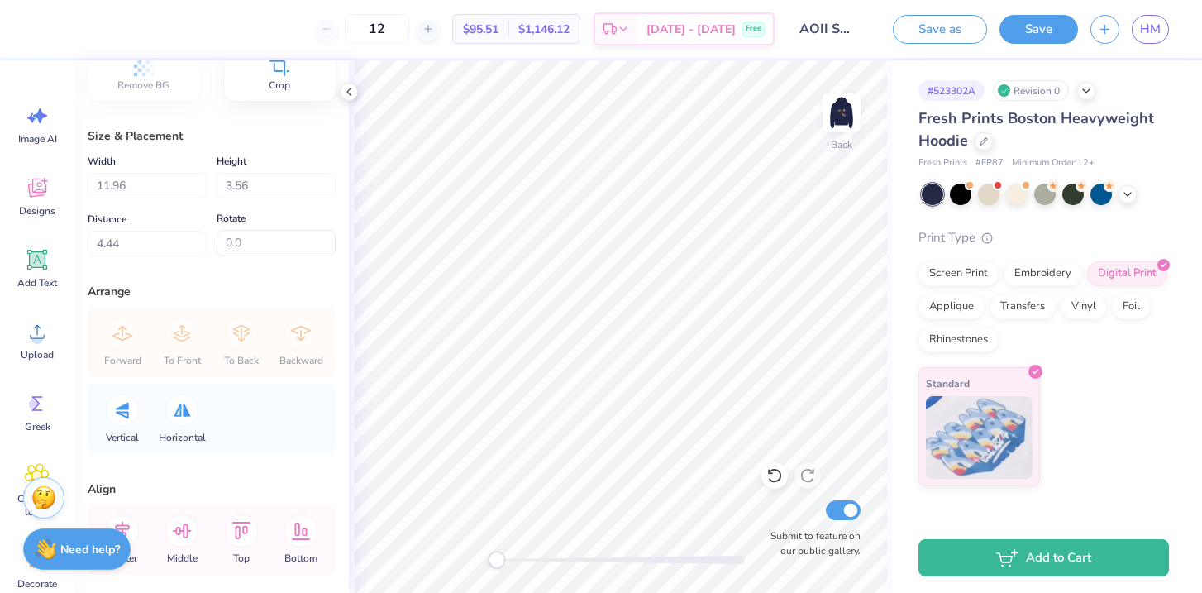
scroll to position [158, 0]
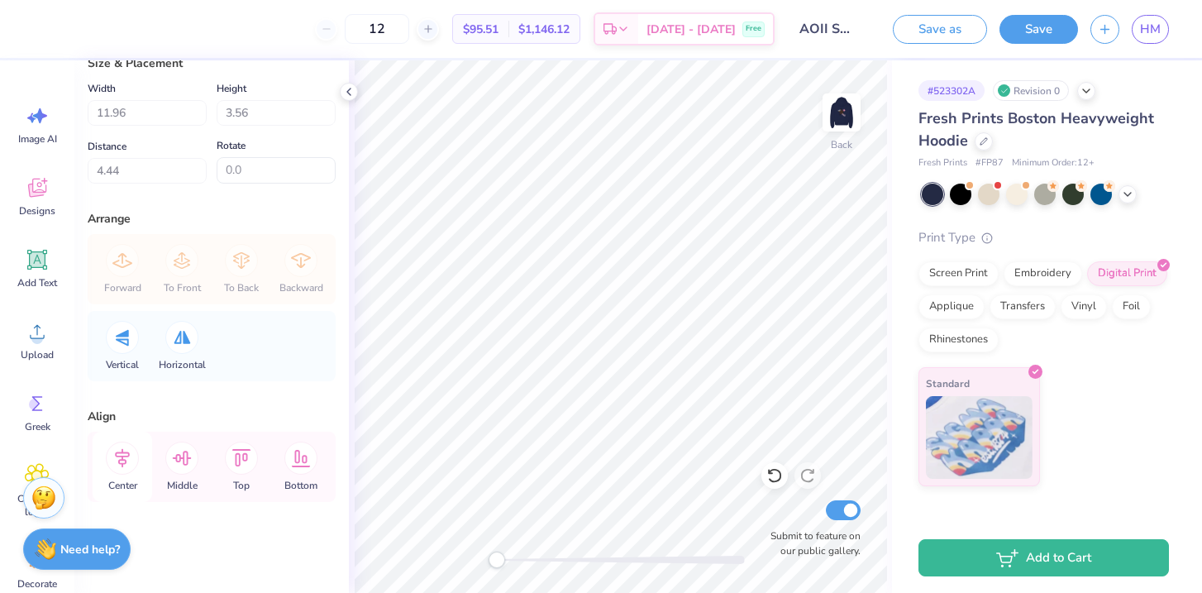
click at [126, 457] on icon at bounding box center [122, 457] width 33 height 33
click at [845, 27] on input "AOII STAR" at bounding box center [827, 28] width 81 height 33
click at [862, 32] on input "AOII STAR" at bounding box center [827, 28] width 81 height 33
click at [835, 111] on img at bounding box center [841, 112] width 66 height 66
click at [835, 111] on img at bounding box center [841, 112] width 33 height 33
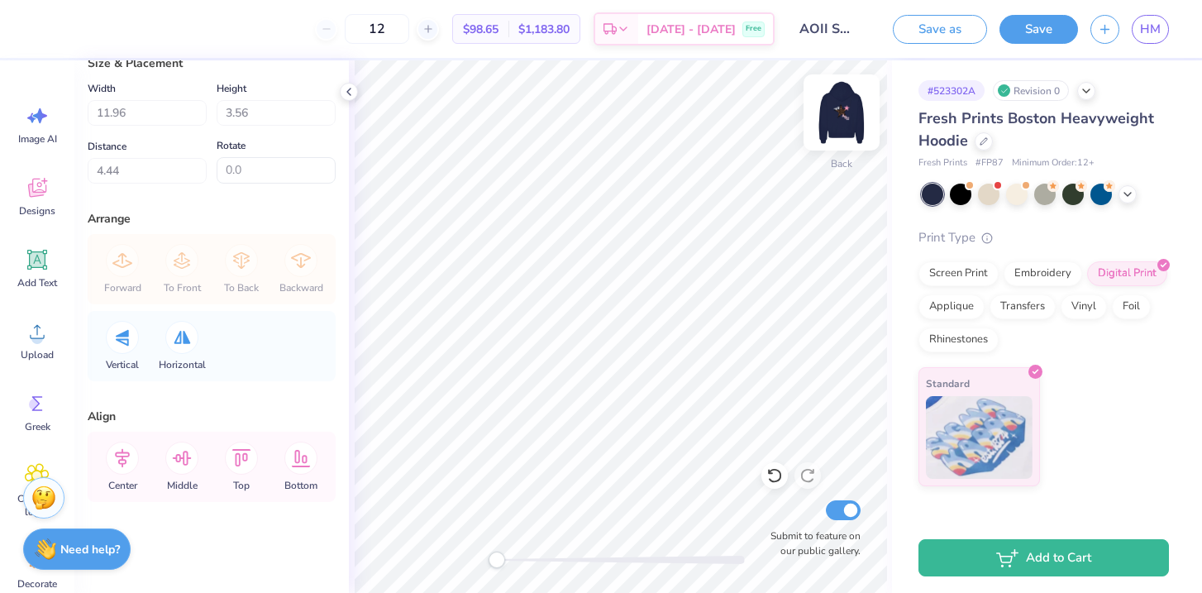
click at [835, 111] on img at bounding box center [841, 112] width 66 height 66
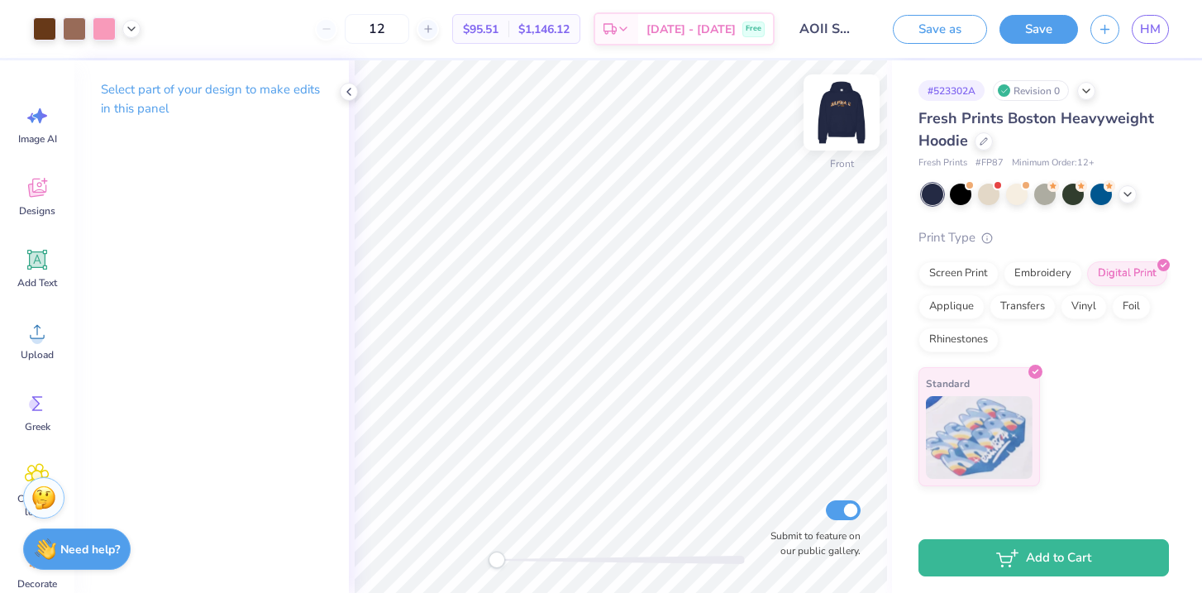
click at [840, 102] on img at bounding box center [841, 112] width 66 height 66
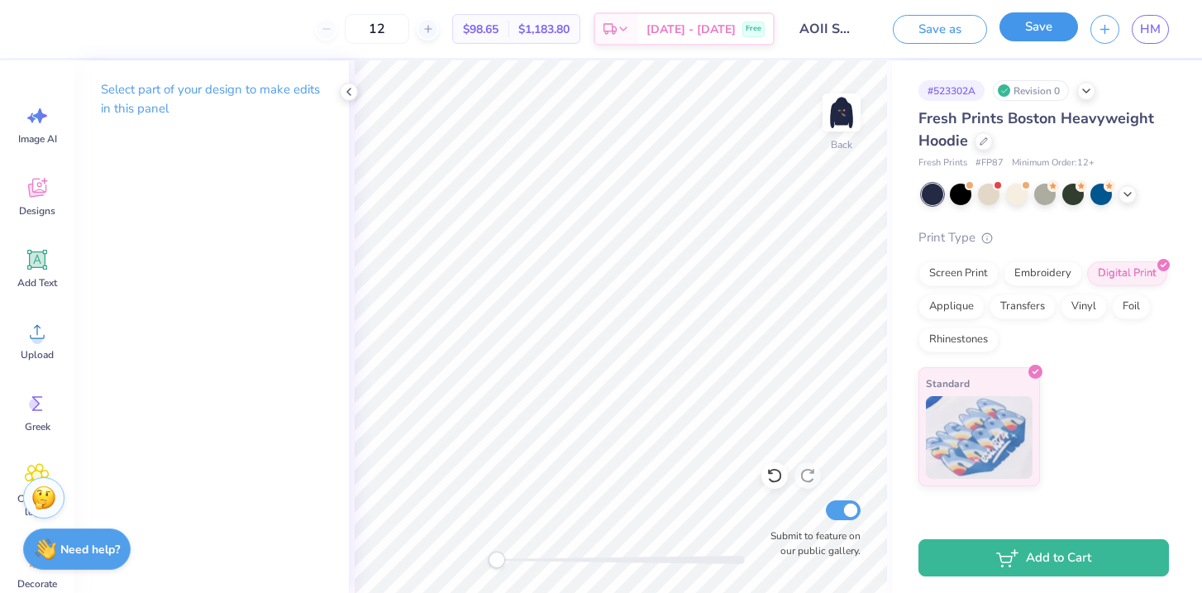
click at [1040, 30] on button "Save" at bounding box center [1038, 26] width 79 height 29
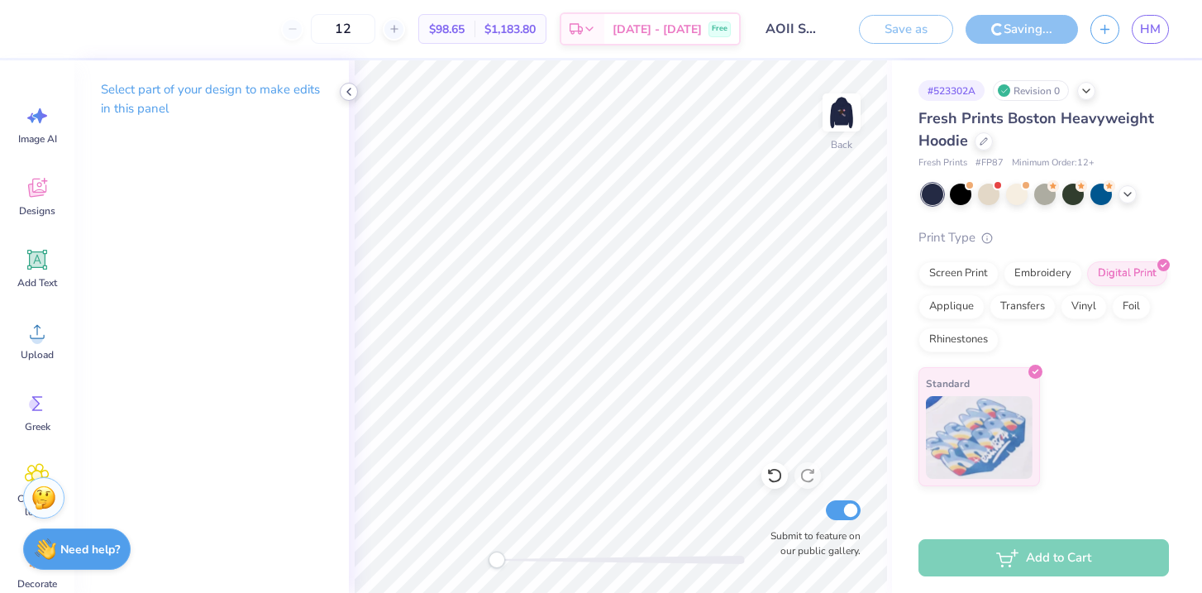
click at [350, 91] on icon at bounding box center [348, 91] width 13 height 13
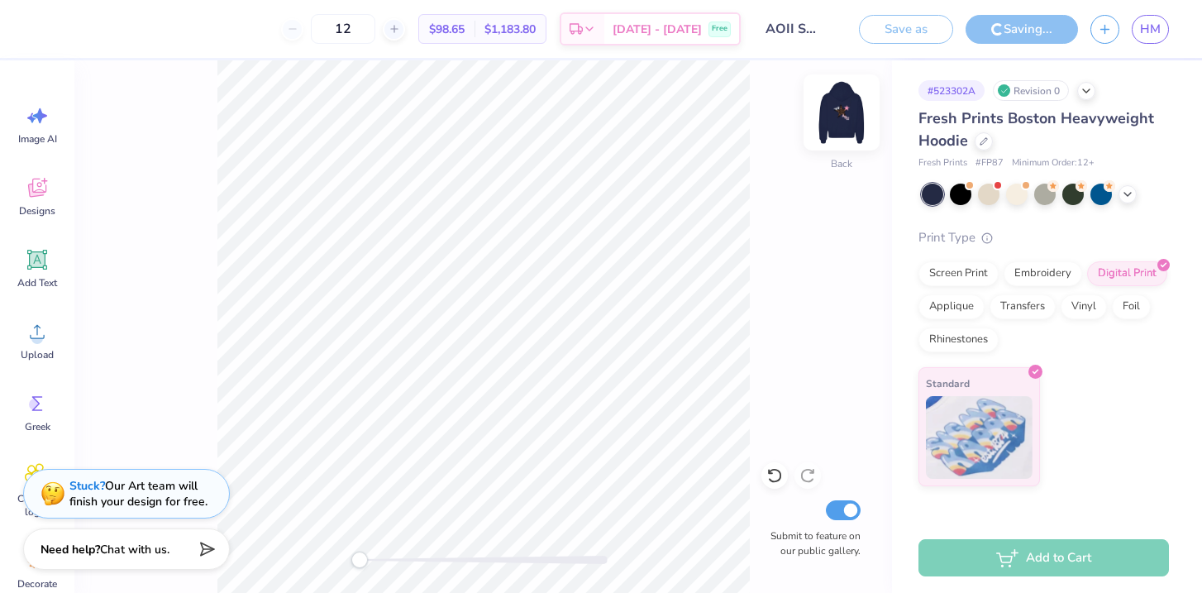
click at [847, 110] on img at bounding box center [841, 112] width 66 height 66
click at [847, 110] on img at bounding box center [841, 112] width 33 height 33
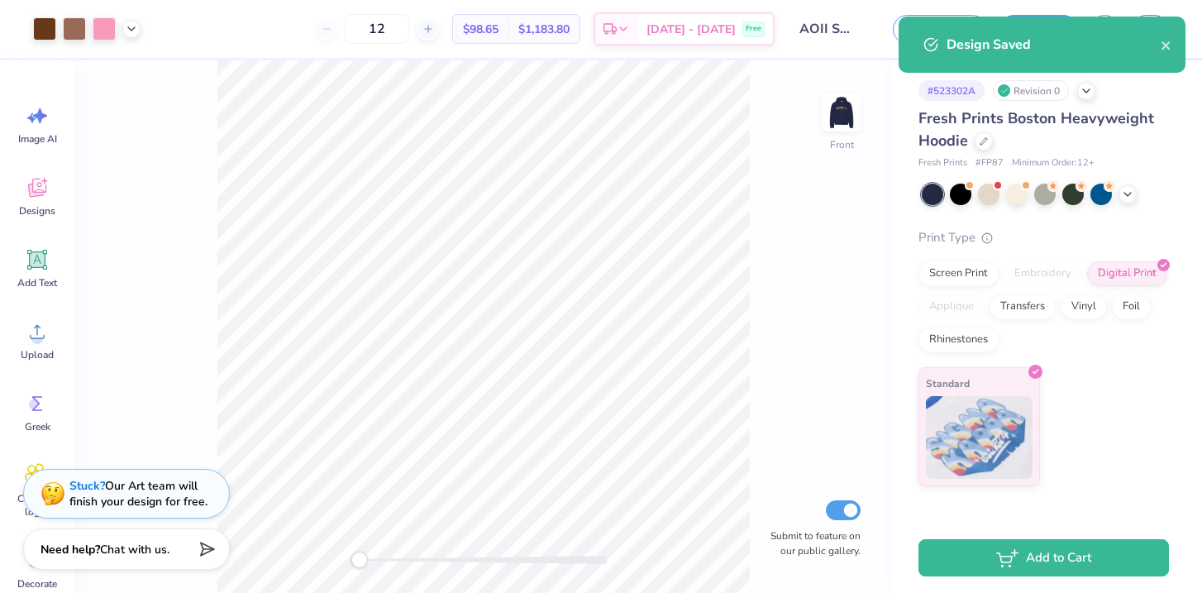
click at [847, 110] on img at bounding box center [841, 112] width 33 height 33
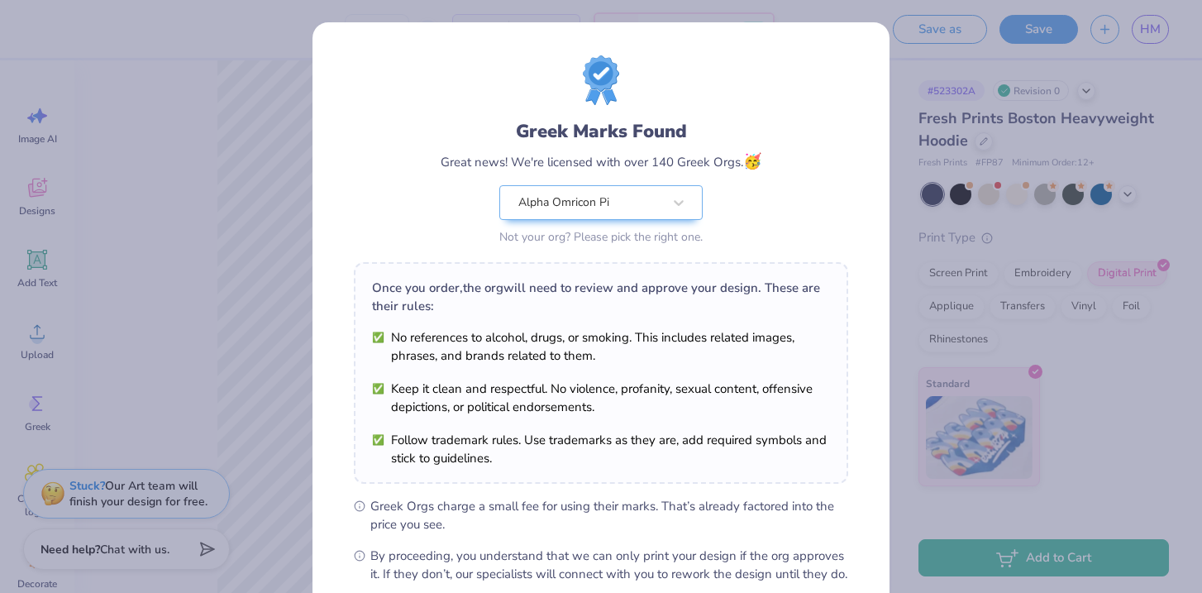
scroll to position [181, 0]
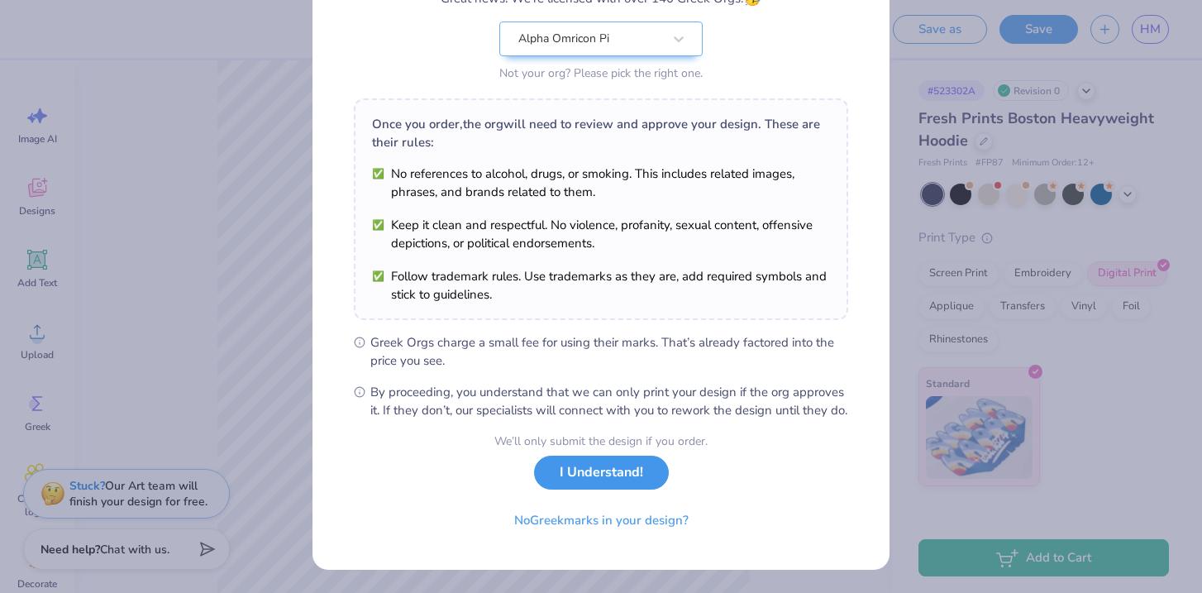
click at [595, 473] on button "I Understand!" at bounding box center [601, 472] width 135 height 34
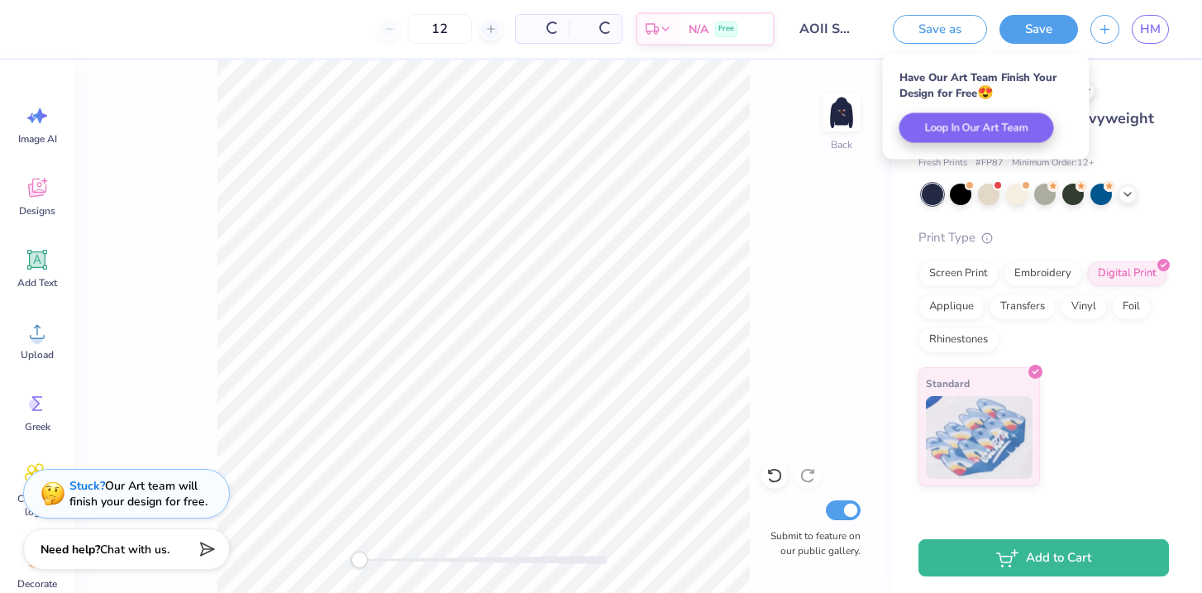
scroll to position [0, 0]
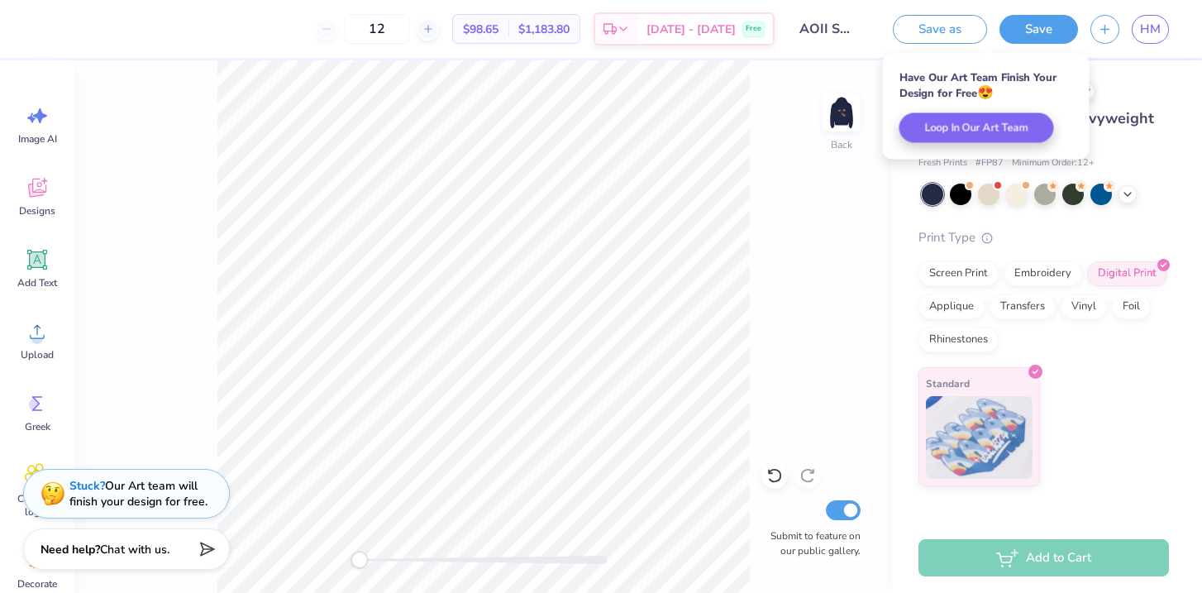
click at [1151, 102] on div "# 523302A Revision 0 Fresh Prints Boston Heavyweight Hoodie Fresh Prints # FP87…" at bounding box center [1047, 273] width 310 height 426
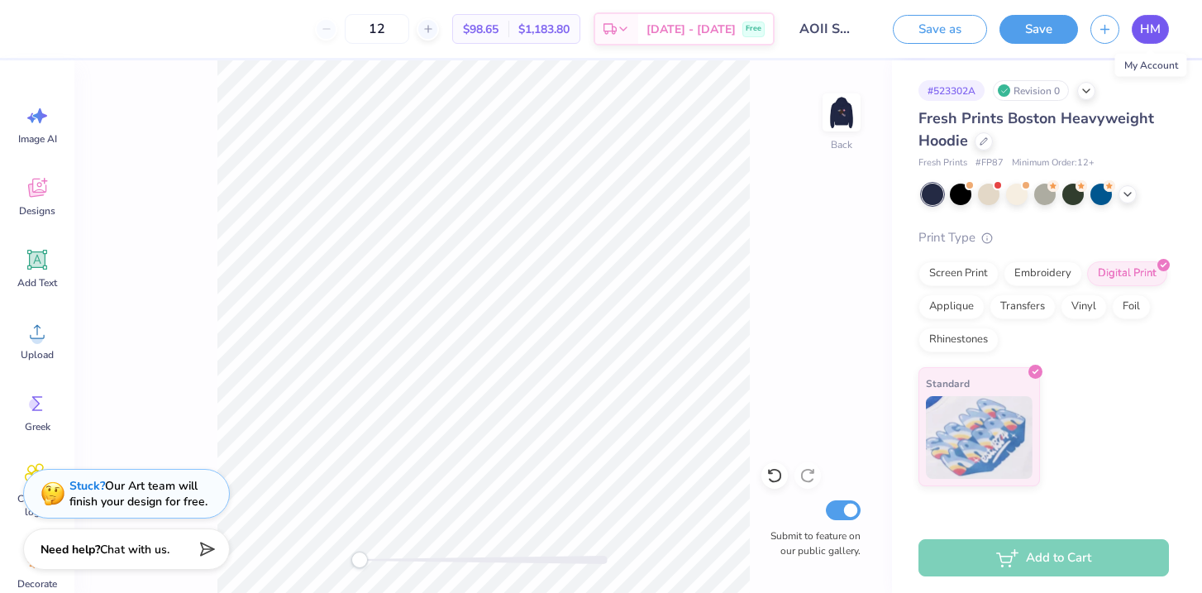
click at [1154, 35] on span "HM" at bounding box center [1150, 29] width 21 height 19
